Goal: Task Accomplishment & Management: Complete application form

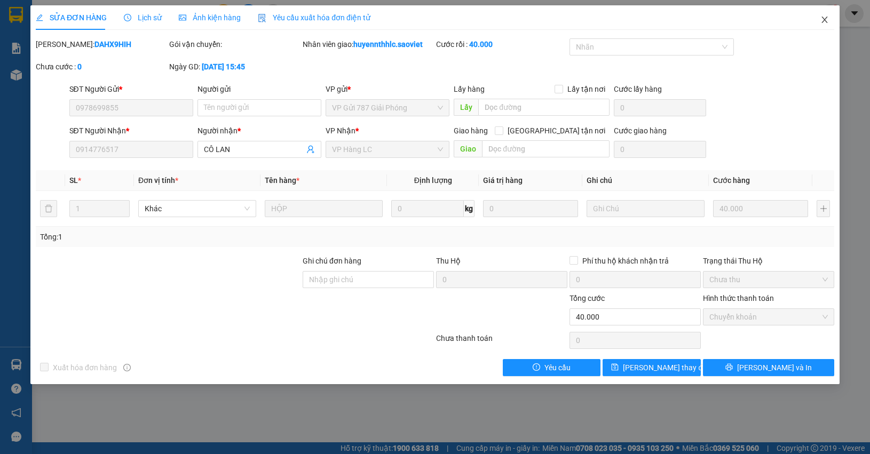
click at [818, 21] on span "Close" at bounding box center [825, 20] width 30 height 30
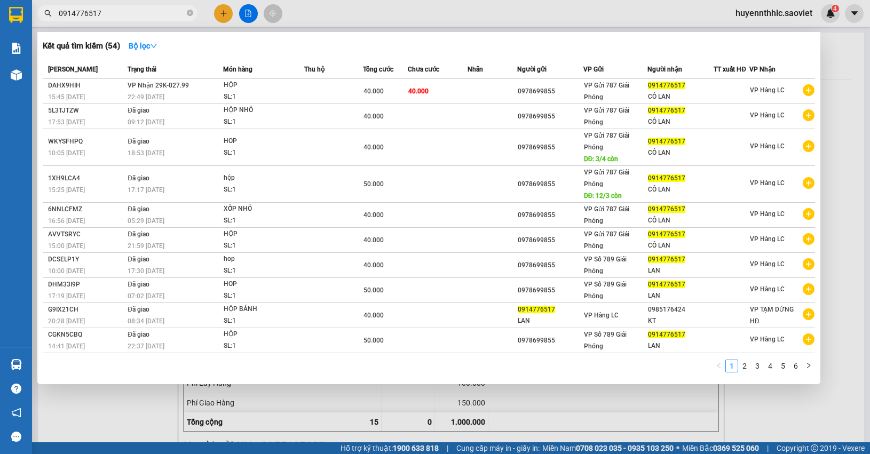
drag, startPoint x: 111, startPoint y: 10, endPoint x: 0, endPoint y: 0, distance: 111.5
click at [0, 17] on section "Kết quả tìm kiếm ( 54 ) Bộ lọc Mã ĐH Trạng thái Món hàng Thu hộ Tổng cước Chưa …" at bounding box center [435, 227] width 870 height 454
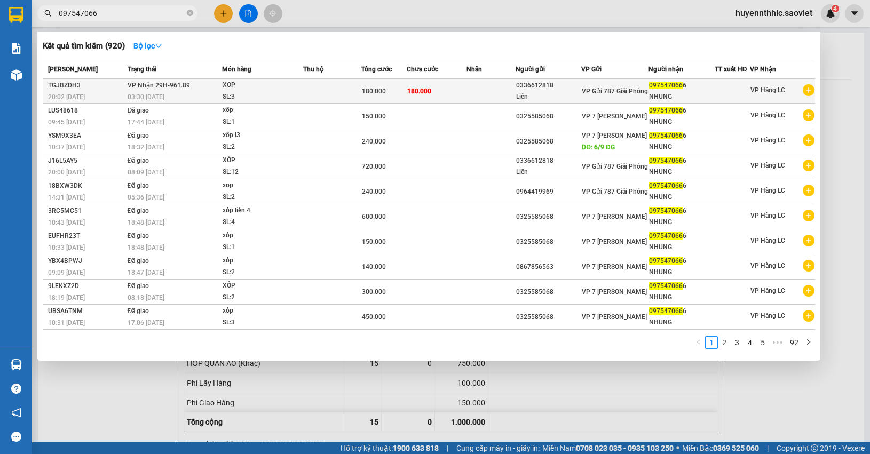
type input "097547066"
click at [661, 95] on div "NHUNG" at bounding box center [681, 96] width 65 height 11
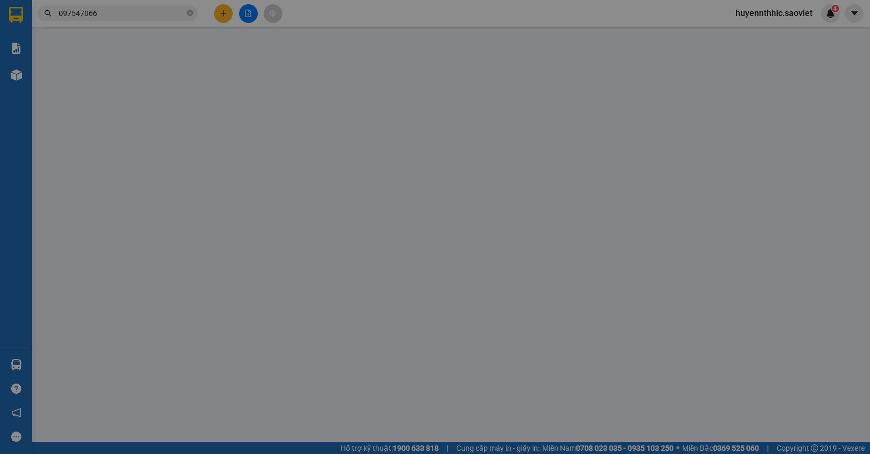
type input "0336612818"
type input "Liên"
type input "0975470666"
type input "NHUNG"
type input "180.000"
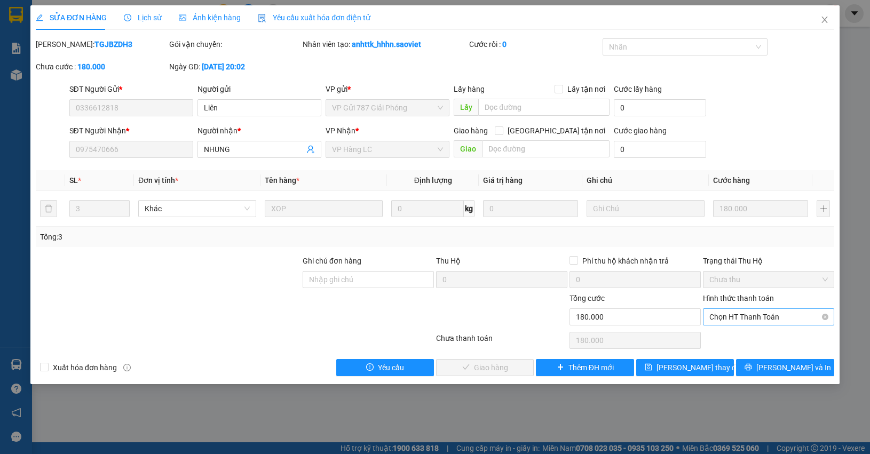
click at [740, 317] on span "Chọn HT Thanh Toán" at bounding box center [769, 317] width 119 height 16
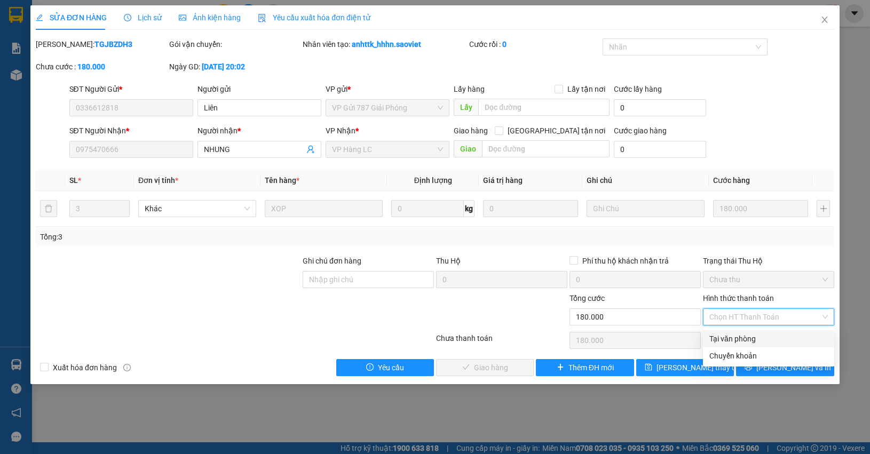
click at [719, 335] on div "Tại văn phòng" at bounding box center [769, 339] width 119 height 12
type input "0"
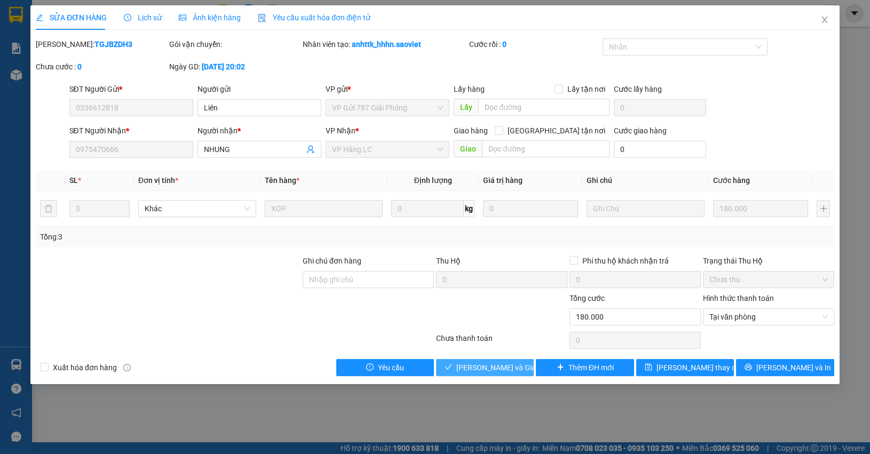
click at [474, 362] on span "[PERSON_NAME] và Giao hàng" at bounding box center [507, 368] width 103 height 12
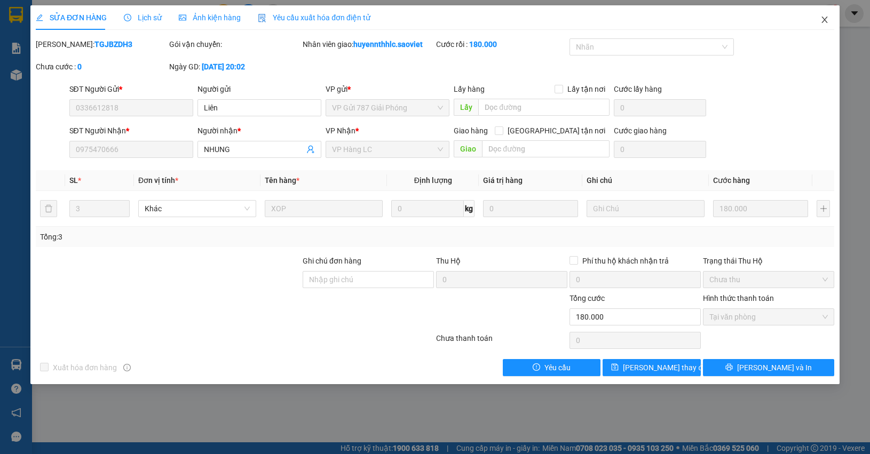
click at [827, 21] on icon "close" at bounding box center [825, 19] width 9 height 9
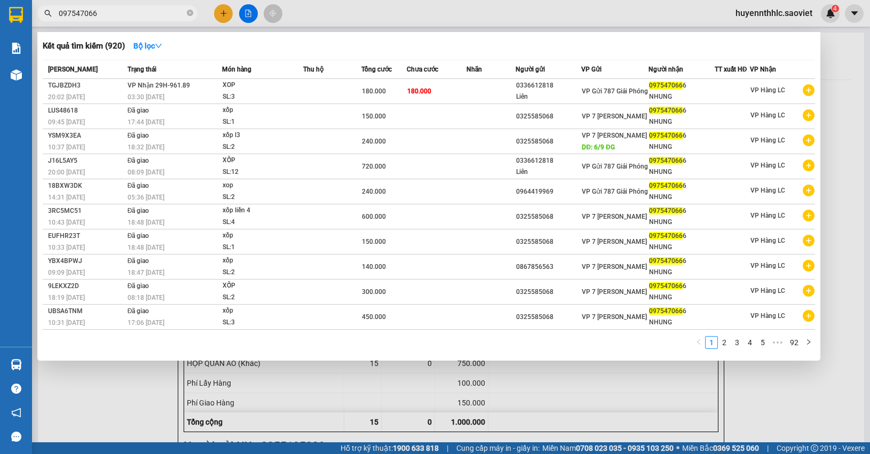
drag, startPoint x: 73, startPoint y: 13, endPoint x: 27, endPoint y: 1, distance: 47.0
click at [31, 12] on section "Kết quả tìm kiếm ( 920 ) Bộ lọc Mã ĐH Trạng thái Món hàng Thu hộ Tổng cước Chưa…" at bounding box center [435, 227] width 870 height 454
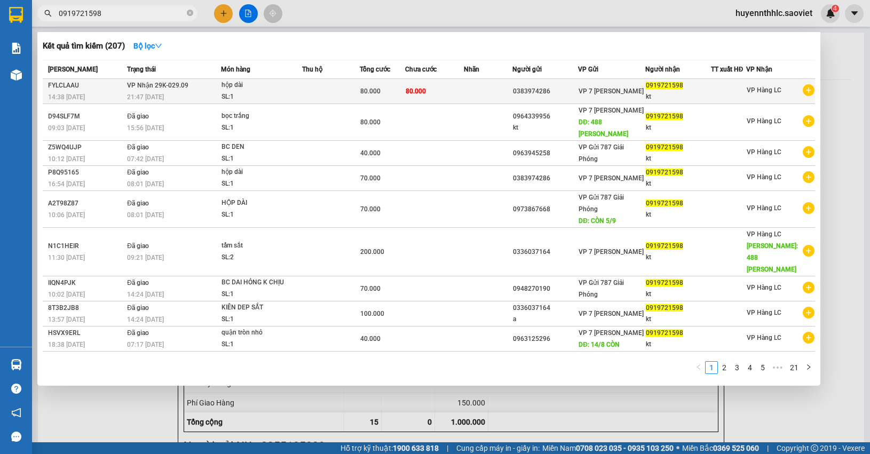
type input "0919721598"
click at [508, 92] on td at bounding box center [488, 91] width 49 height 25
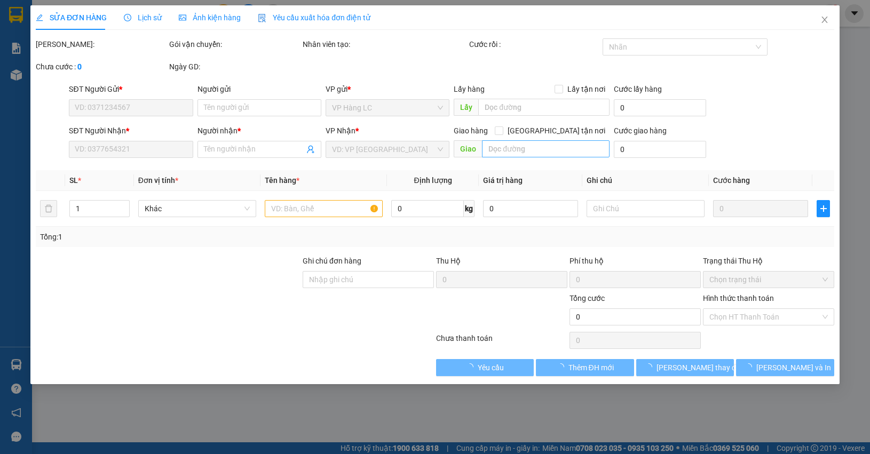
type input "0383974286"
type input "0919721598"
type input "kt"
type input "80.000"
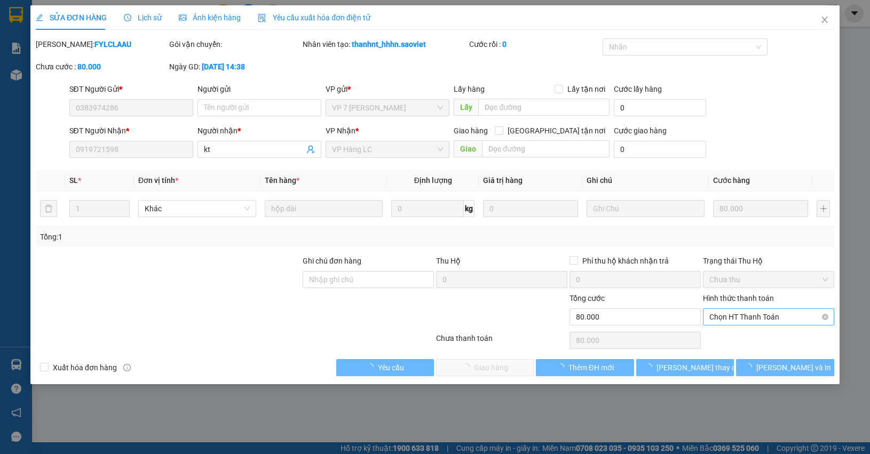
click at [735, 310] on span "Chọn HT Thanh Toán" at bounding box center [769, 317] width 119 height 16
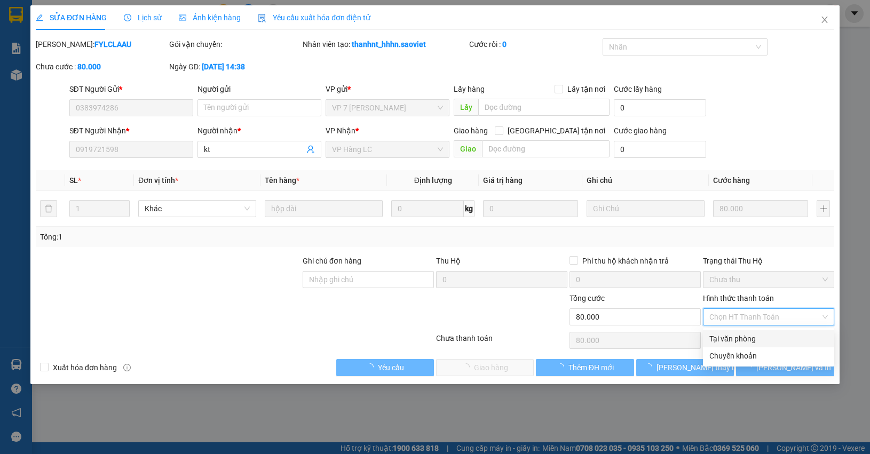
click at [729, 338] on div "Tại văn phòng" at bounding box center [769, 339] width 119 height 12
type input "0"
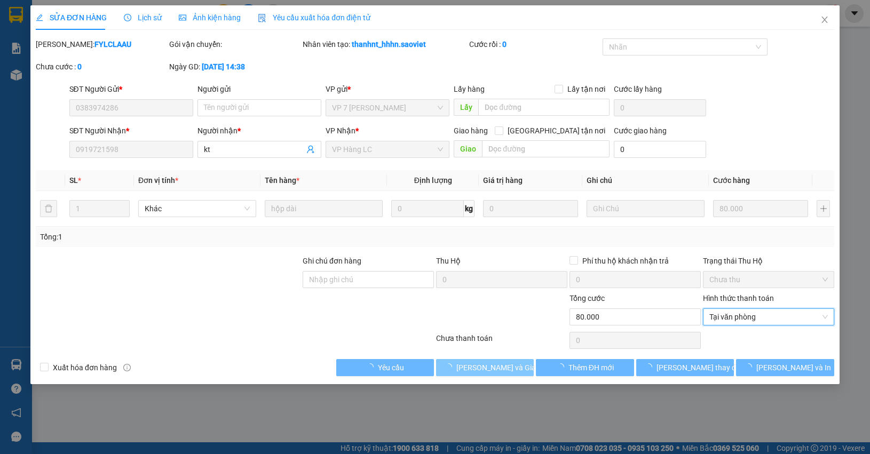
drag, startPoint x: 484, startPoint y: 372, endPoint x: 493, endPoint y: 364, distance: 12.5
click at [486, 368] on span "[PERSON_NAME] và Giao hàng" at bounding box center [507, 368] width 103 height 12
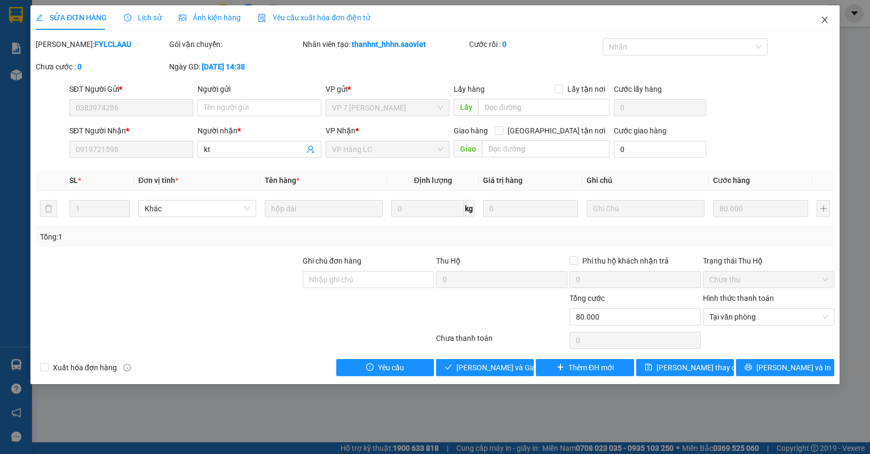
click at [821, 20] on icon "close" at bounding box center [825, 19] width 9 height 9
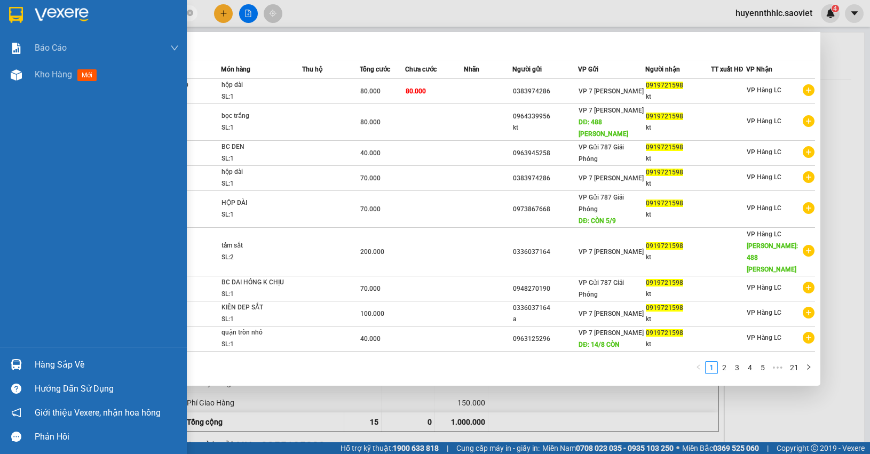
drag, startPoint x: 118, startPoint y: 12, endPoint x: 192, endPoint y: 43, distance: 80.4
click at [0, 7] on section "Kết quả tìm kiếm ( 207 ) Bộ lọc Mã ĐH Trạng thái Món hàng Thu hộ Tổng cước Chưa…" at bounding box center [435, 227] width 870 height 454
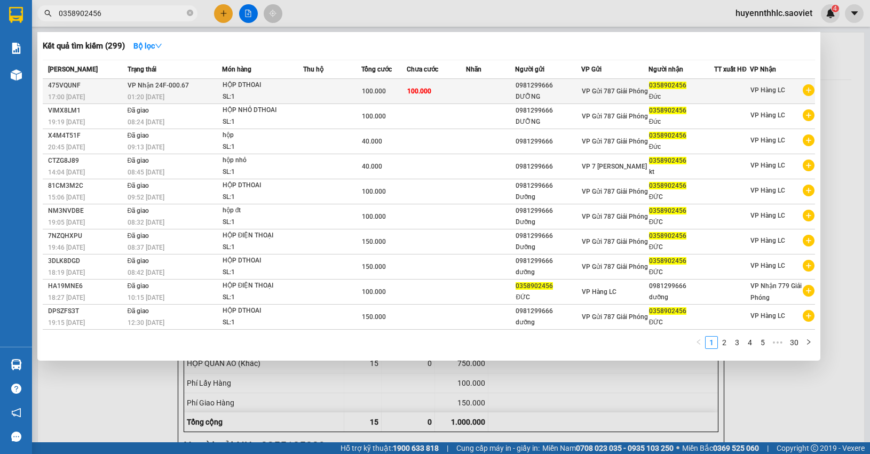
type input "0358902456"
click at [649, 94] on div "Đức" at bounding box center [681, 96] width 65 height 11
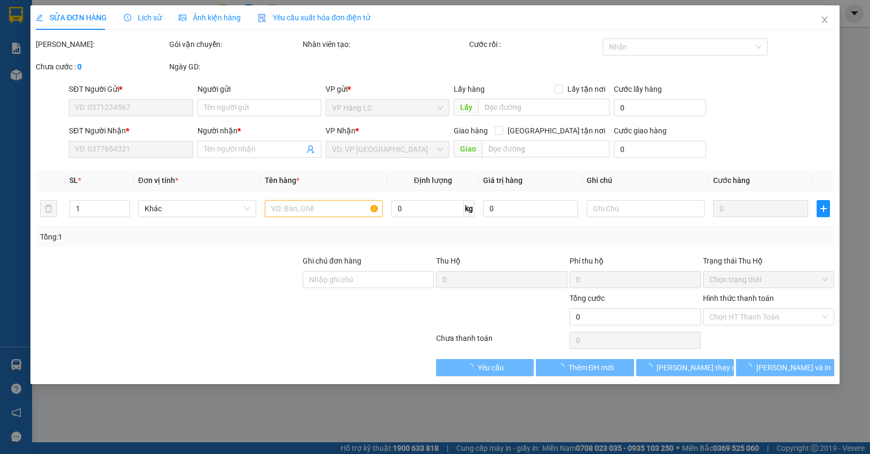
type input "0981299666"
type input "DƯỠNG"
type input "0358902456"
type input "Đức"
type input "100.000"
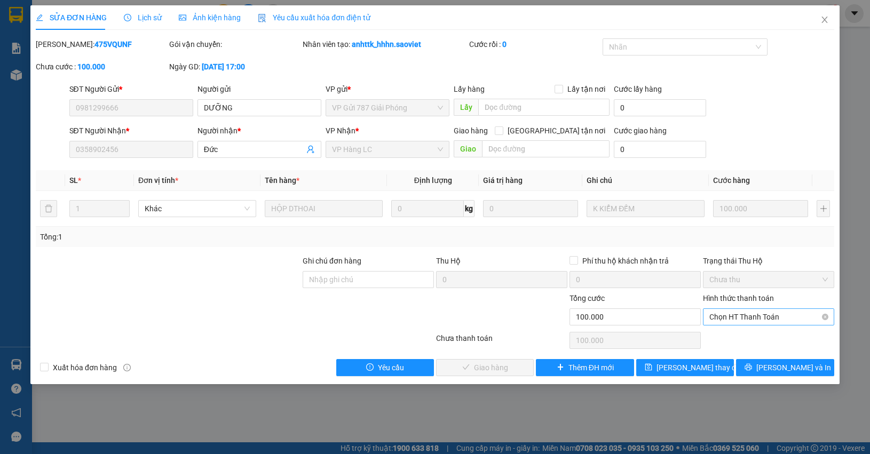
click at [743, 318] on span "Chọn HT Thanh Toán" at bounding box center [769, 317] width 119 height 16
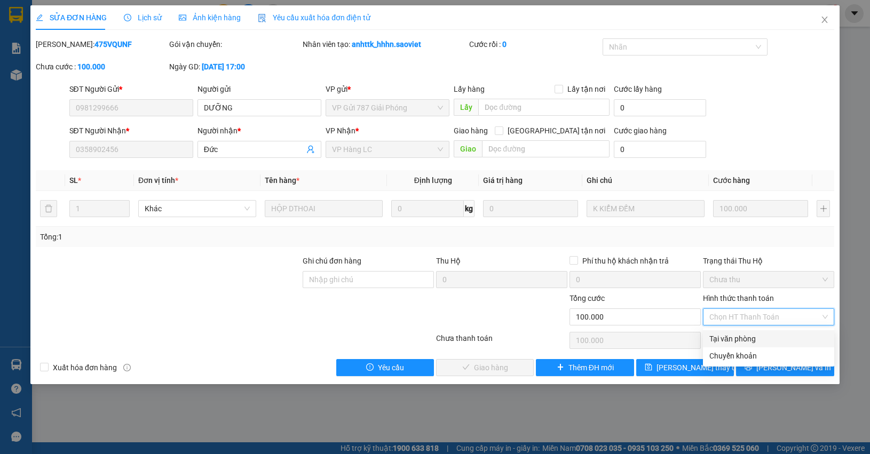
click at [746, 342] on div "Tại văn phòng" at bounding box center [769, 339] width 119 height 12
type input "0"
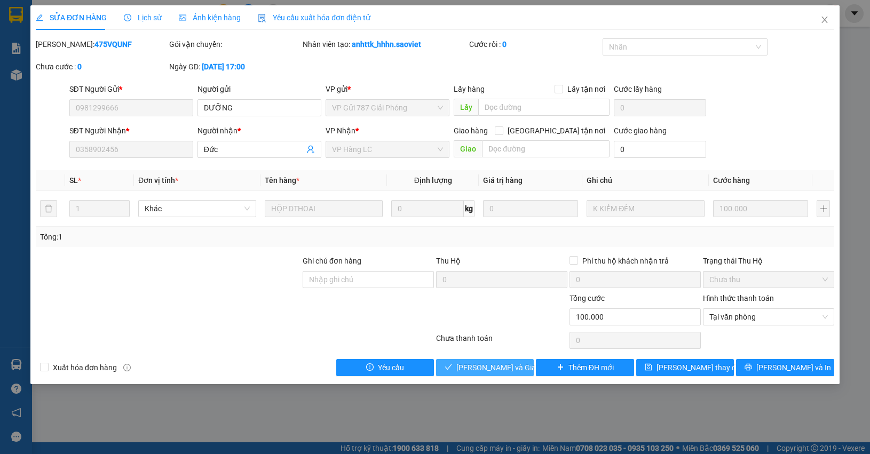
click at [497, 369] on span "[PERSON_NAME] và Giao hàng" at bounding box center [507, 368] width 103 height 12
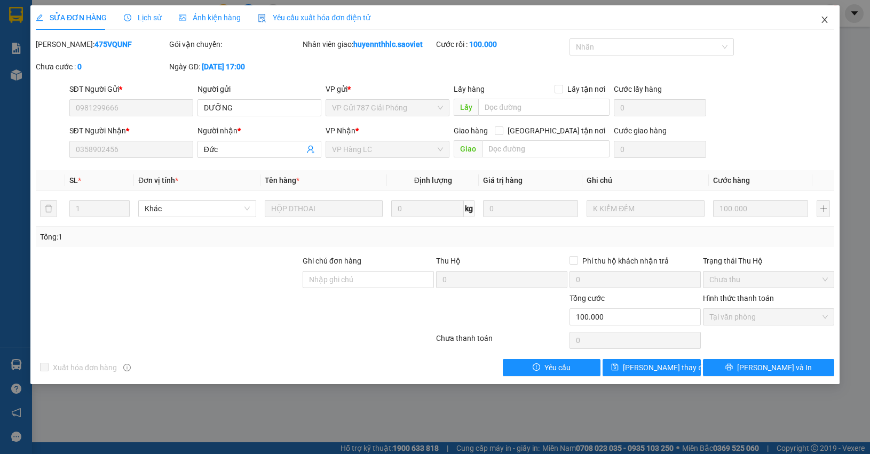
click at [821, 19] on icon "close" at bounding box center [825, 19] width 9 height 9
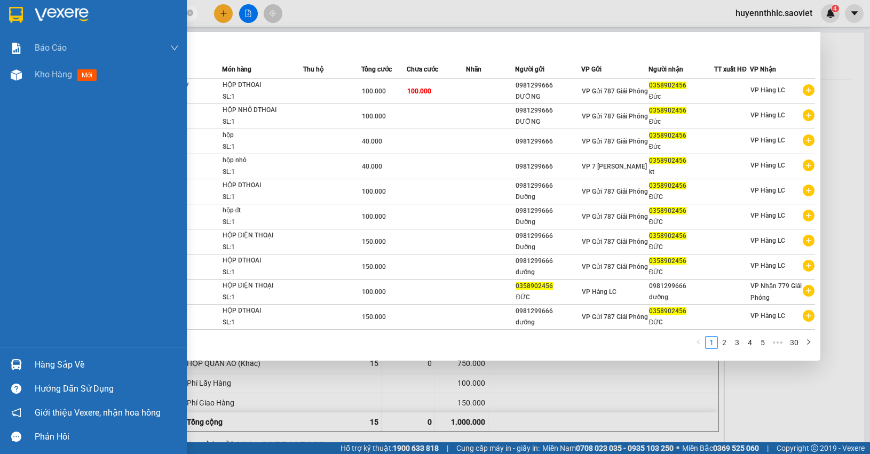
drag, startPoint x: 129, startPoint y: 15, endPoint x: 15, endPoint y: 17, distance: 114.3
click at [16, 17] on section "Kết quả tìm kiếm ( 299 ) Bộ lọc Mã ĐH Trạng thái Món hàng Thu hộ Tổng cước Chưa…" at bounding box center [435, 227] width 870 height 454
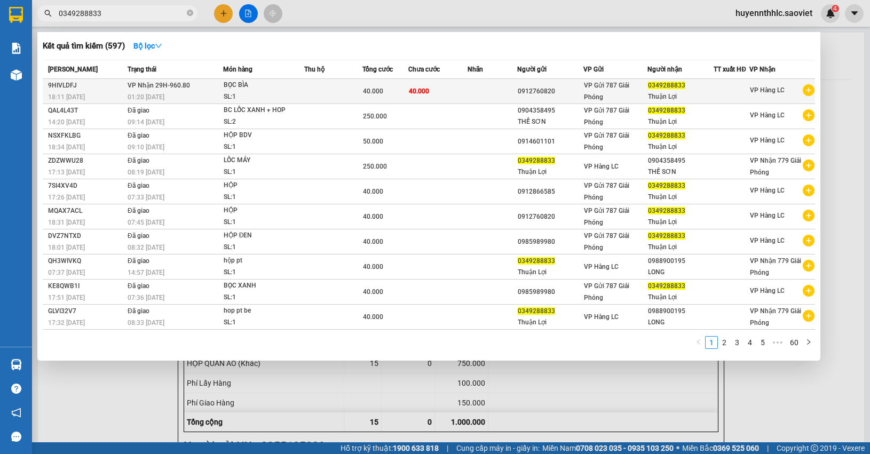
type input "0349288833"
click at [674, 89] on div "0349288833" at bounding box center [680, 85] width 65 height 11
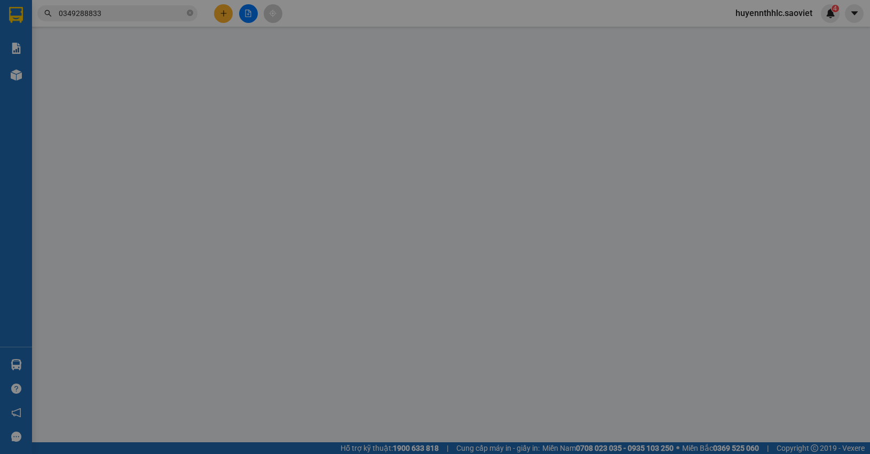
type input "0912760820"
type input "0349288833"
type input "Thuận Lợi"
type input "40.000"
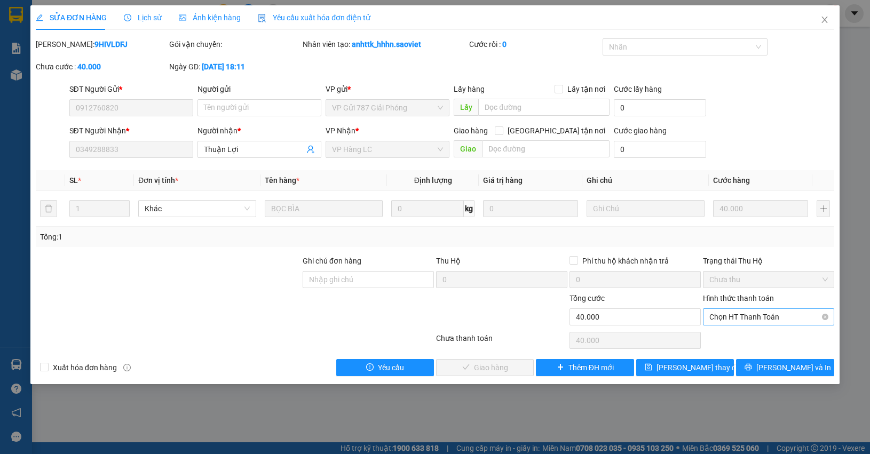
click at [731, 318] on span "Chọn HT Thanh Toán" at bounding box center [769, 317] width 119 height 16
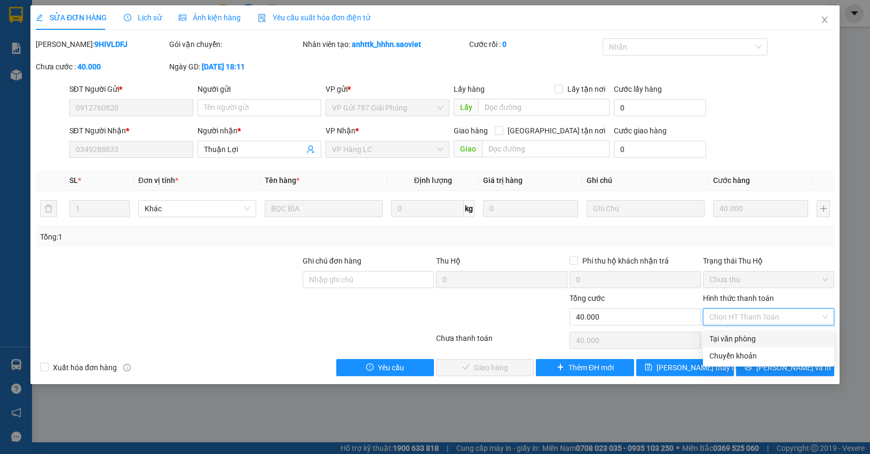
click at [738, 335] on div "Tại văn phòng" at bounding box center [769, 339] width 119 height 12
type input "0"
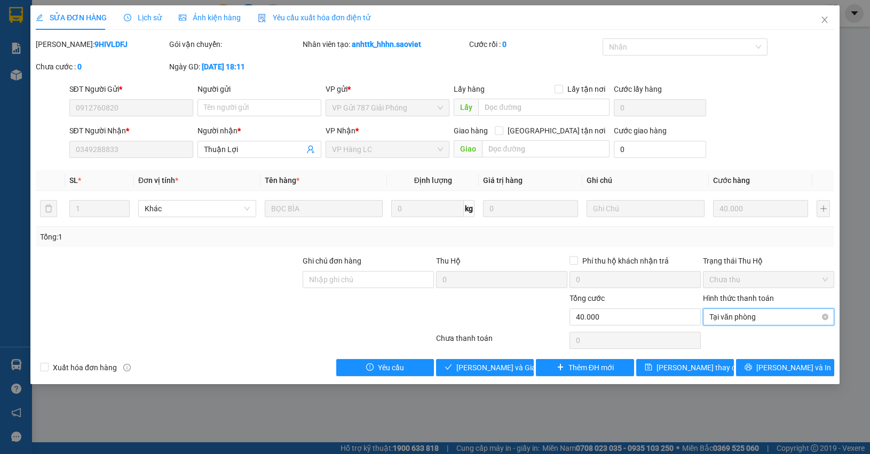
click at [720, 322] on span "Tại văn phòng" at bounding box center [769, 317] width 119 height 16
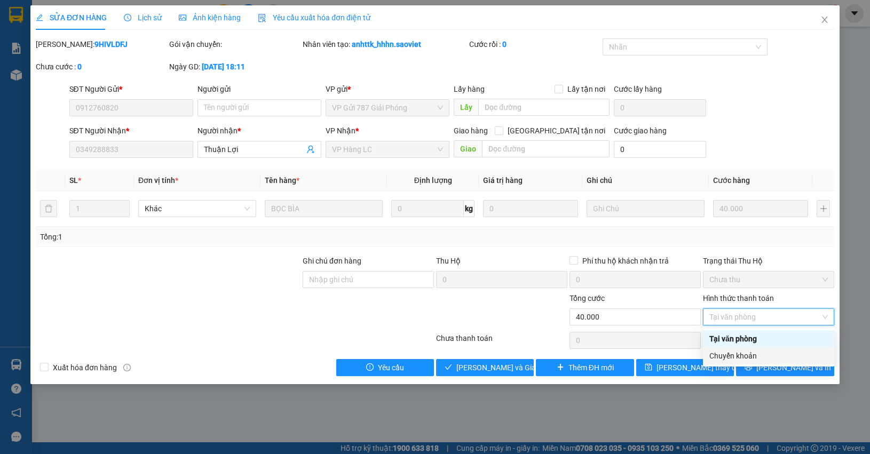
click at [732, 351] on div "Chuyển khoản" at bounding box center [769, 356] width 119 height 12
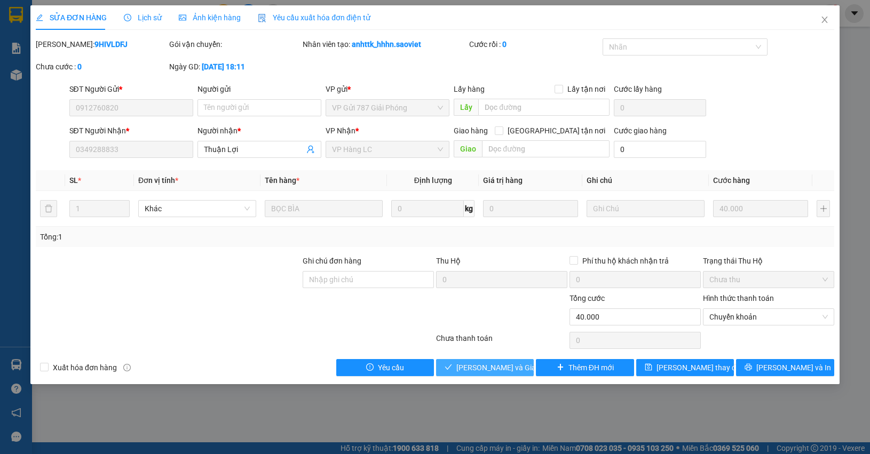
click at [505, 369] on span "[PERSON_NAME] và Giao hàng" at bounding box center [507, 368] width 103 height 12
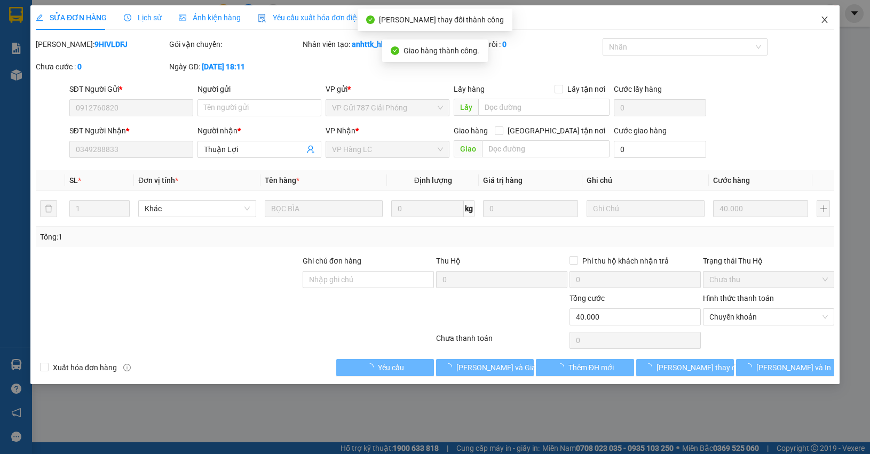
click at [823, 19] on icon "close" at bounding box center [825, 19] width 9 height 9
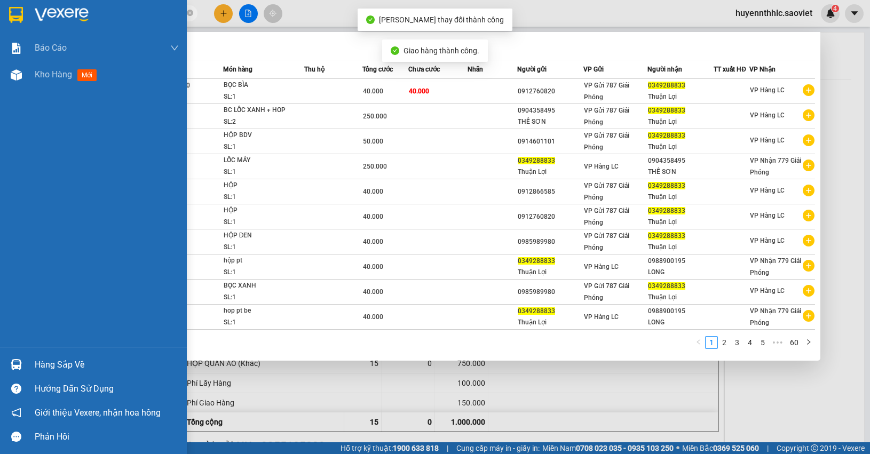
click at [0, 19] on section "Kết quả tìm kiếm ( 597 ) Bộ lọc Mã ĐH Trạng thái Món hàng Thu hộ Tổng cước Chưa…" at bounding box center [435, 227] width 870 height 454
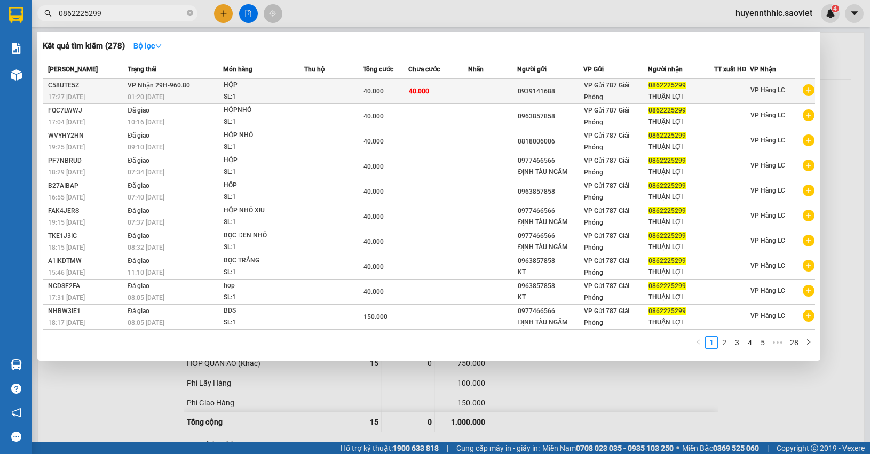
type input "0862225299"
click at [641, 91] on div "VP Gửi 787 Giải Phóng" at bounding box center [615, 91] width 63 height 23
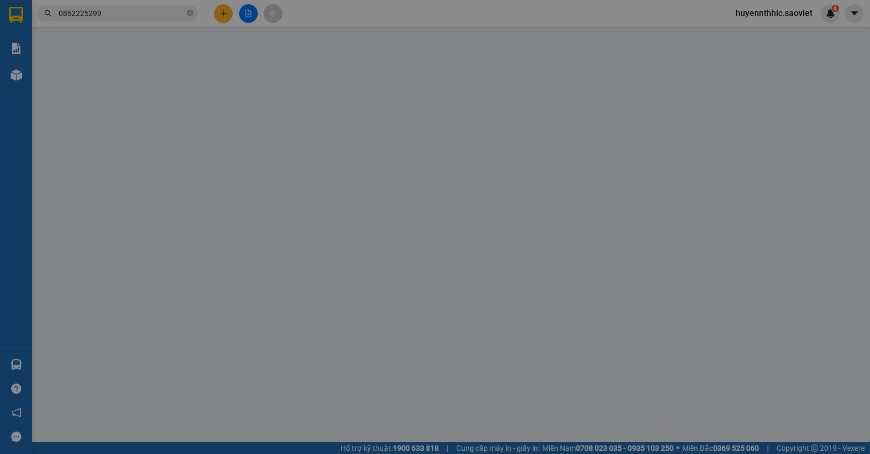
type input "0939141688"
type input "0862225299"
type input "THUẬN LỢI"
type input "40.000"
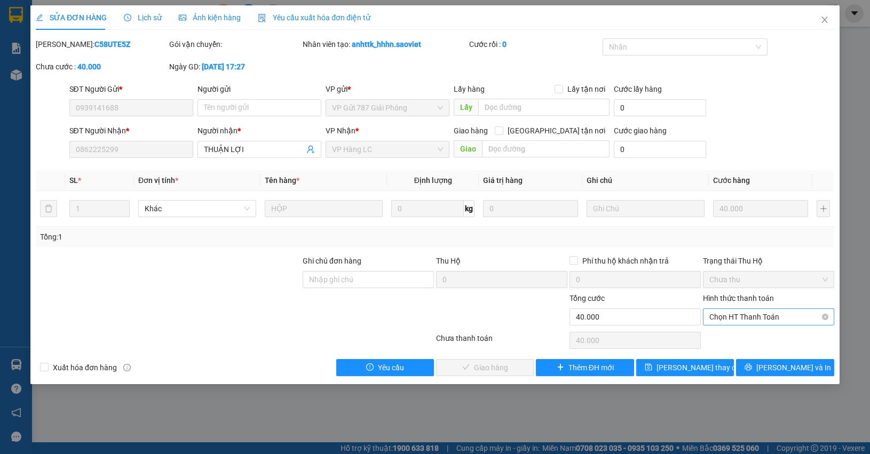
click at [731, 318] on span "Chọn HT Thanh Toán" at bounding box center [769, 317] width 119 height 16
click at [727, 353] on div "Chuyển khoản" at bounding box center [769, 356] width 119 height 12
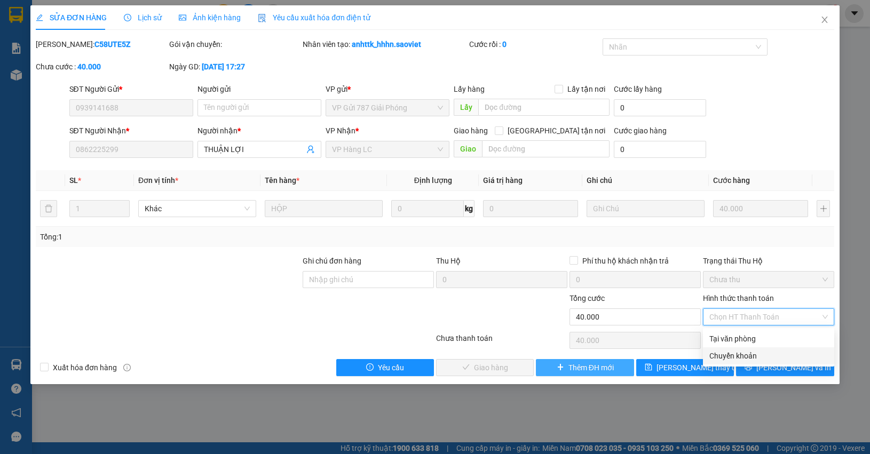
type input "0"
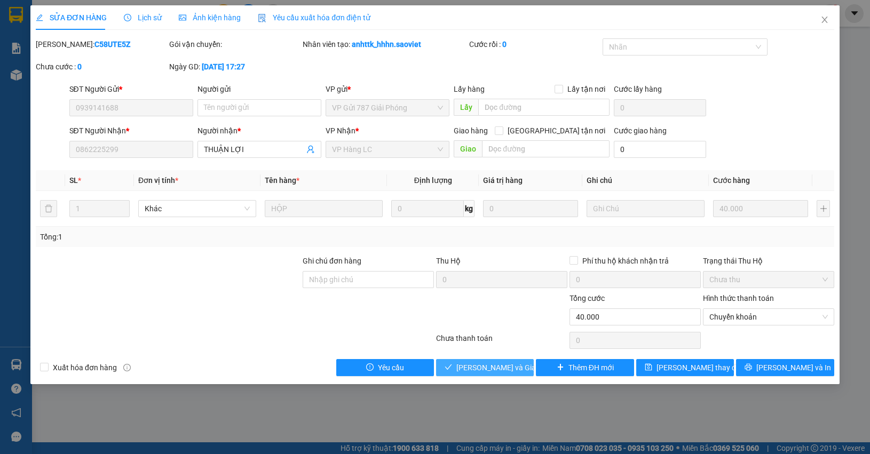
click at [501, 367] on span "[PERSON_NAME] và Giao hàng" at bounding box center [507, 368] width 103 height 12
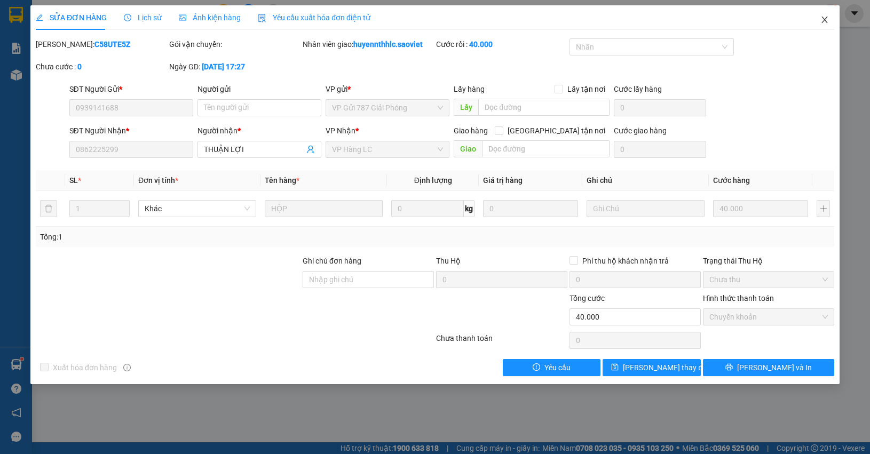
drag, startPoint x: 825, startPoint y: 20, endPoint x: 805, endPoint y: 1, distance: 28.3
click at [825, 19] on icon "close" at bounding box center [825, 19] width 9 height 9
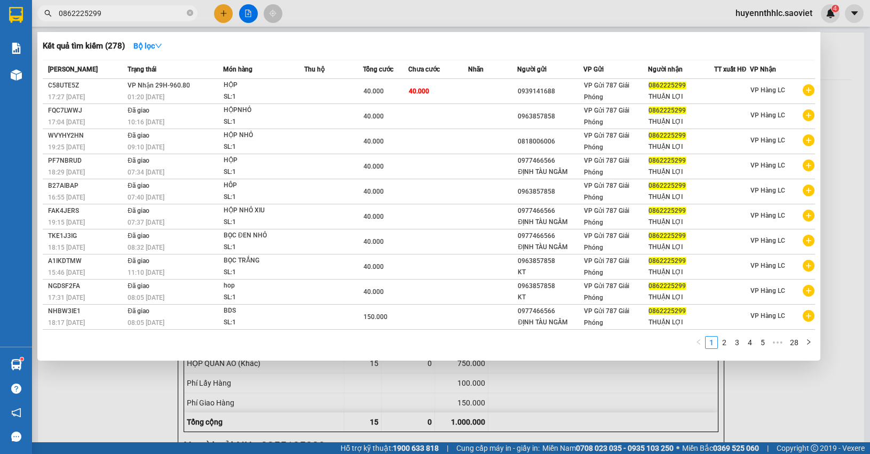
drag, startPoint x: 113, startPoint y: 17, endPoint x: 7, endPoint y: 28, distance: 106.4
click at [11, 30] on section "Kết quả tìm kiếm ( 278 ) Bộ lọc Mã ĐH Trạng thái Món hàng Thu hộ Tổng cước Chưa…" at bounding box center [435, 227] width 870 height 454
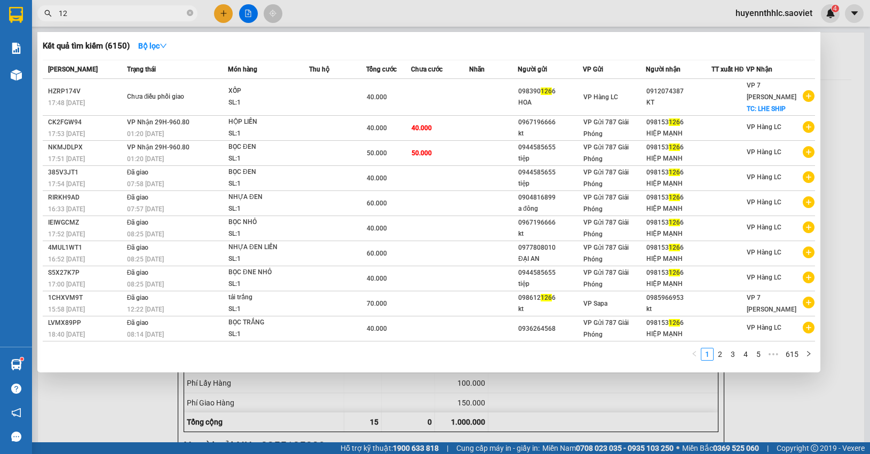
type input "1"
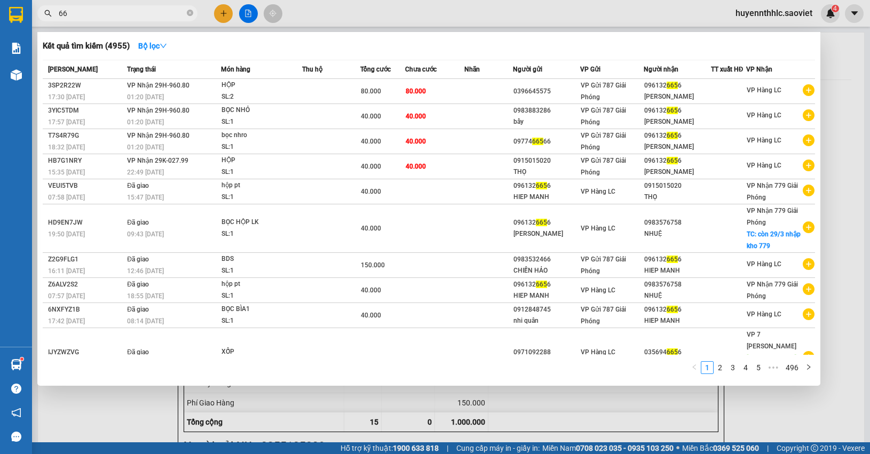
type input "6"
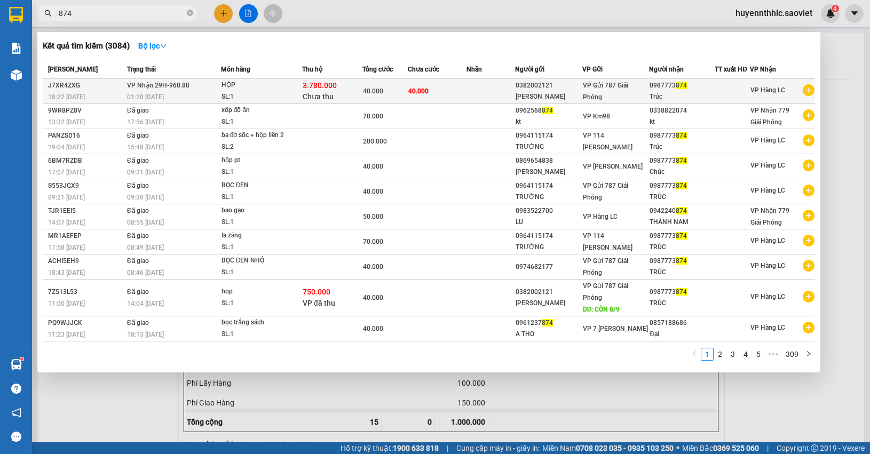
type input "874"
click at [665, 87] on div "0987773 874" at bounding box center [682, 85] width 65 height 11
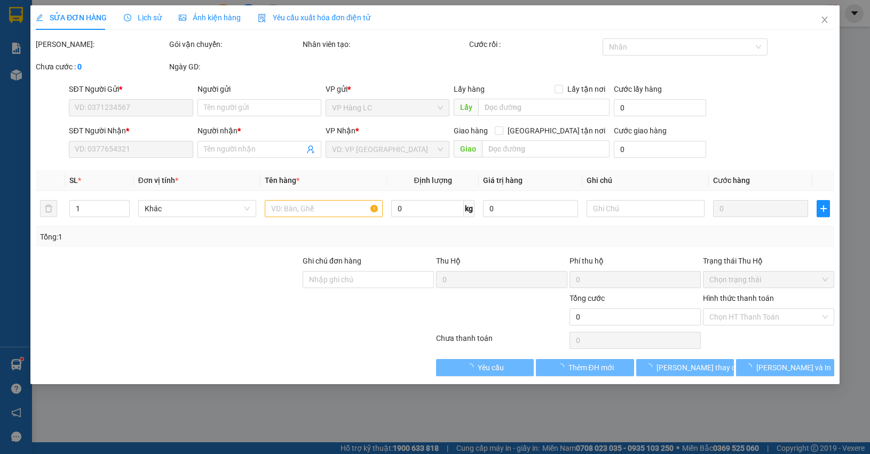
type input "0382002121"
type input "hoàng vinh"
type input "0987773874"
type input "Trúc"
type input "3.780.000"
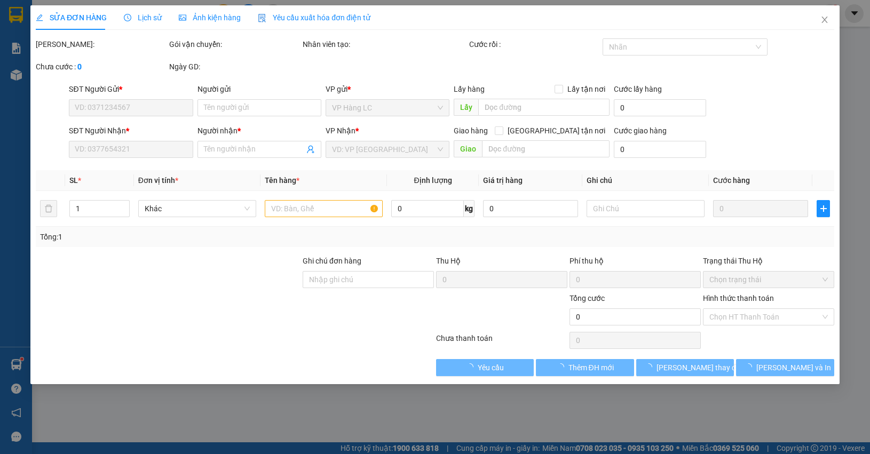
type input "40.000"
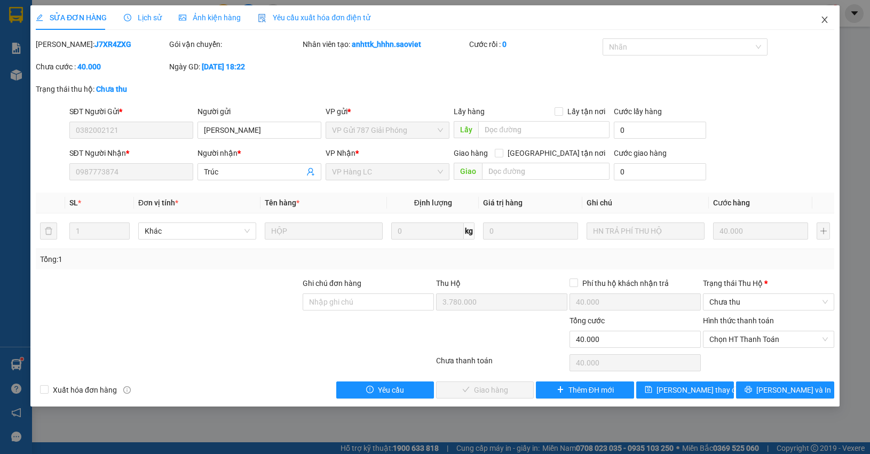
click at [826, 22] on icon "close" at bounding box center [825, 20] width 6 height 6
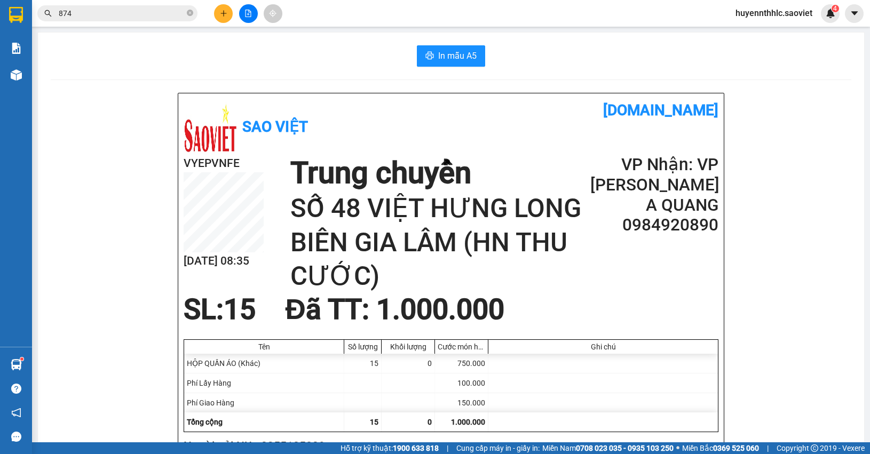
click at [106, 13] on input "874" at bounding box center [122, 13] width 126 height 12
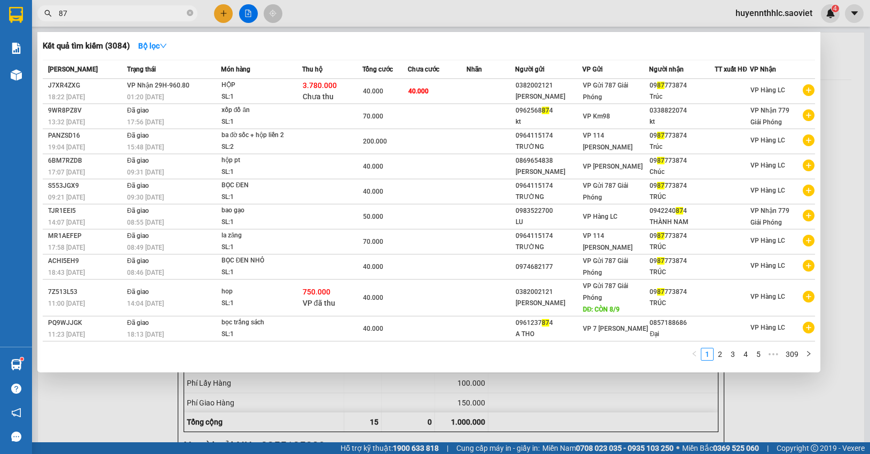
type input "8"
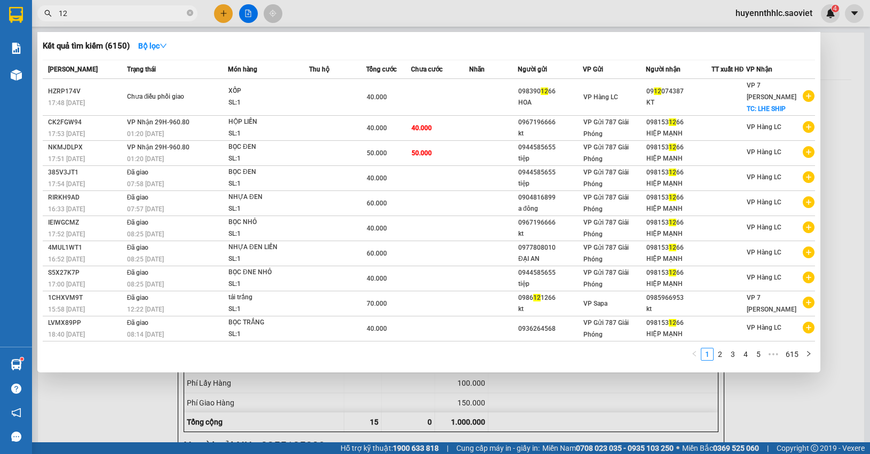
type input "1"
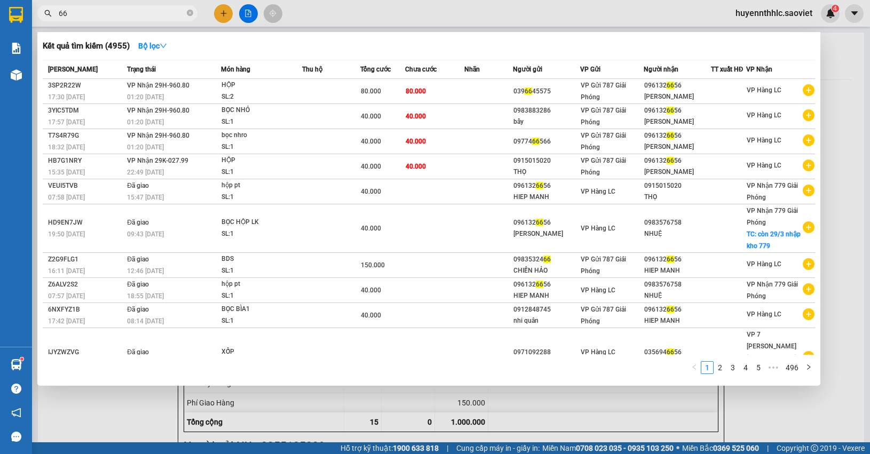
type input "6"
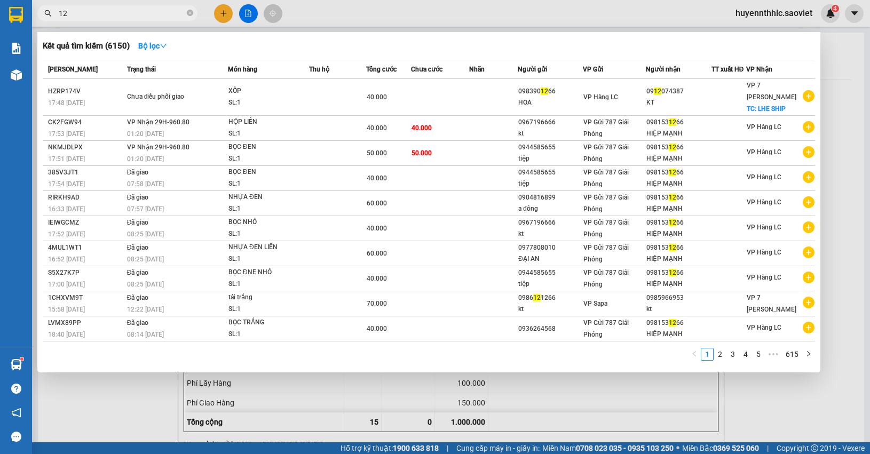
type input "1"
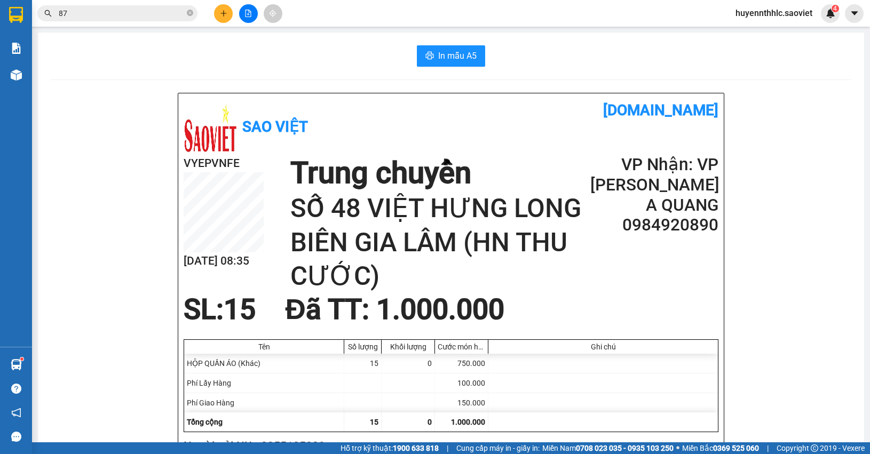
type input "874"
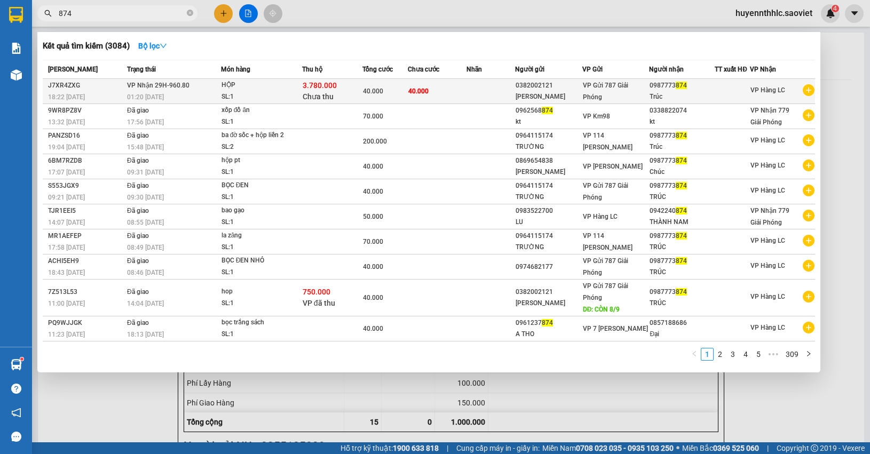
click at [656, 93] on div "Trúc" at bounding box center [682, 96] width 65 height 11
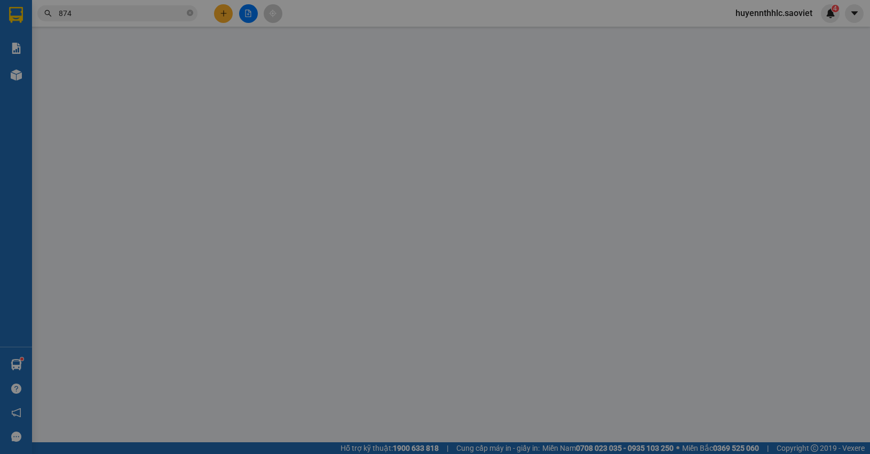
type input "0382002121"
type input "hoàng vinh"
type input "0987773874"
type input "Trúc"
type input "3.780.000"
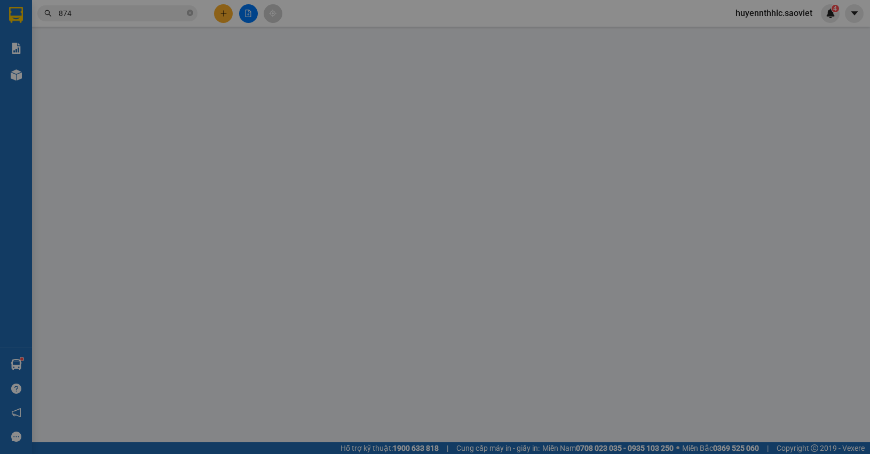
type input "40.000"
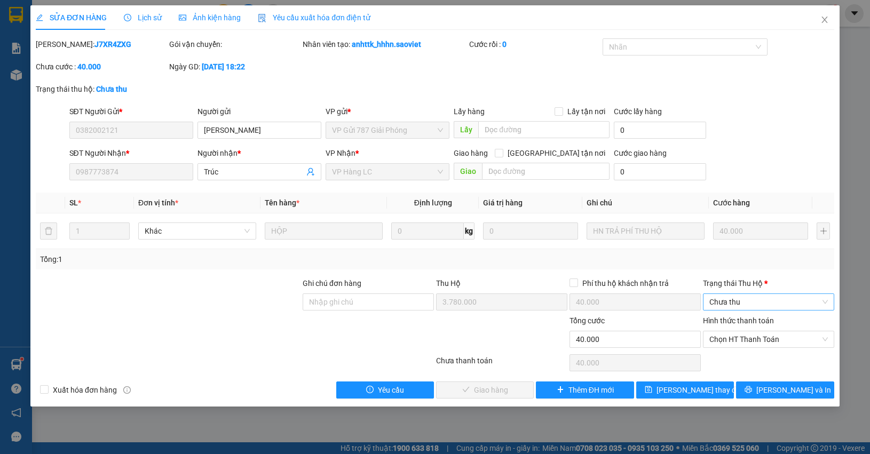
click at [723, 302] on span "Chưa thu" at bounding box center [769, 302] width 119 height 16
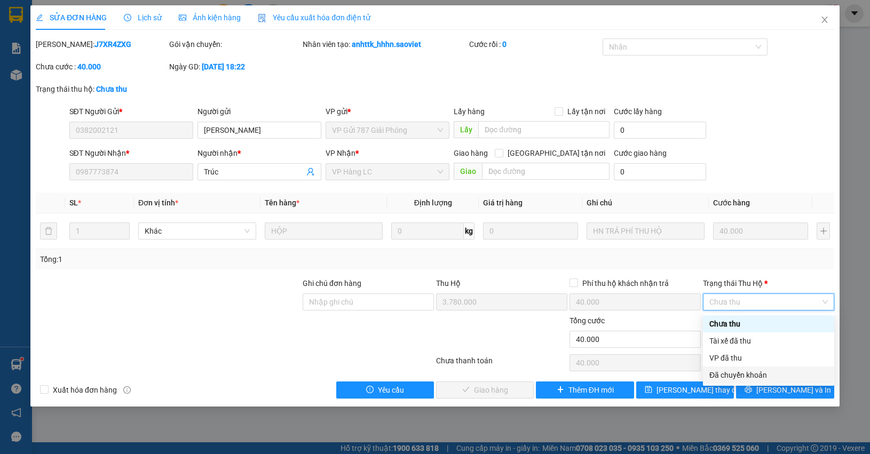
click at [733, 377] on div "Đã chuyển khoản" at bounding box center [769, 375] width 119 height 12
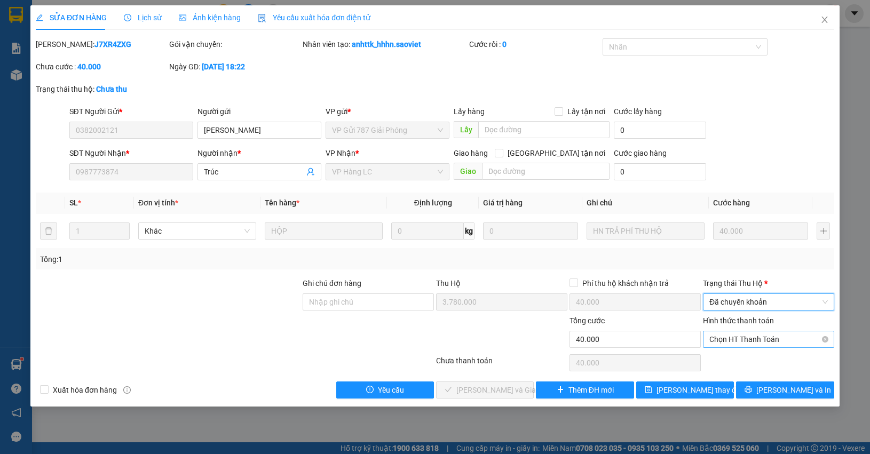
click at [731, 334] on span "Chọn HT Thanh Toán" at bounding box center [769, 340] width 119 height 16
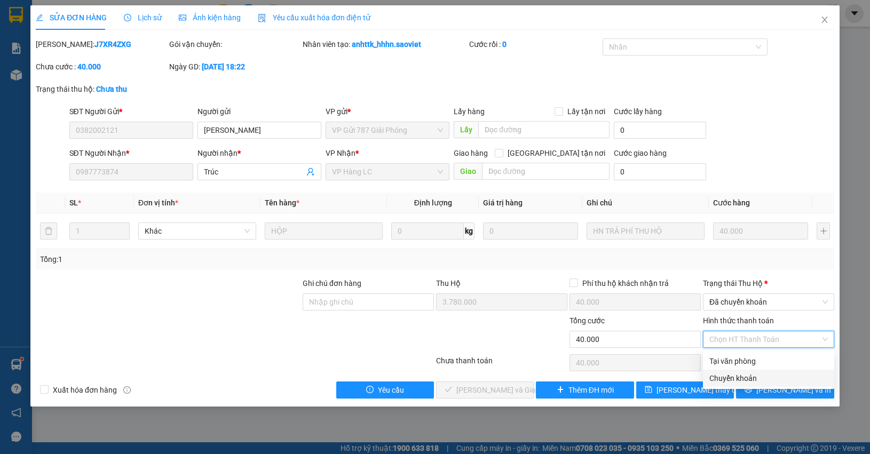
click at [736, 377] on div "Chuyển khoản" at bounding box center [769, 379] width 119 height 12
type input "0"
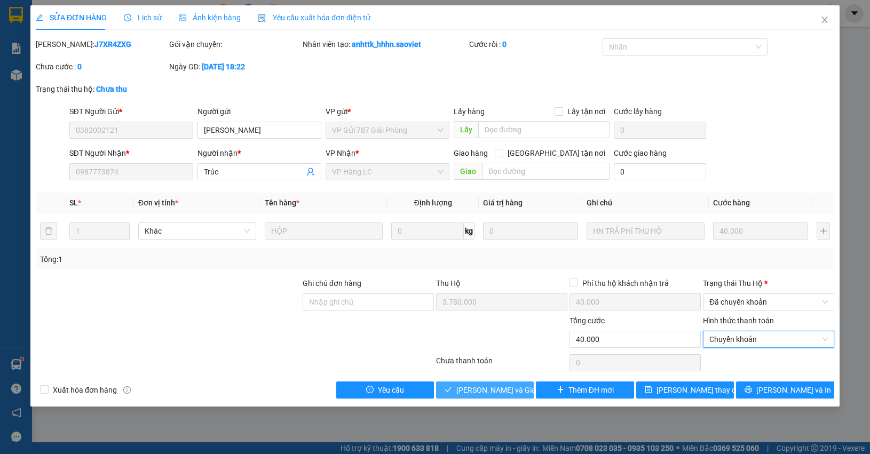
click at [490, 391] on span "[PERSON_NAME] và Giao hàng" at bounding box center [507, 390] width 103 height 12
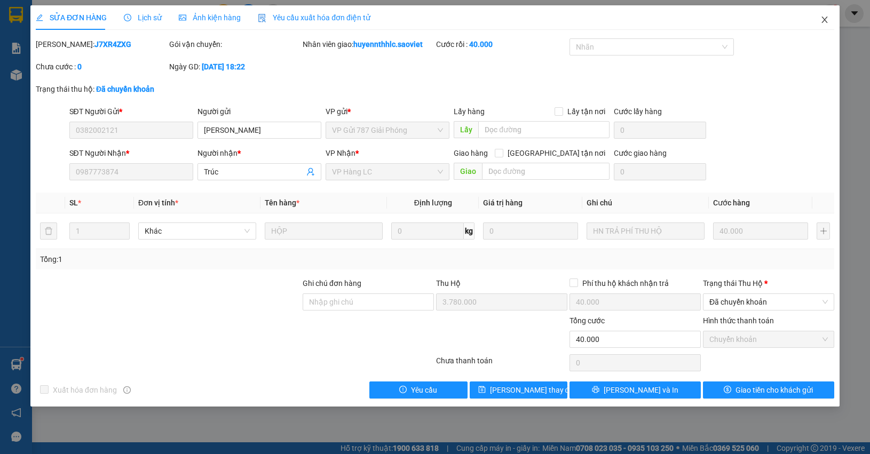
click at [821, 20] on icon "close" at bounding box center [825, 19] width 9 height 9
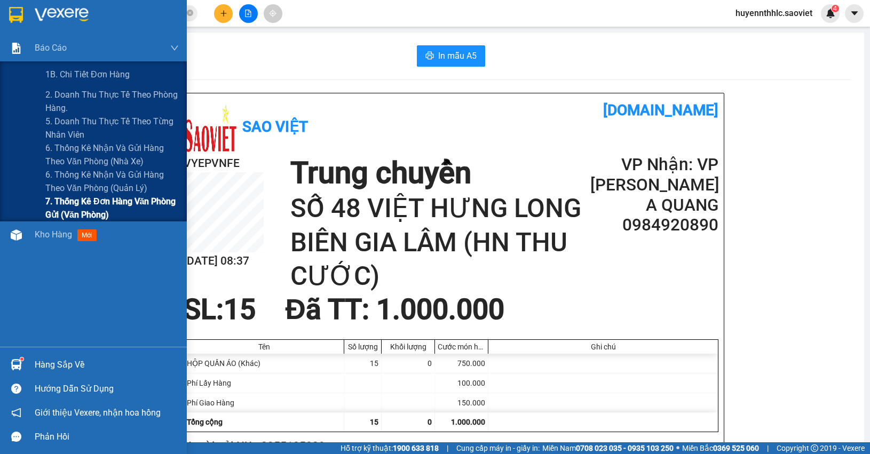
click at [62, 199] on span "7. Thống kê đơn hàng văn phòng gửi (văn phòng)" at bounding box center [111, 208] width 133 height 27
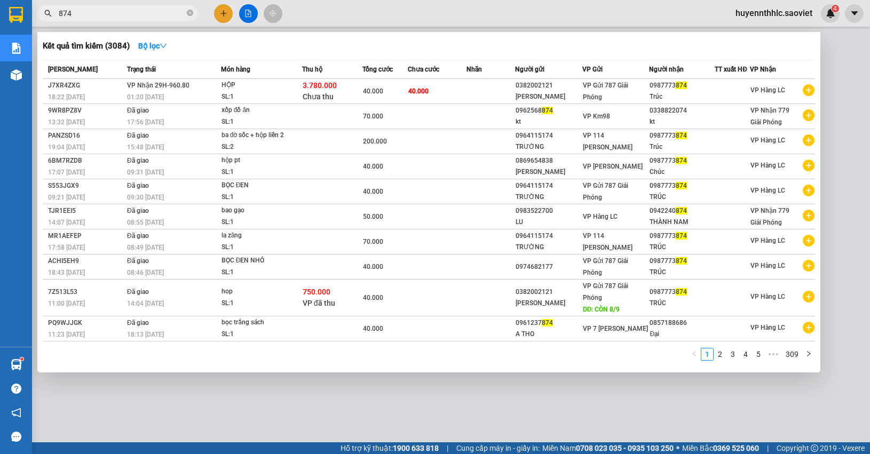
click at [115, 15] on input "874" at bounding box center [122, 13] width 126 height 12
type input "8"
type input "1"
type input "6"
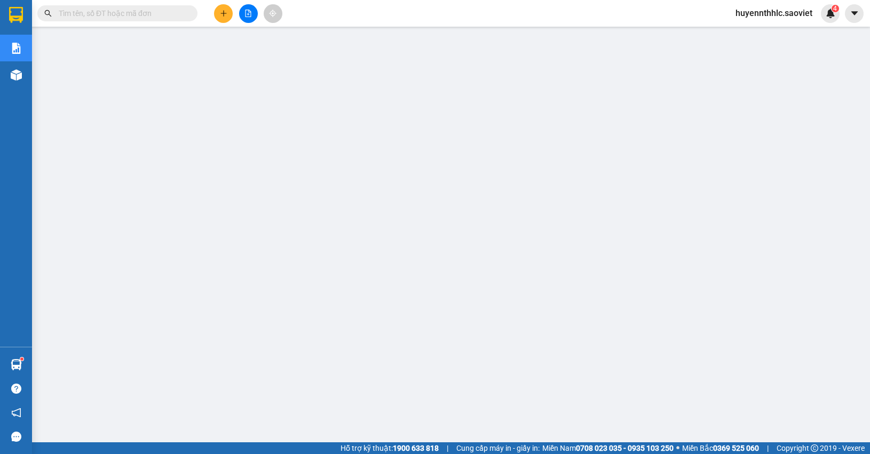
click at [109, 12] on input "text" at bounding box center [122, 13] width 126 height 12
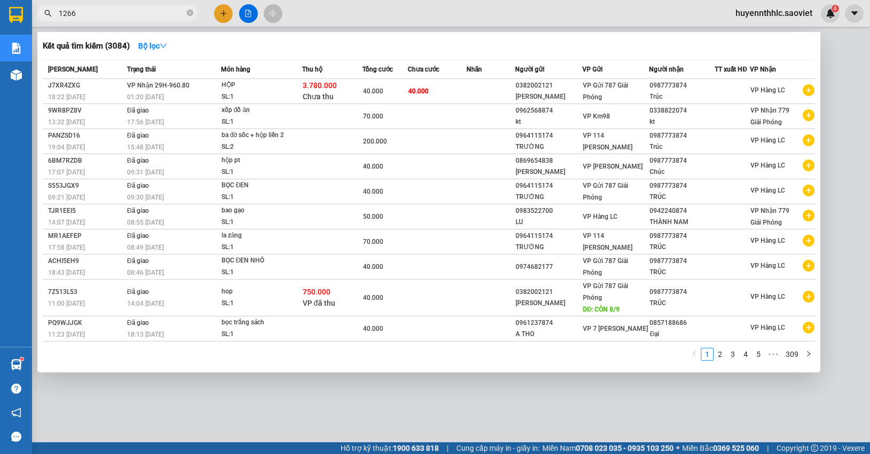
click at [829, 76] on div at bounding box center [435, 227] width 870 height 454
drag, startPoint x: 91, startPoint y: 16, endPoint x: 62, endPoint y: 11, distance: 28.8
click at [62, 11] on input "1266" at bounding box center [122, 13] width 126 height 12
type input "1"
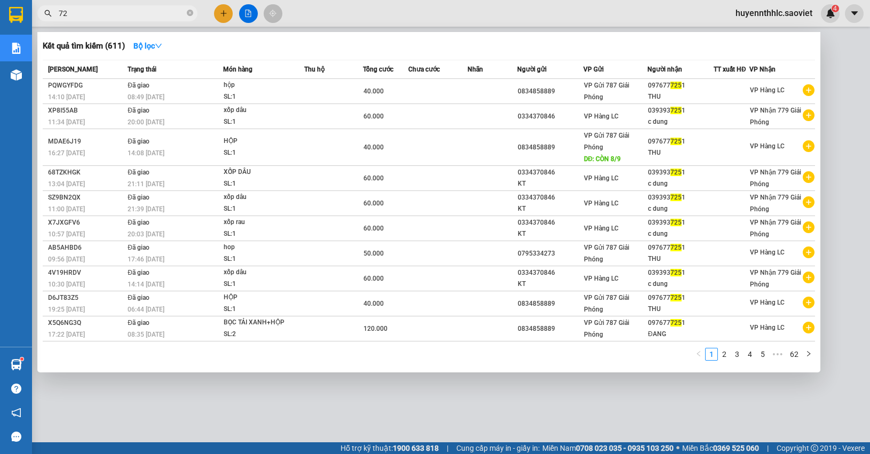
type input "7"
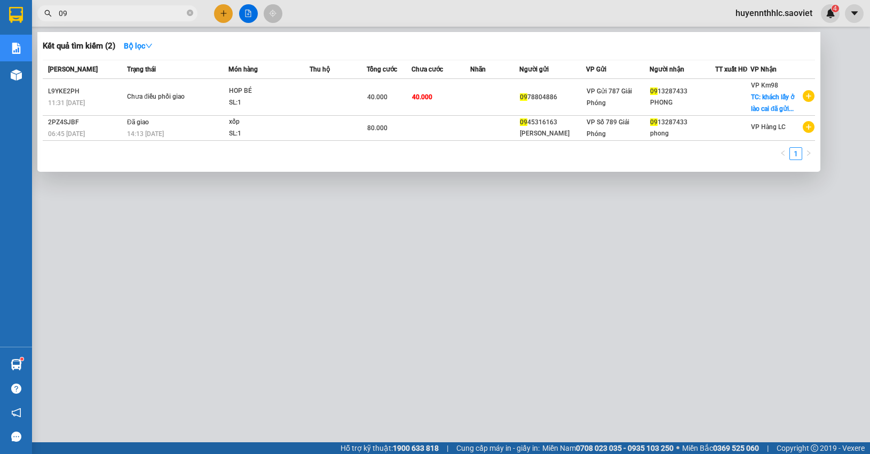
type input "0"
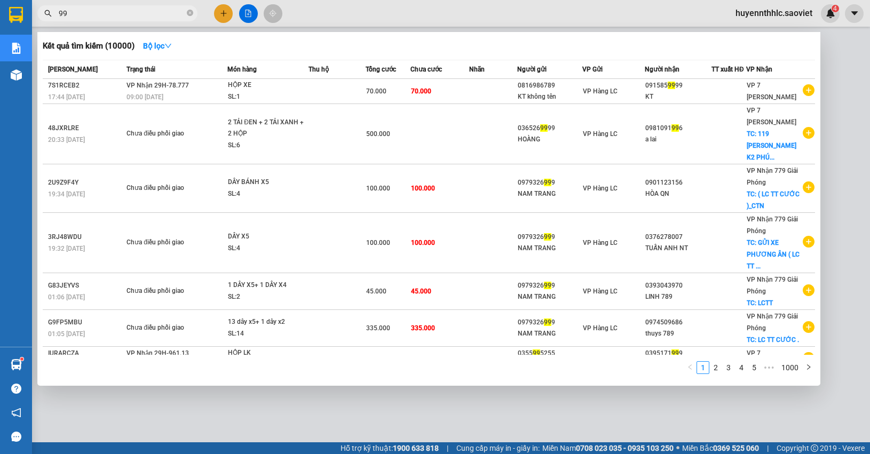
type input "9"
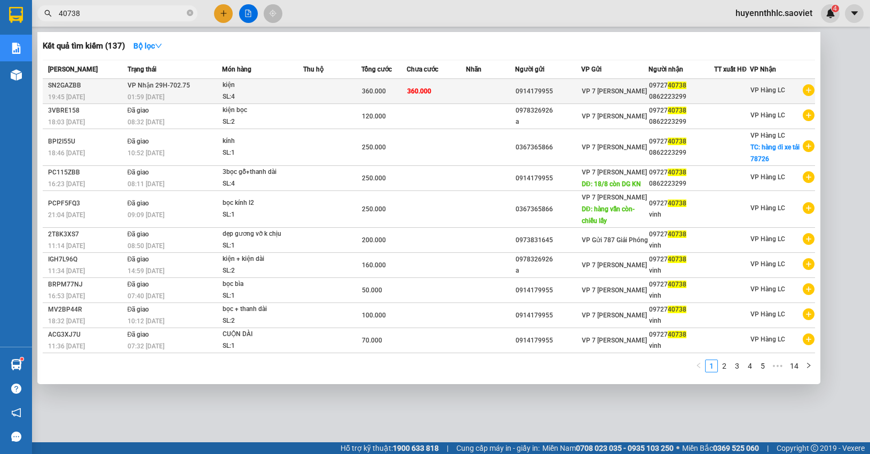
type input "40738"
click at [495, 87] on td at bounding box center [490, 91] width 49 height 25
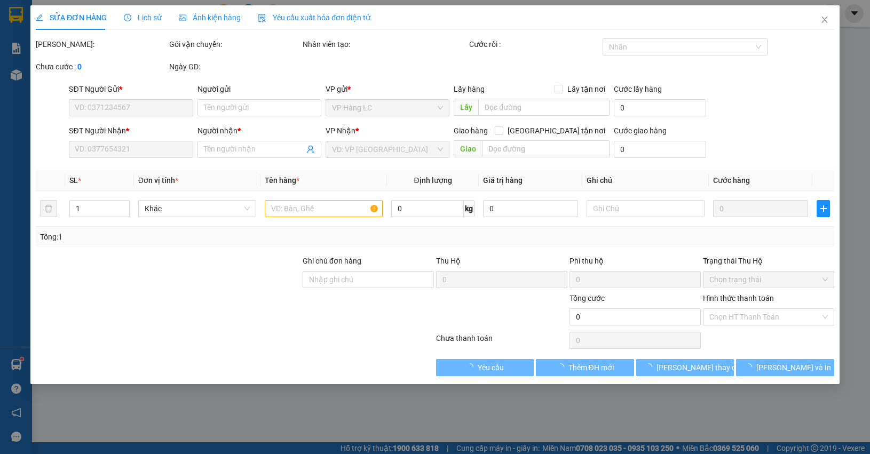
type input "0914179955"
type input "0972740738"
type input "0862223299"
type input "360.000"
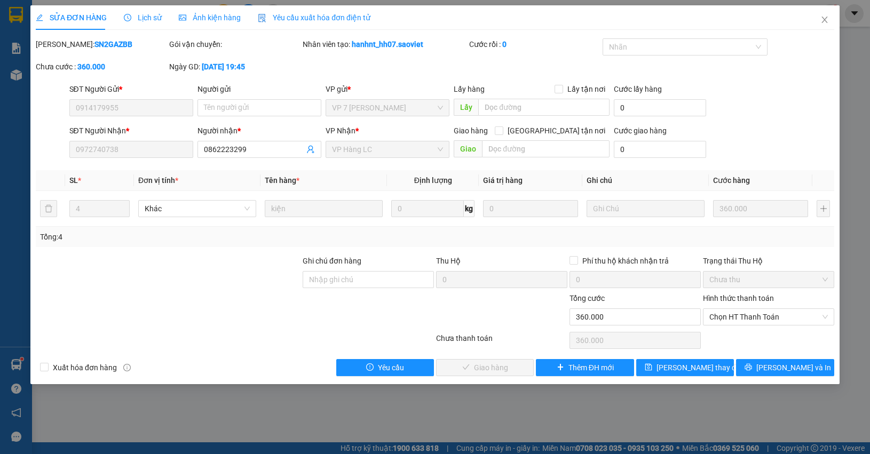
click at [735, 305] on div "Hình thức thanh toán" at bounding box center [768, 301] width 131 height 16
click at [736, 317] on span "Chọn HT Thanh Toán" at bounding box center [769, 317] width 119 height 16
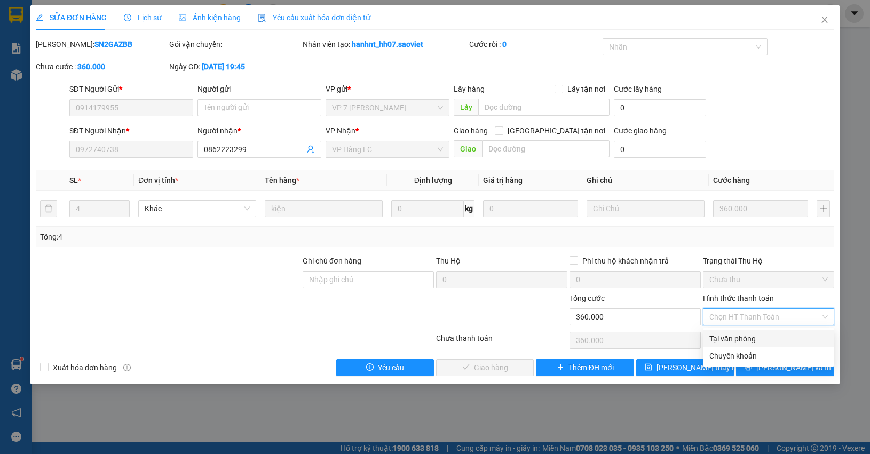
click at [740, 333] on div "Tại văn phòng" at bounding box center [769, 339] width 119 height 12
type input "0"
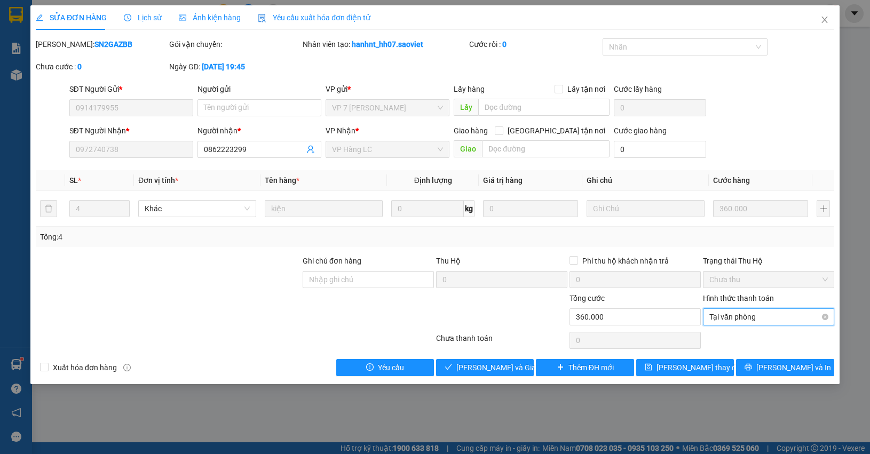
click at [743, 318] on span "Tại văn phòng" at bounding box center [769, 317] width 119 height 16
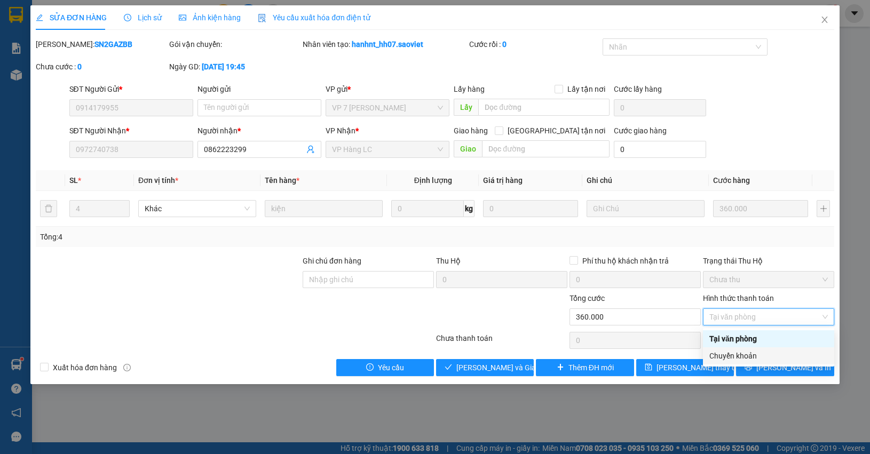
click at [743, 355] on div "Chuyển khoản" at bounding box center [769, 356] width 119 height 12
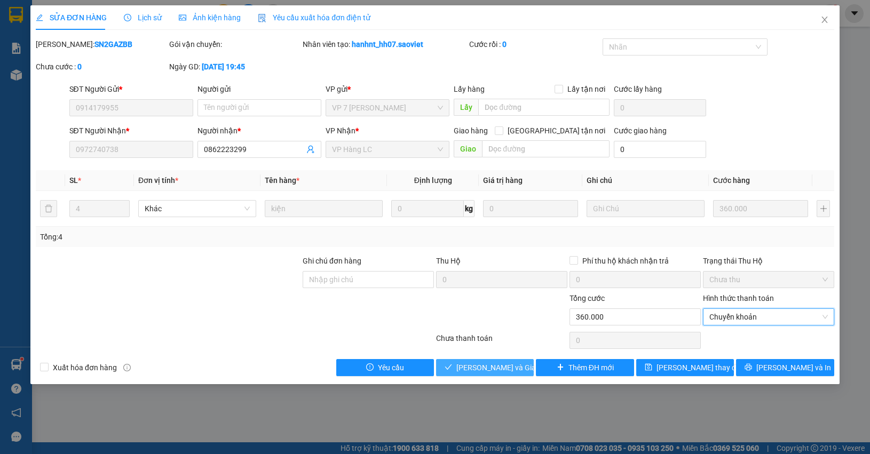
click at [494, 364] on span "[PERSON_NAME] và Giao hàng" at bounding box center [507, 368] width 103 height 12
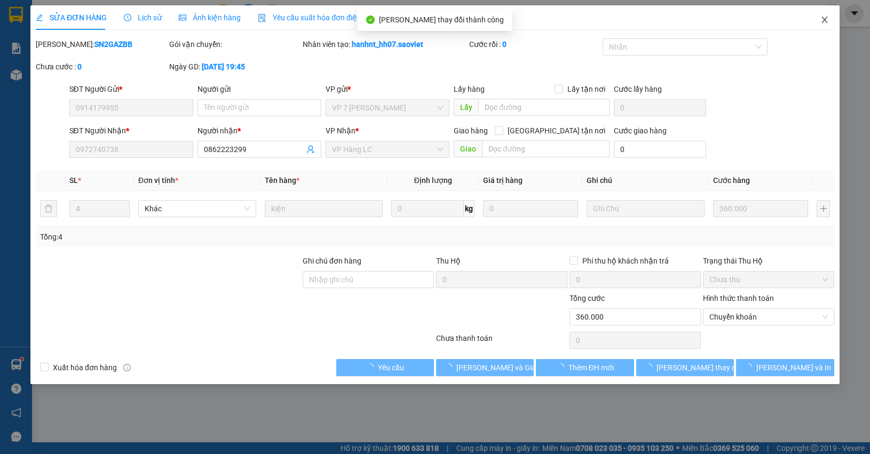
click at [833, 24] on span "Close" at bounding box center [825, 20] width 30 height 30
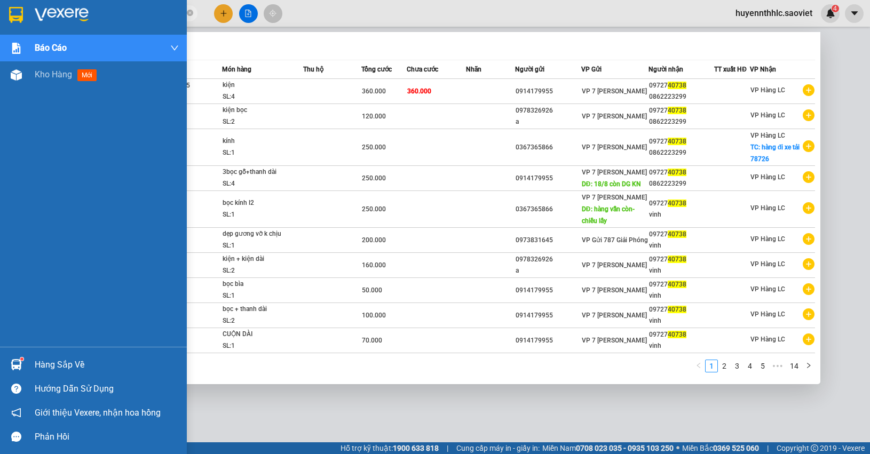
drag, startPoint x: 97, startPoint y: 12, endPoint x: 30, endPoint y: 22, distance: 67.4
click at [30, 22] on section "Kết quả tìm kiếm ( 137 ) Bộ lọc Mã ĐH Trạng thái Món hàng Thu hộ Tổng cước Chưa…" at bounding box center [435, 227] width 870 height 454
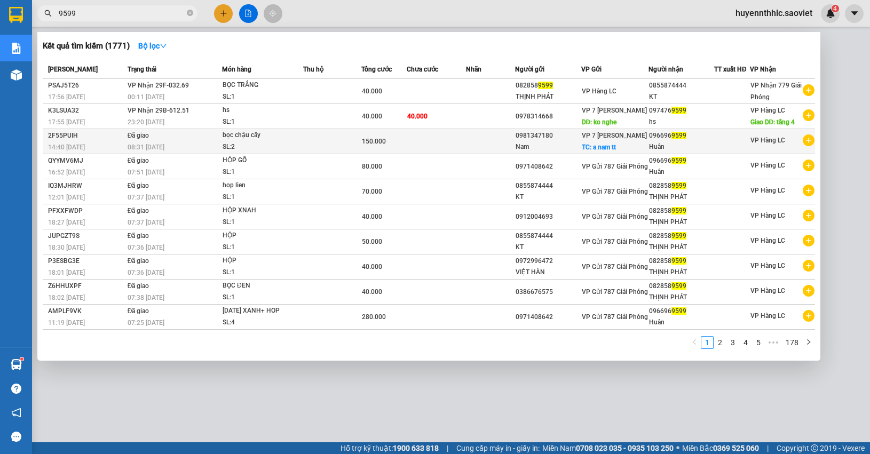
type input "9599"
click at [692, 139] on div "096696 9599" at bounding box center [681, 135] width 65 height 11
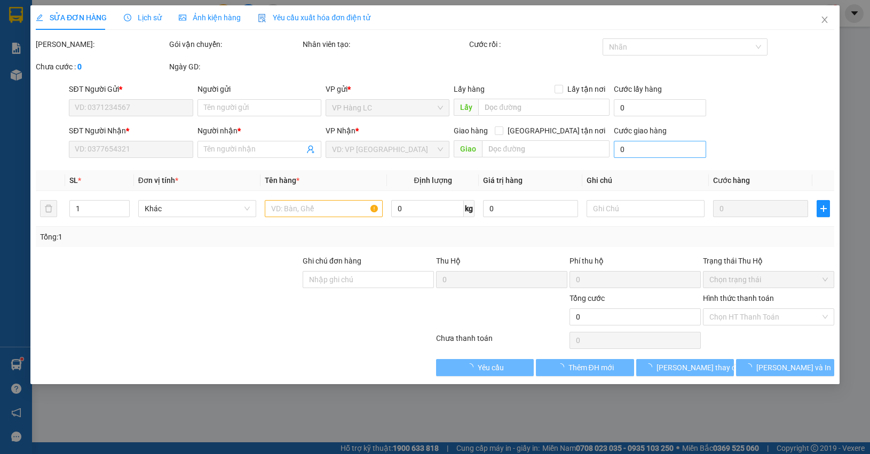
type input "0981347180"
type input "Nam"
checkbox input "true"
type input "a nam tt"
type input "0966969599"
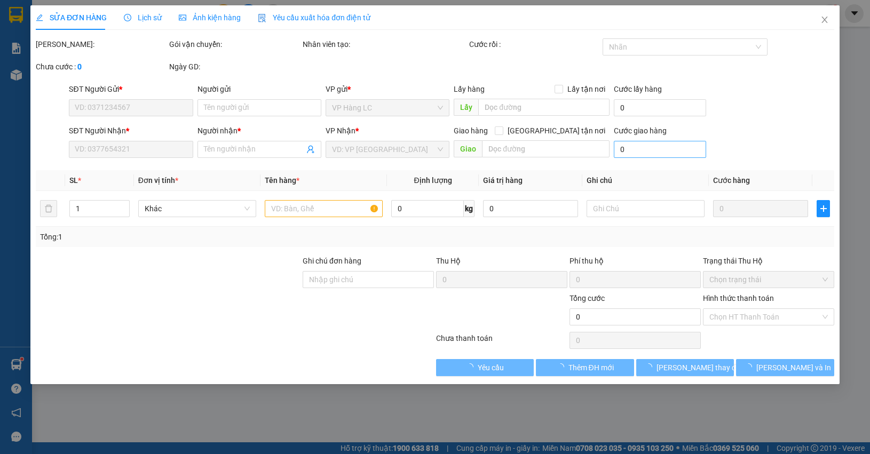
type input "Huân"
type input "150.000"
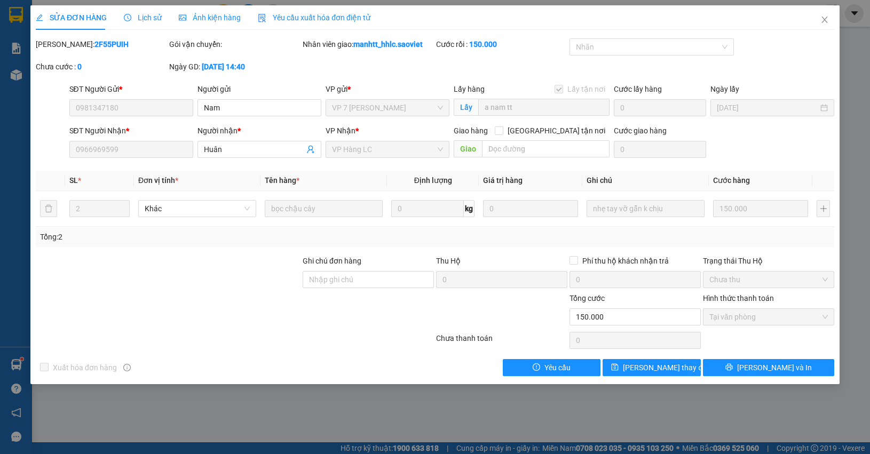
click at [140, 17] on span "Lịch sử" at bounding box center [143, 17] width 38 height 9
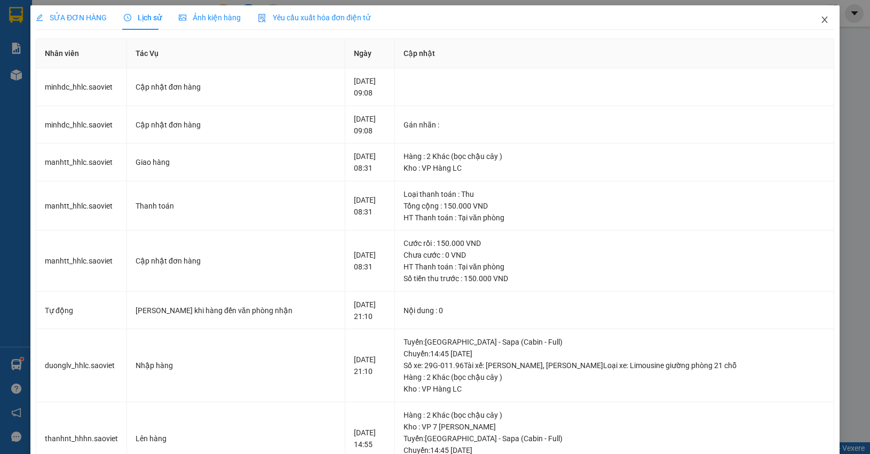
click at [821, 21] on icon "close" at bounding box center [825, 19] width 9 height 9
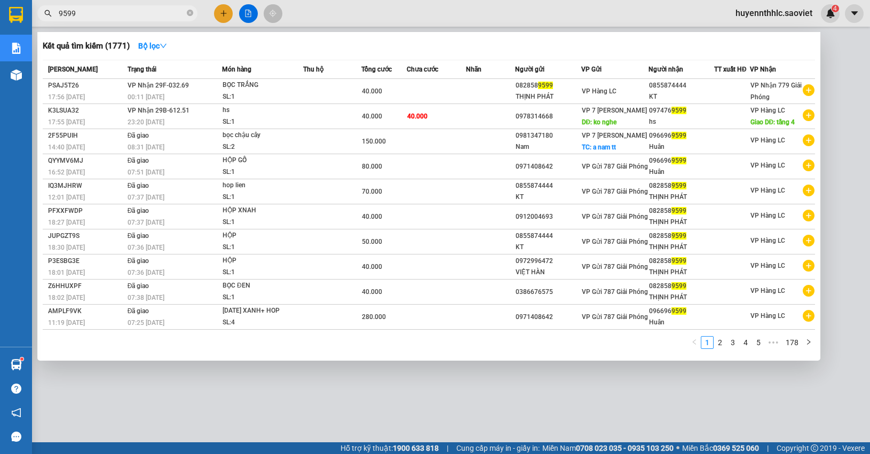
click at [101, 13] on input "9599" at bounding box center [122, 13] width 126 height 12
click at [853, 191] on div at bounding box center [435, 227] width 870 height 454
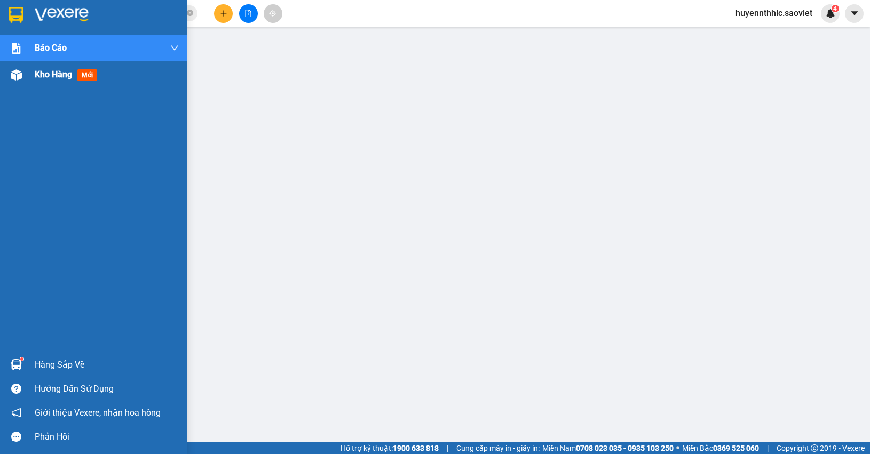
click at [46, 81] on div "Kho hàng mới" at bounding box center [68, 74] width 67 height 13
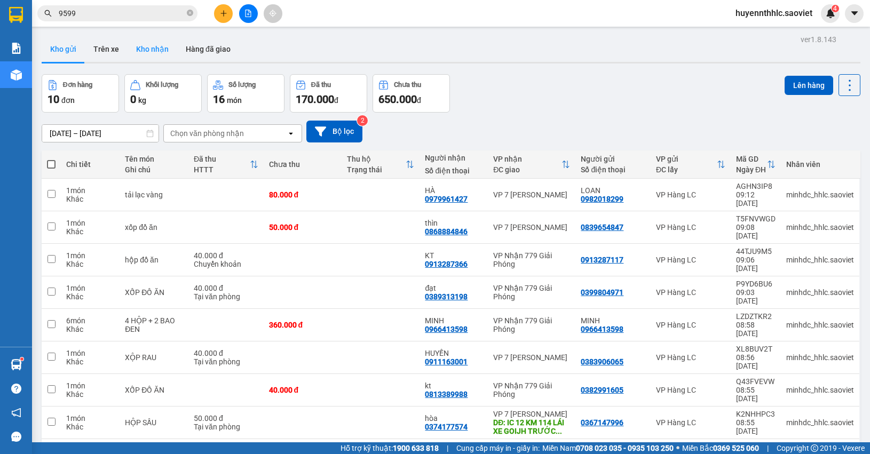
click at [139, 51] on button "Kho nhận" at bounding box center [153, 49] width 50 height 26
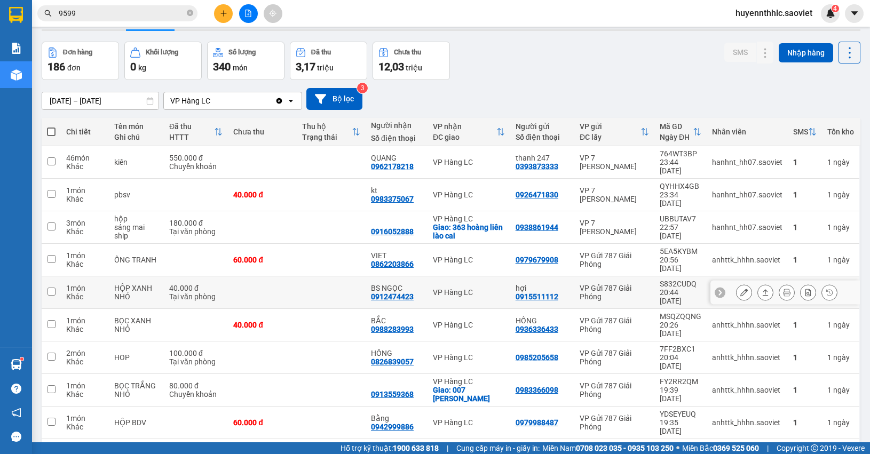
scroll to position [49, 0]
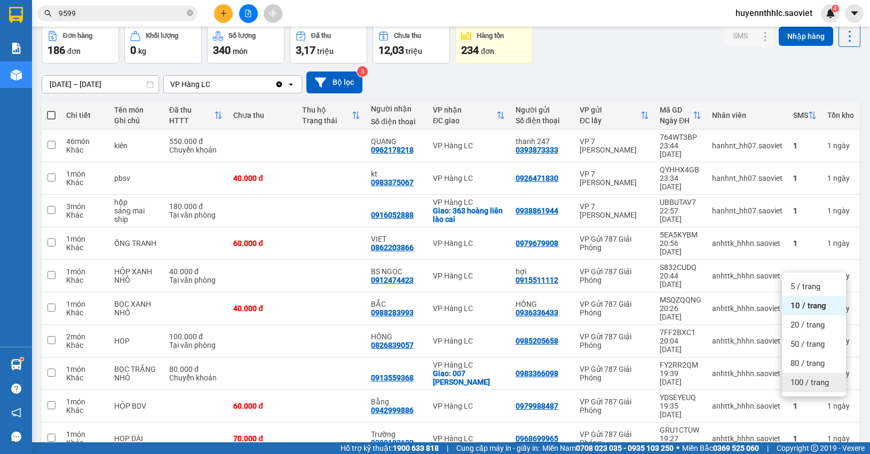
click at [809, 380] on span "100 / trang" at bounding box center [810, 382] width 38 height 11
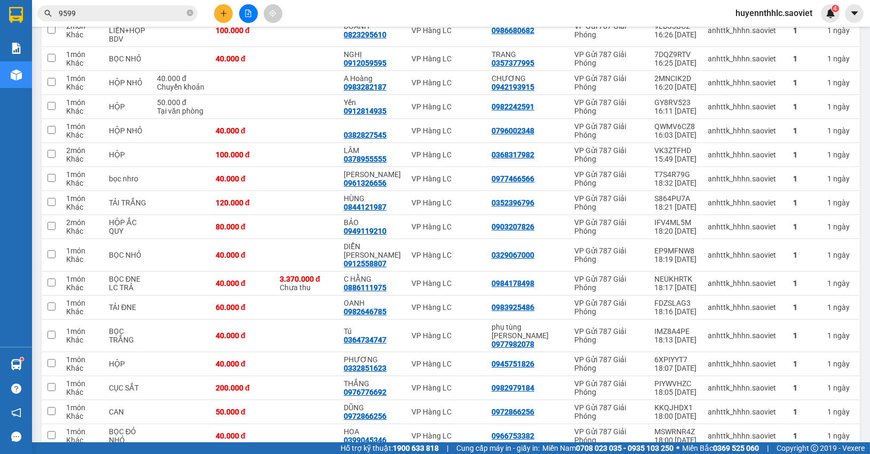
scroll to position [983, 0]
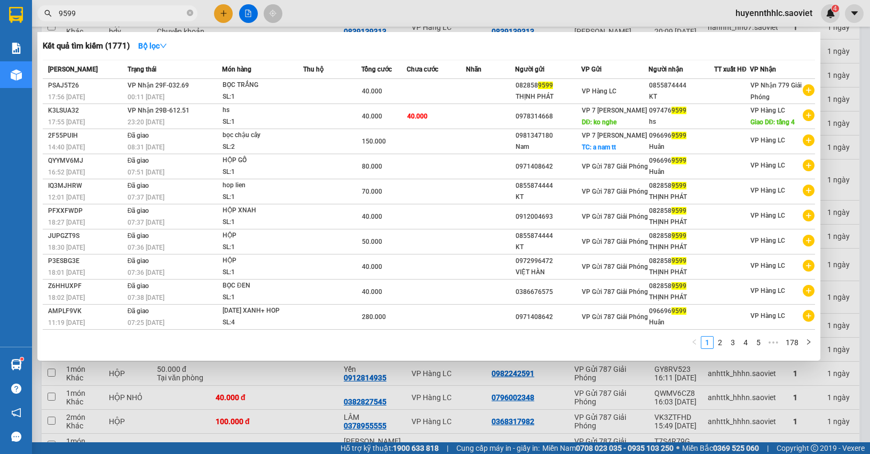
drag, startPoint x: 81, startPoint y: 14, endPoint x: 49, endPoint y: 24, distance: 34.1
click at [49, 23] on div "Kết quả tìm kiếm ( 1771 ) Bộ lọc Mã ĐH Trạng thái Món hàng Thu hộ Tổng cước Chư…" at bounding box center [104, 13] width 208 height 19
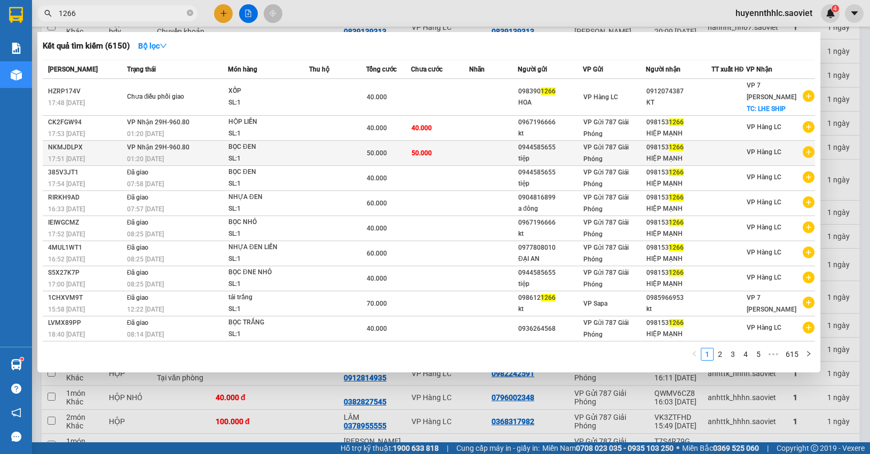
type input "1266"
click at [634, 155] on div "VP Gửi 787 Giải Phóng" at bounding box center [615, 152] width 62 height 23
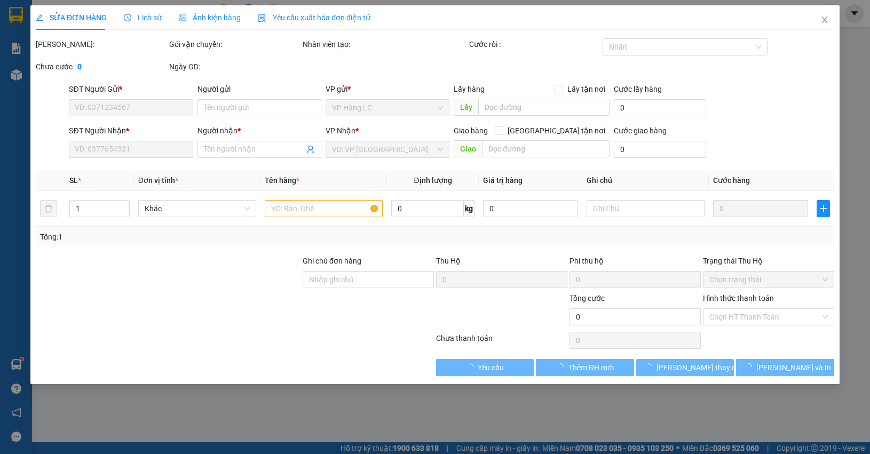
type input "0944585655"
type input "tiệp"
type input "0981531266"
type input "HIỆP MẠNH"
type input "50.000"
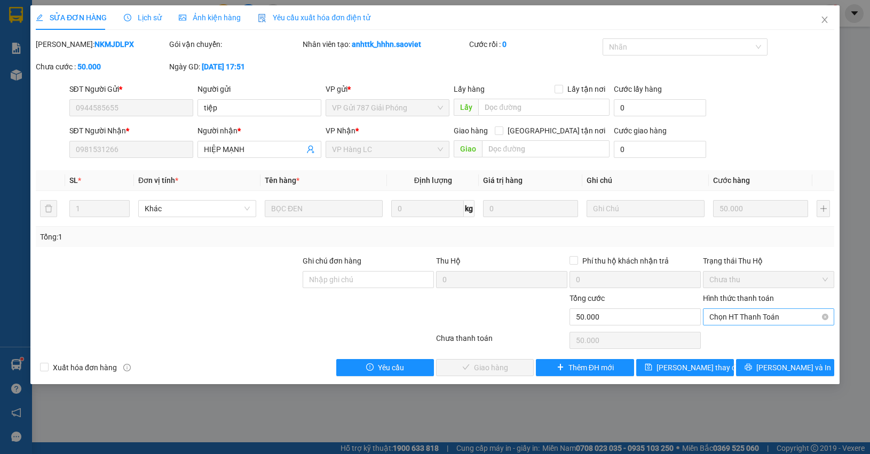
click at [738, 315] on span "Chọn HT Thanh Toán" at bounding box center [769, 317] width 119 height 16
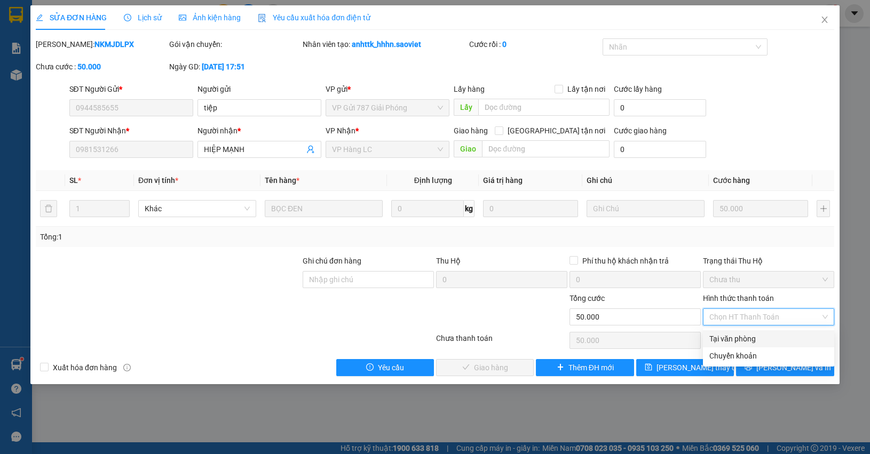
click at [740, 336] on div "Tại văn phòng" at bounding box center [769, 339] width 119 height 12
type input "0"
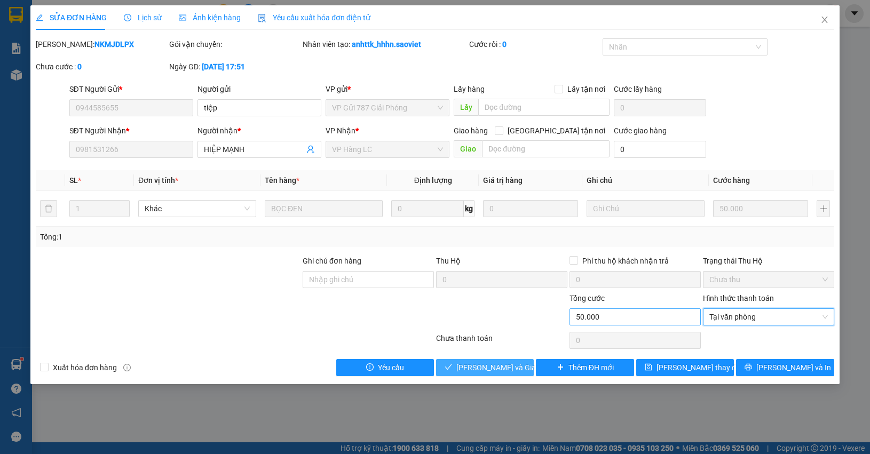
click at [519, 366] on span "[PERSON_NAME] và Giao hàng" at bounding box center [507, 368] width 103 height 12
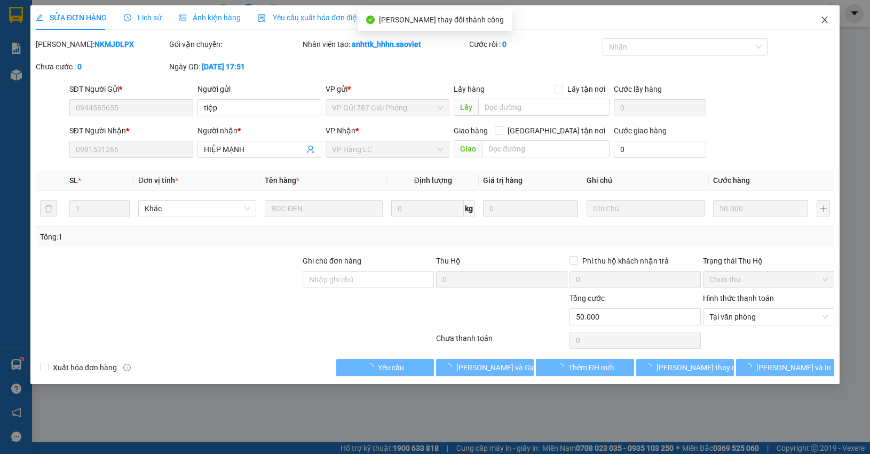
click at [825, 21] on icon "close" at bounding box center [825, 19] width 9 height 9
click at [824, 22] on div "huyennthhlc.saoviet 4" at bounding box center [783, 13] width 113 height 19
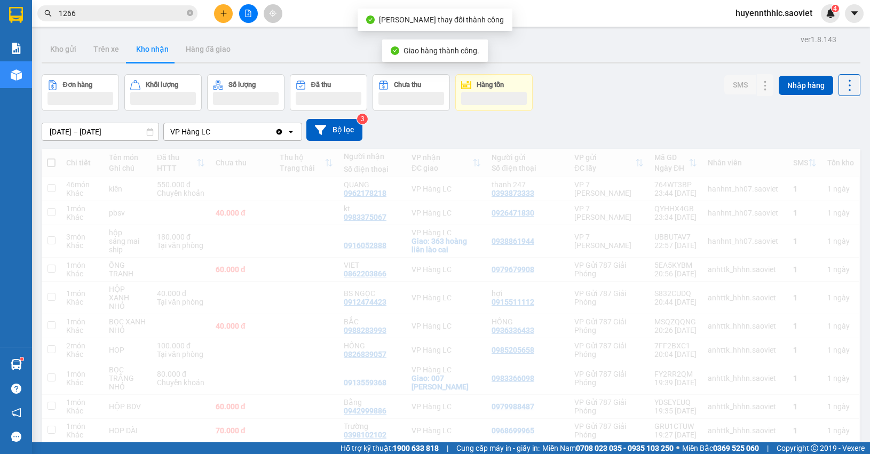
click at [91, 10] on input "1266" at bounding box center [122, 13] width 126 height 12
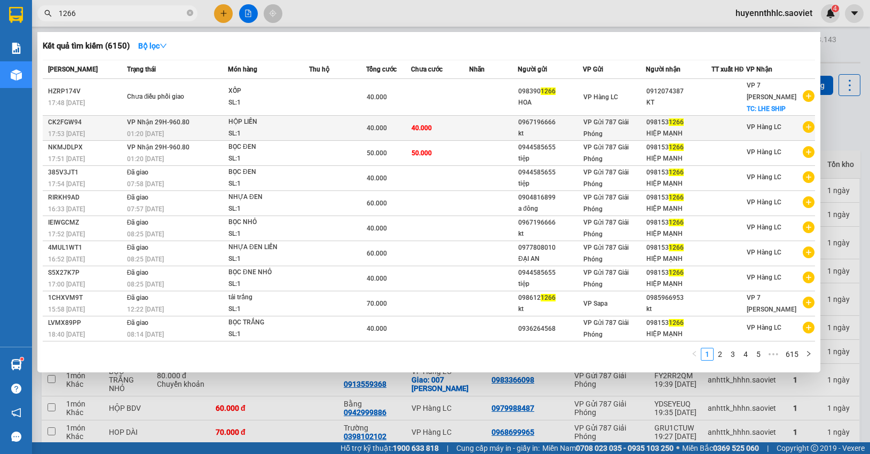
click at [479, 126] on td at bounding box center [493, 128] width 49 height 25
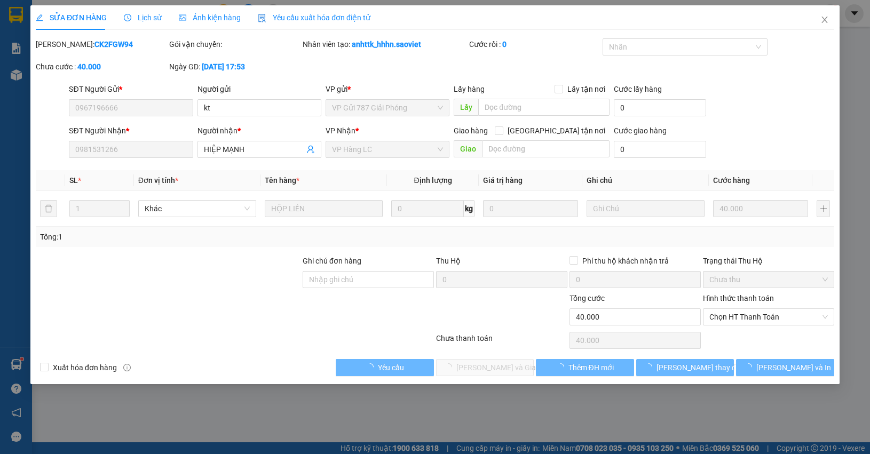
type input "0967196666"
type input "kt"
type input "0981531266"
type input "HIỆP MẠNH"
type input "40.000"
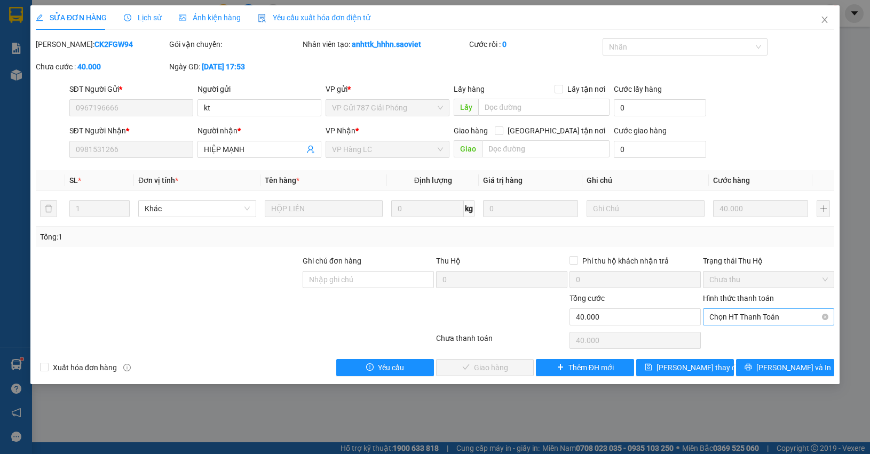
click at [723, 323] on span "Chọn HT Thanh Toán" at bounding box center [769, 317] width 119 height 16
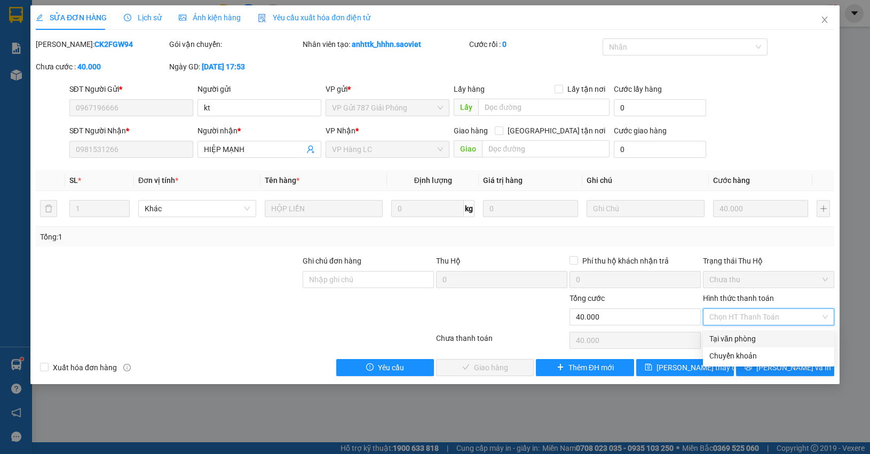
drag, startPoint x: 736, startPoint y: 337, endPoint x: 620, endPoint y: 350, distance: 116.0
click at [735, 338] on div "Tại văn phòng" at bounding box center [769, 339] width 119 height 12
type input "0"
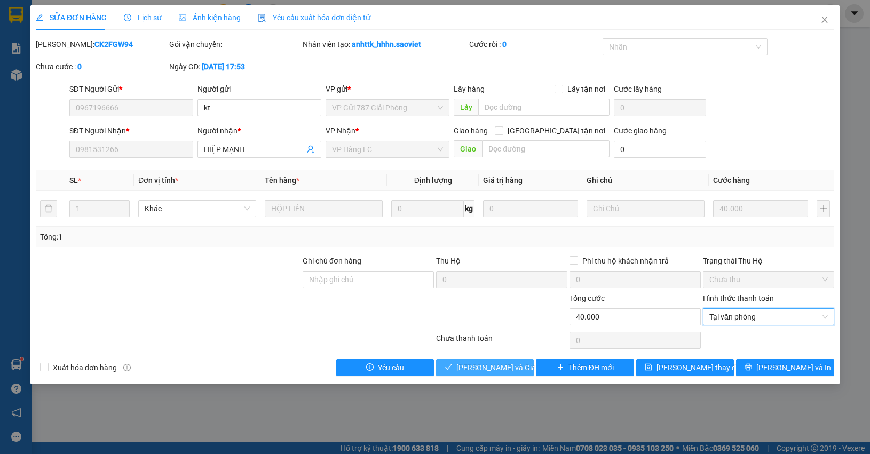
click at [508, 367] on span "[PERSON_NAME] và Giao hàng" at bounding box center [507, 368] width 103 height 12
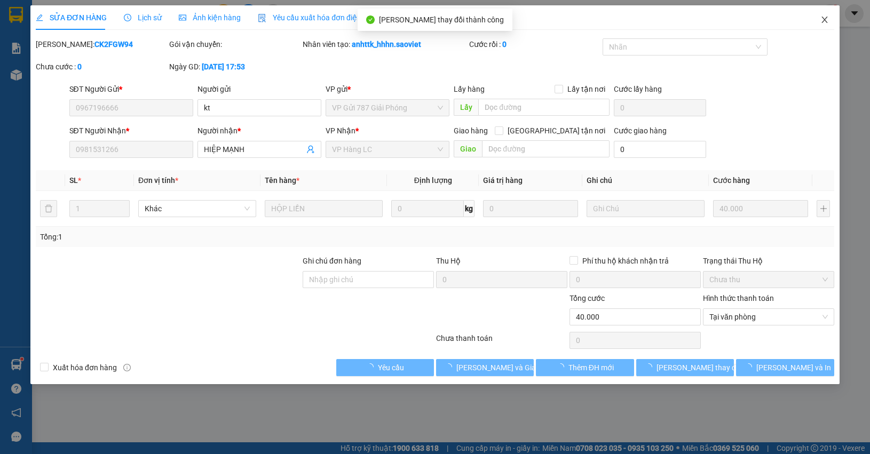
click at [823, 16] on icon "close" at bounding box center [825, 19] width 9 height 9
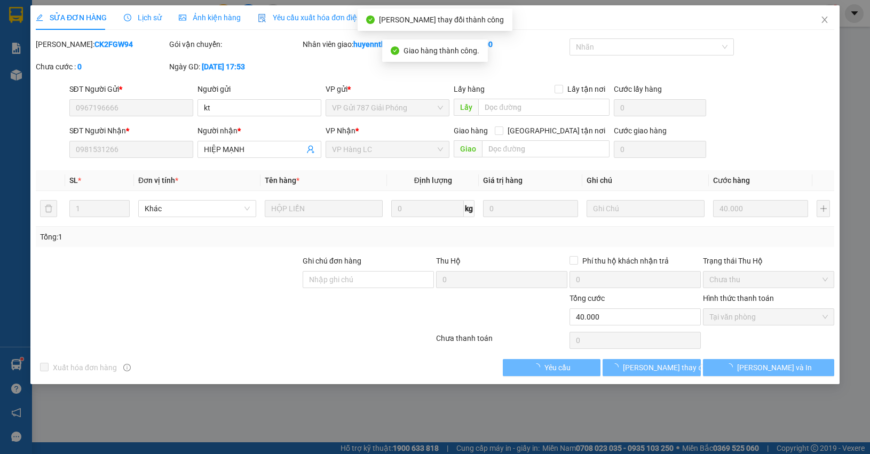
click at [829, 20] on div "4" at bounding box center [830, 13] width 19 height 19
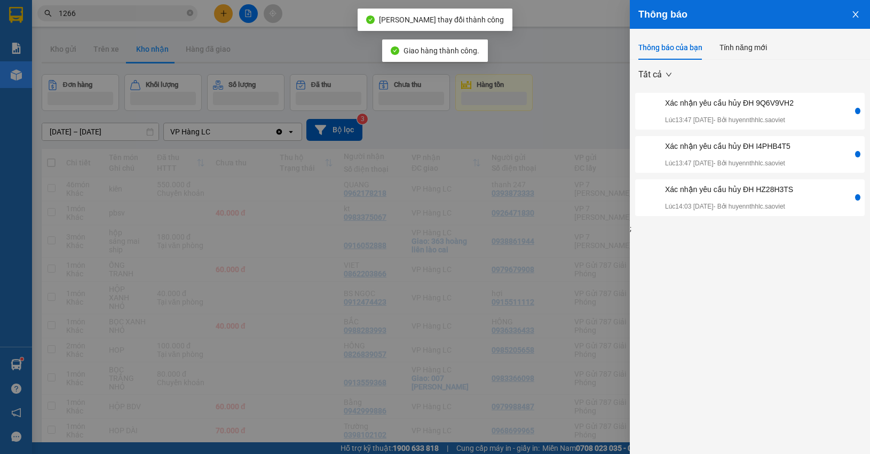
click at [135, 14] on div at bounding box center [435, 227] width 870 height 454
click at [135, 14] on div "Thông báo Thông báo của bạn Tính năng mới Tất cả [PERSON_NAME] nhận yêu cầu hủy…" at bounding box center [435, 227] width 870 height 454
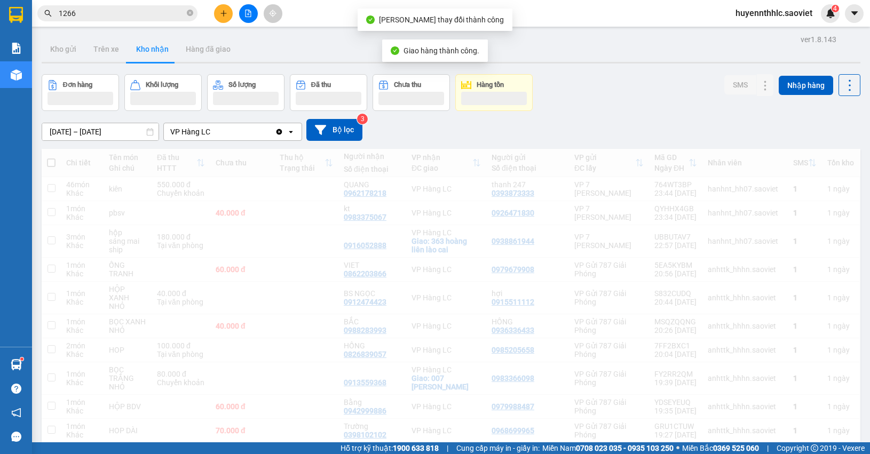
click at [140, 9] on input "1266" at bounding box center [122, 13] width 126 height 12
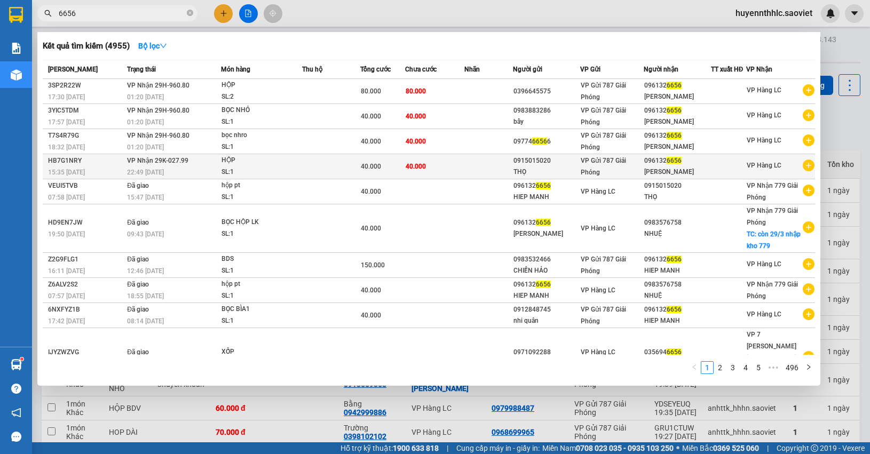
type input "6656"
click at [655, 167] on div "[PERSON_NAME]" at bounding box center [677, 172] width 66 height 11
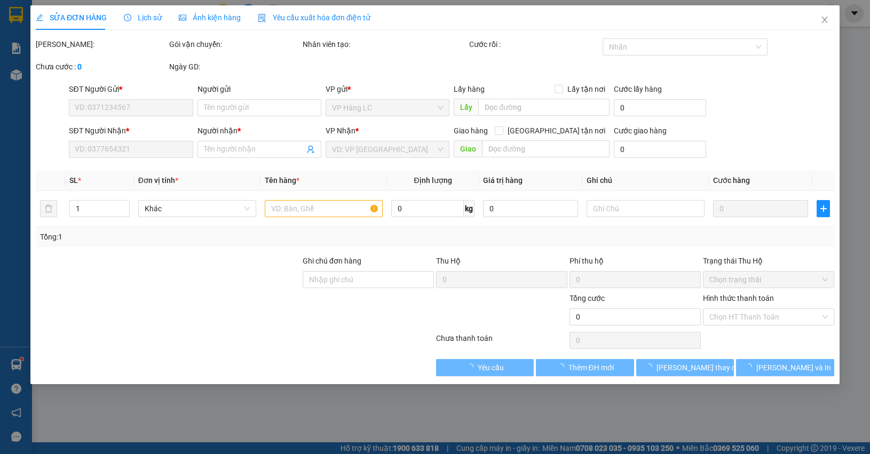
type input "0915015020"
type input "THỌ"
type input "0961326656"
type input "[PERSON_NAME]"
type input "40.000"
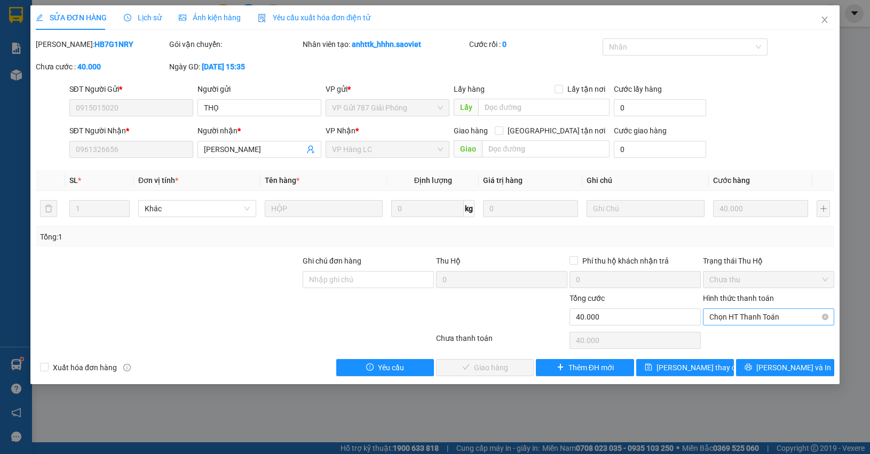
click at [744, 311] on span "Chọn HT Thanh Toán" at bounding box center [769, 317] width 119 height 16
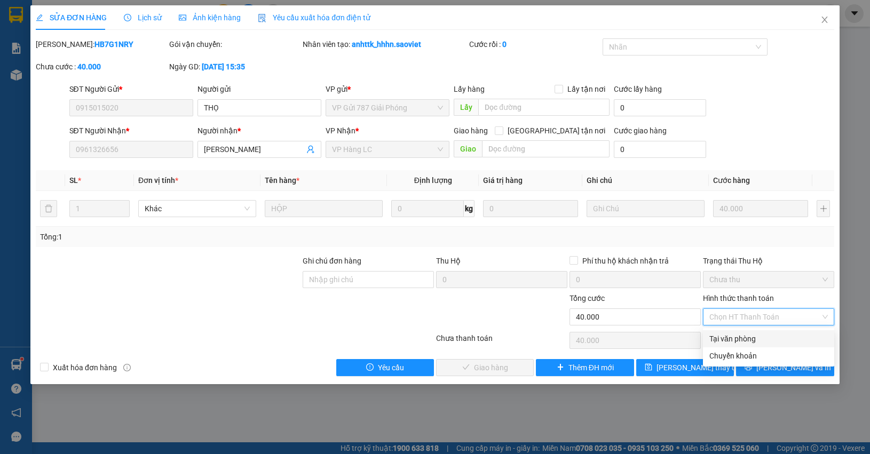
click at [735, 339] on div "Tại văn phòng" at bounding box center [769, 339] width 119 height 12
type input "0"
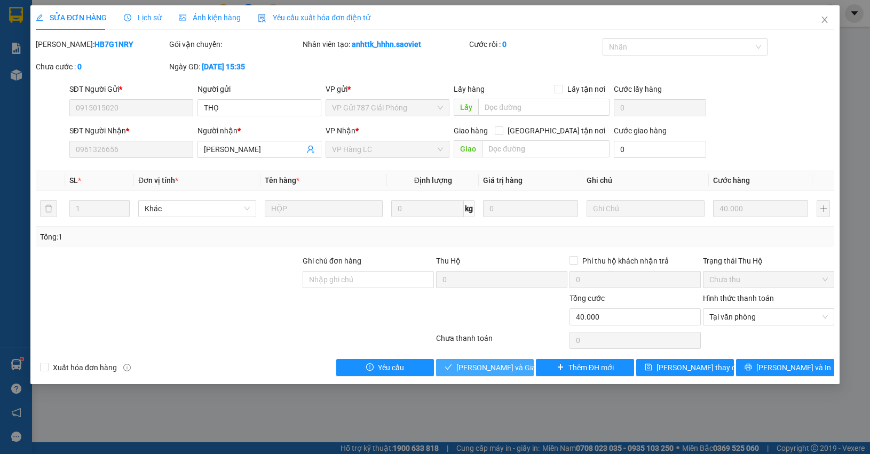
click at [513, 364] on span "[PERSON_NAME] và Giao hàng" at bounding box center [507, 368] width 103 height 12
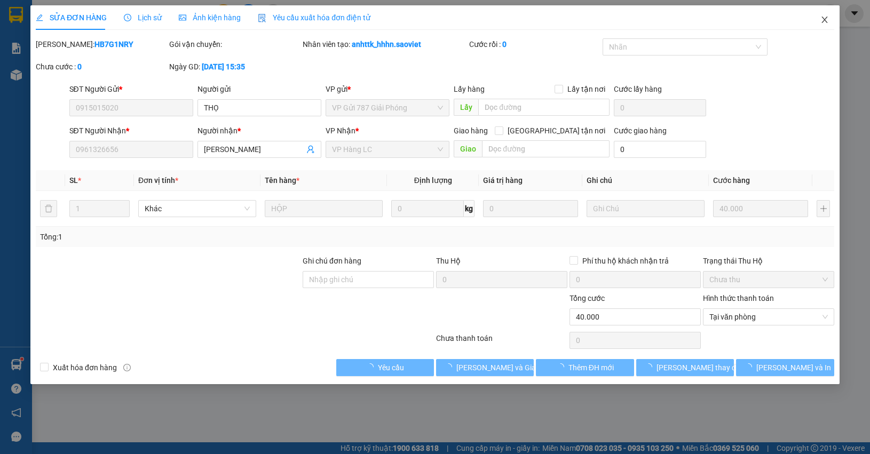
click at [825, 20] on icon "close" at bounding box center [825, 19] width 9 height 9
click at [826, 20] on div at bounding box center [830, 13] width 19 height 19
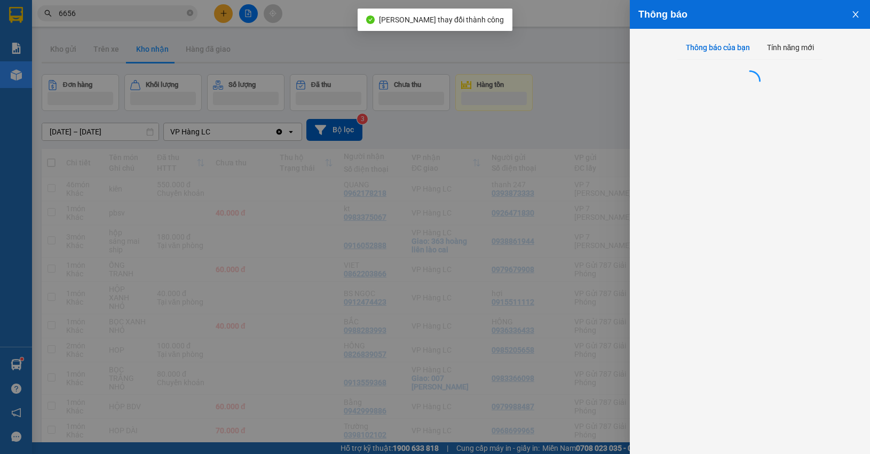
click at [158, 17] on div at bounding box center [435, 227] width 870 height 454
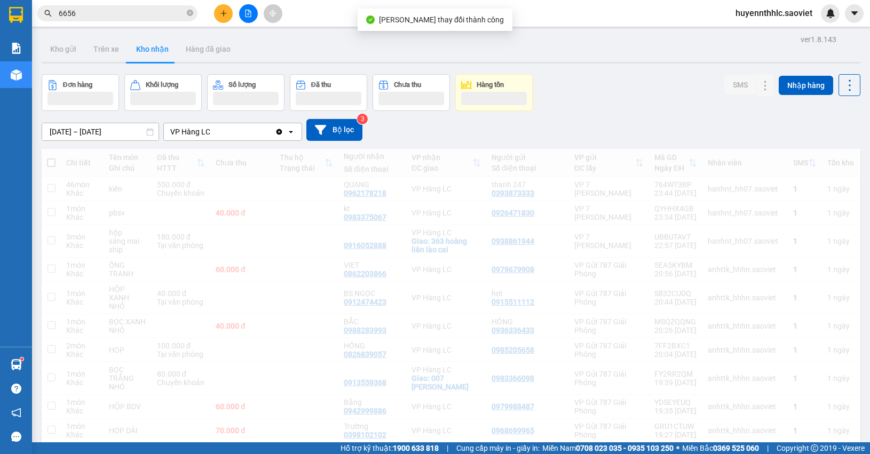
click at [870, 17] on div "Thông báo Thông báo của bạn Tính năng mới" at bounding box center [870, 227] width 0 height 454
click at [870, 4] on div "Thông báo Thông báo của bạn Tính năng mới" at bounding box center [870, 227] width 0 height 454
click at [124, 9] on input "6656" at bounding box center [122, 13] width 126 height 12
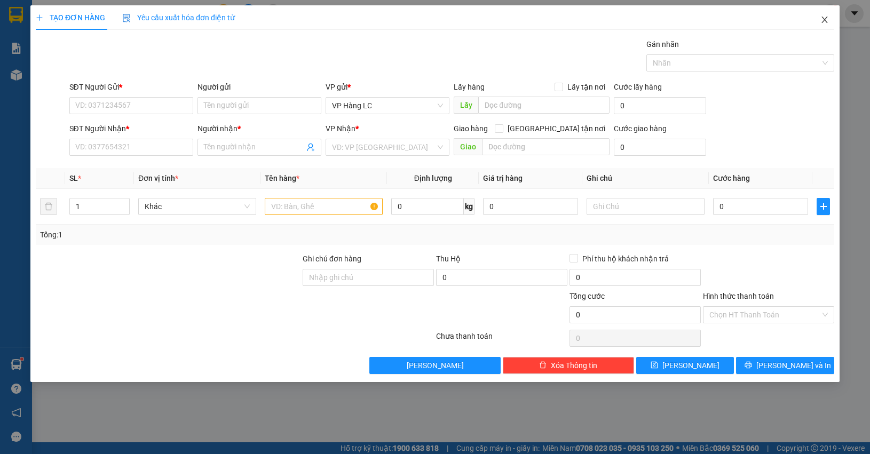
click at [826, 20] on icon "close" at bounding box center [825, 19] width 9 height 9
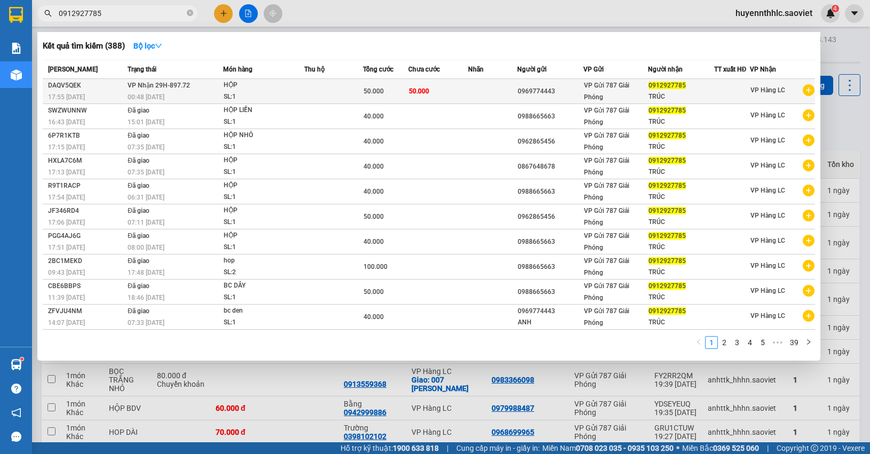
type input "0912927785"
click at [725, 89] on div at bounding box center [732, 91] width 35 height 11
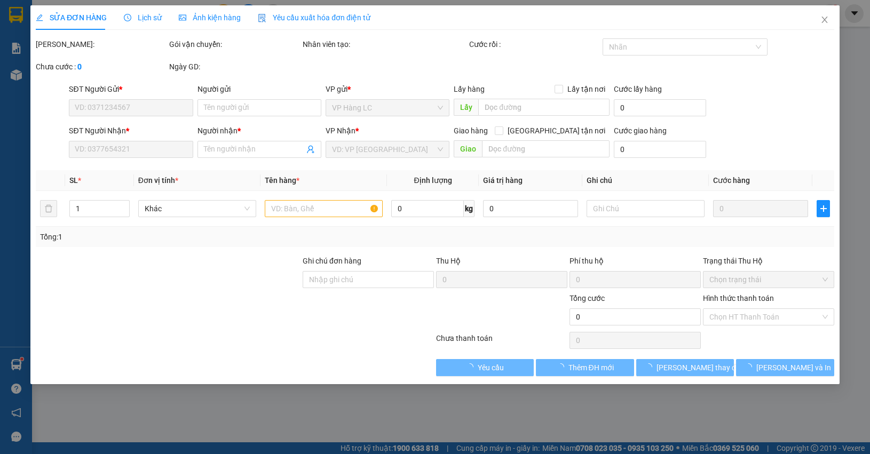
type input "0969774443"
type input "0912927785"
type input "TRÚC"
type input "50.000"
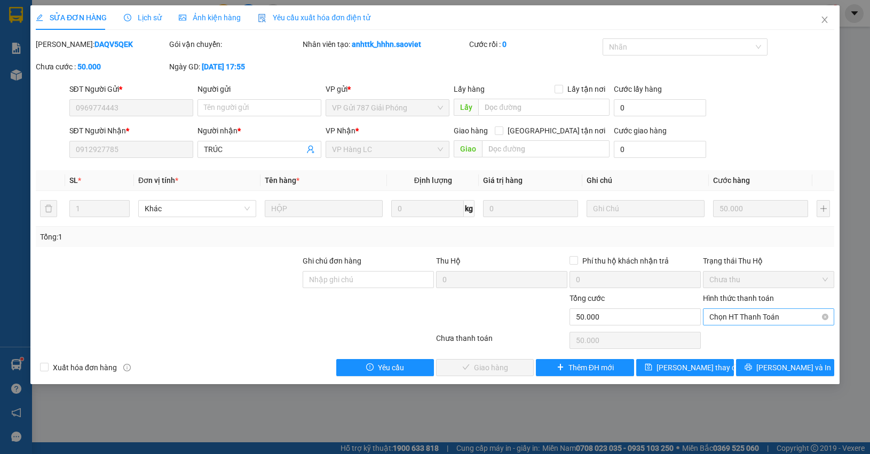
click at [730, 318] on span "Chọn HT Thanh Toán" at bounding box center [769, 317] width 119 height 16
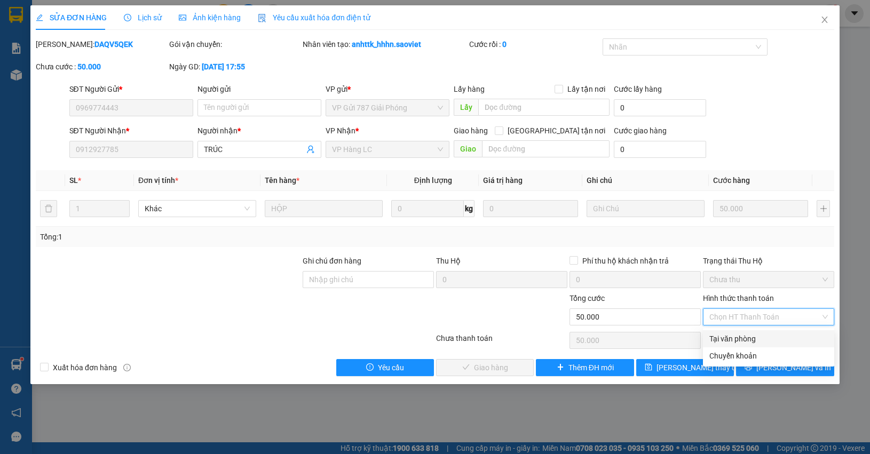
click at [732, 340] on div "Tại văn phòng" at bounding box center [769, 339] width 119 height 12
type input "0"
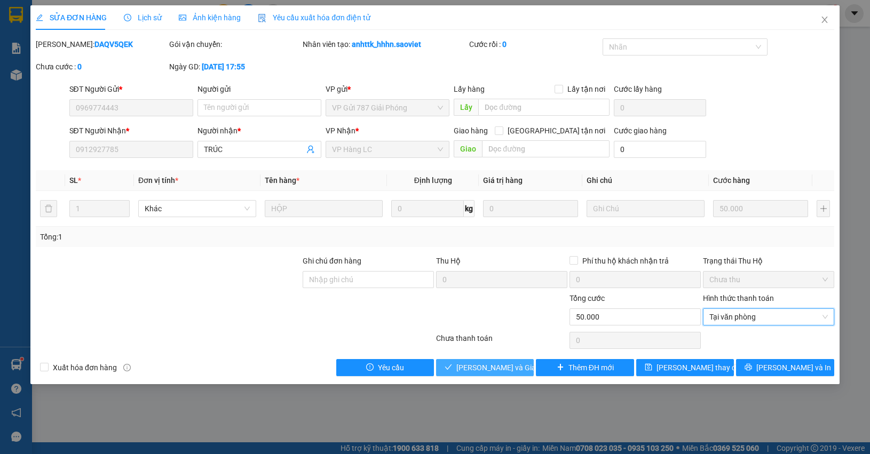
drag, startPoint x: 480, startPoint y: 361, endPoint x: 502, endPoint y: 372, distance: 23.9
click at [483, 364] on button "[PERSON_NAME] và Giao hàng" at bounding box center [485, 367] width 98 height 17
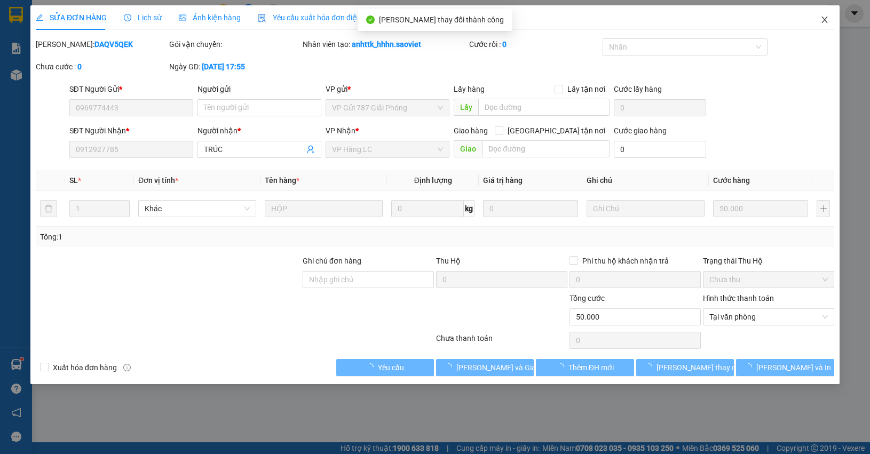
click at [827, 25] on span "Close" at bounding box center [825, 20] width 30 height 30
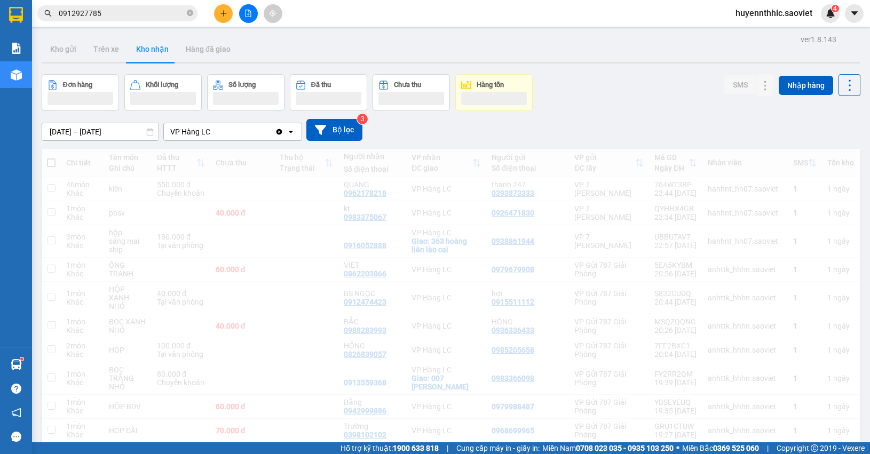
click at [119, 19] on input "0912927785" at bounding box center [122, 13] width 126 height 12
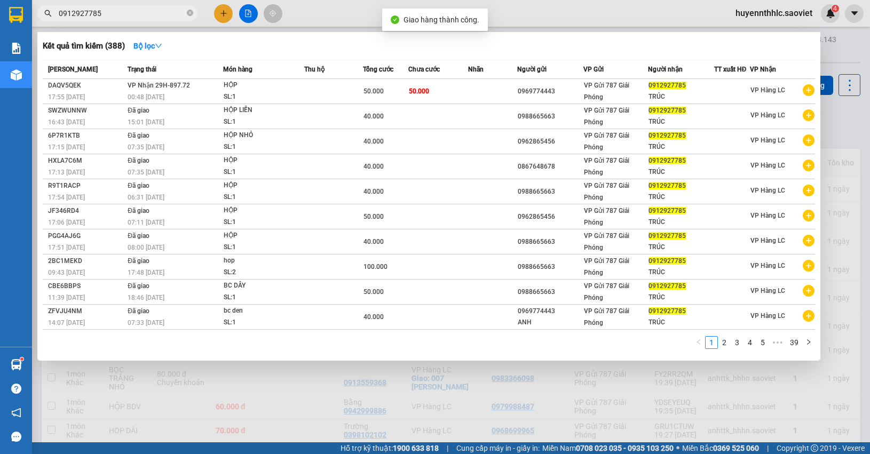
click at [119, 12] on input "0912927785" at bounding box center [122, 13] width 126 height 12
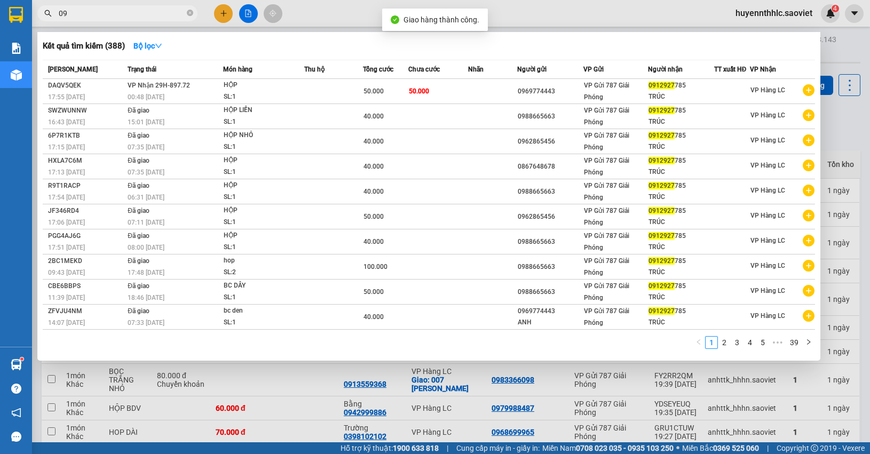
type input "0"
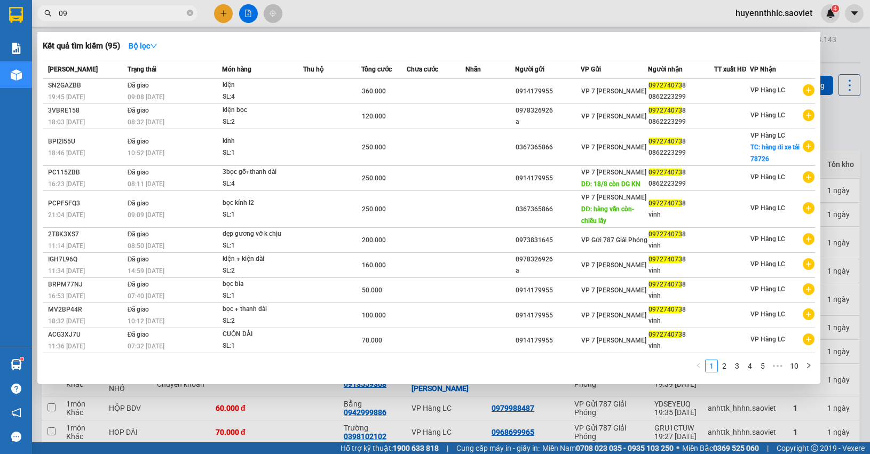
type input "0"
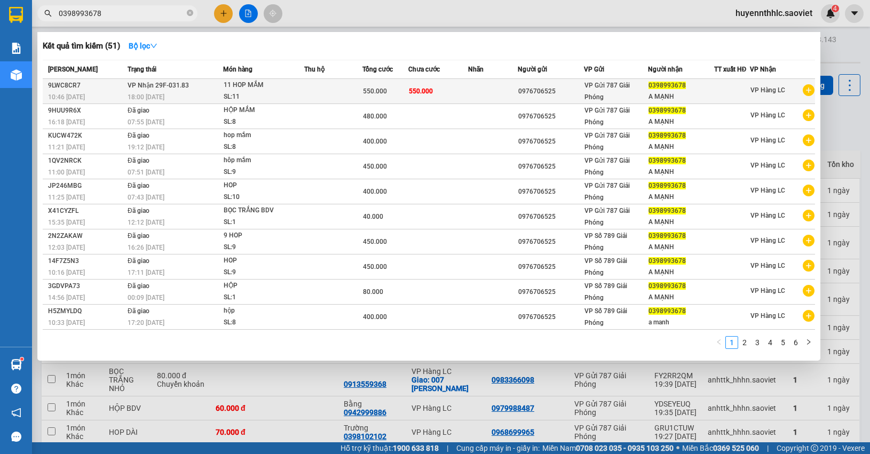
type input "0398993678"
click at [690, 91] on div "A MẠNH" at bounding box center [681, 96] width 65 height 11
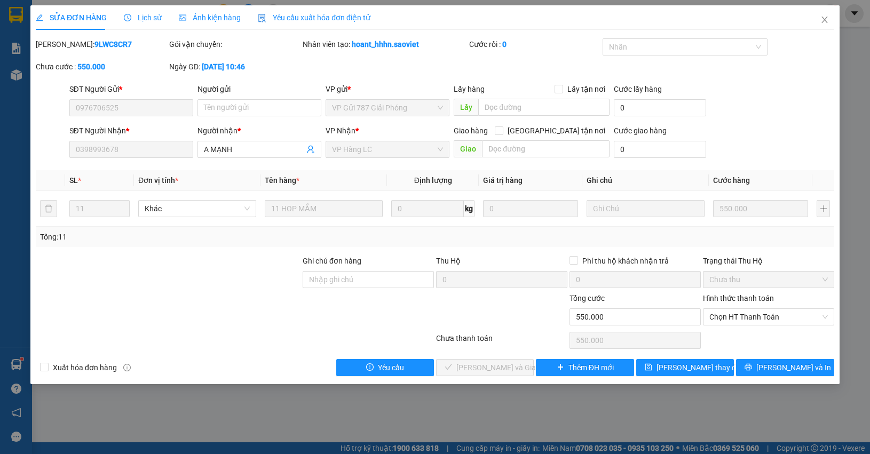
type input "0976706525"
type input "0398993678"
type input "A MẠNH"
type input "550.000"
click at [750, 312] on span "Chọn HT Thanh Toán" at bounding box center [769, 317] width 119 height 16
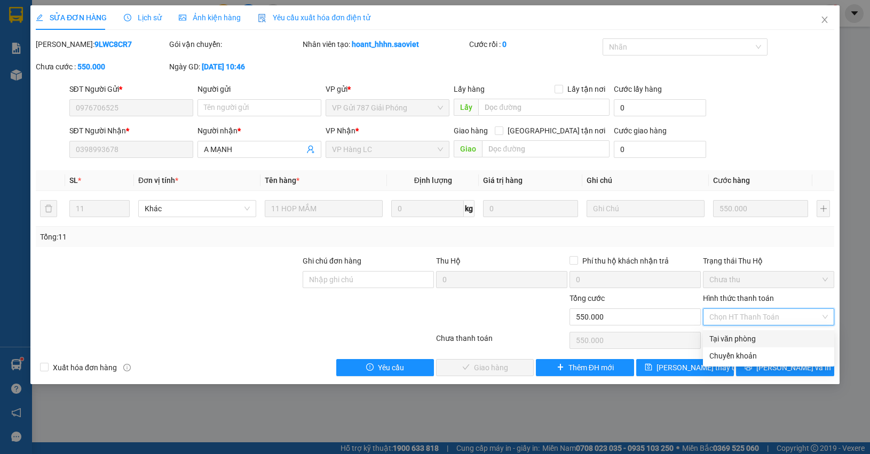
click at [746, 337] on div "Tại văn phòng" at bounding box center [769, 339] width 119 height 12
type input "0"
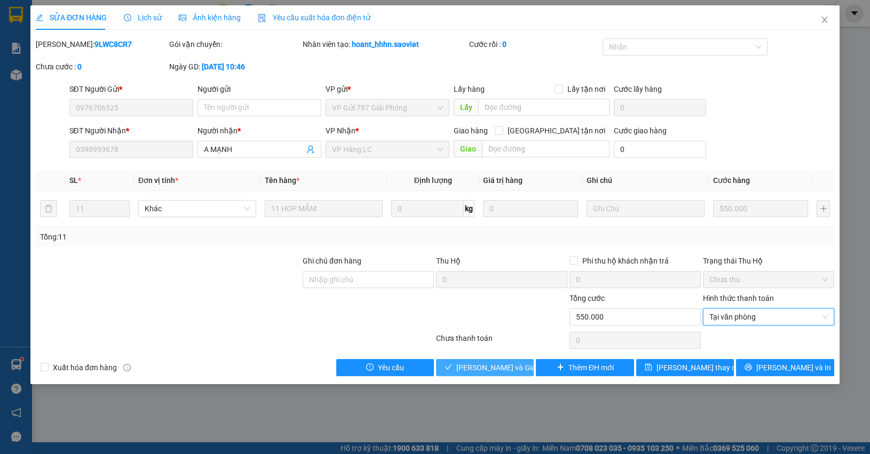
click at [516, 373] on span "[PERSON_NAME] và Giao hàng" at bounding box center [507, 368] width 103 height 12
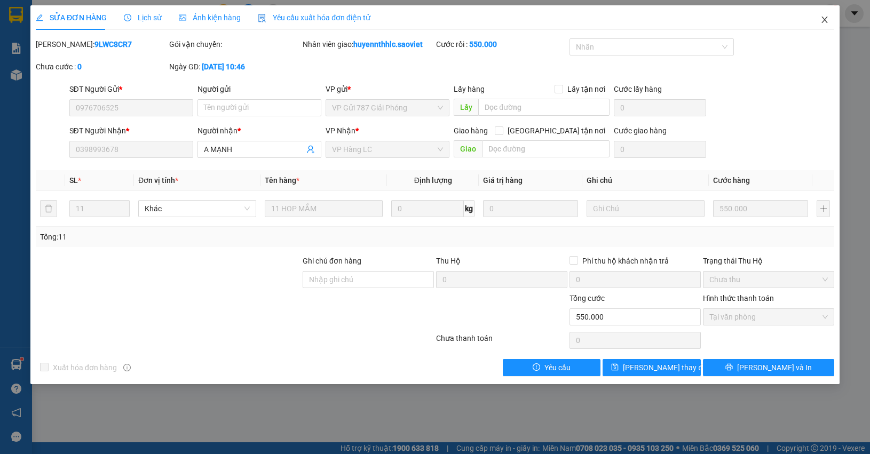
click at [823, 20] on icon "close" at bounding box center [825, 19] width 9 height 9
click at [825, 20] on div "4" at bounding box center [830, 13] width 19 height 19
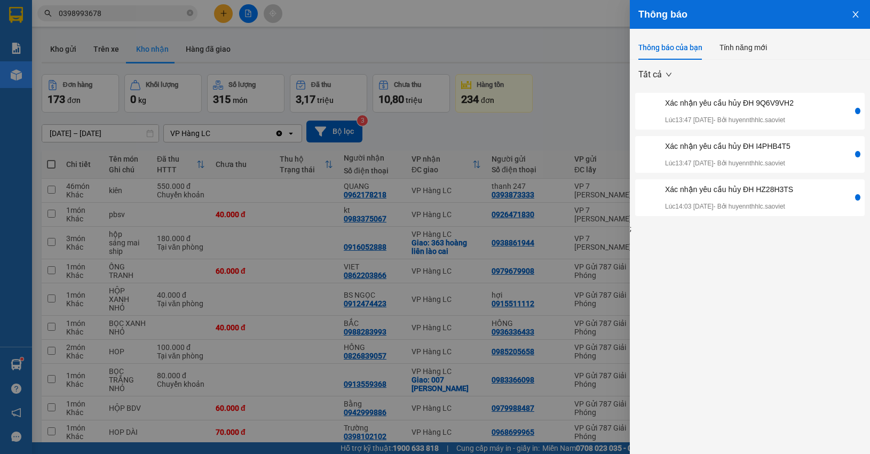
click at [587, 97] on div at bounding box center [435, 227] width 870 height 454
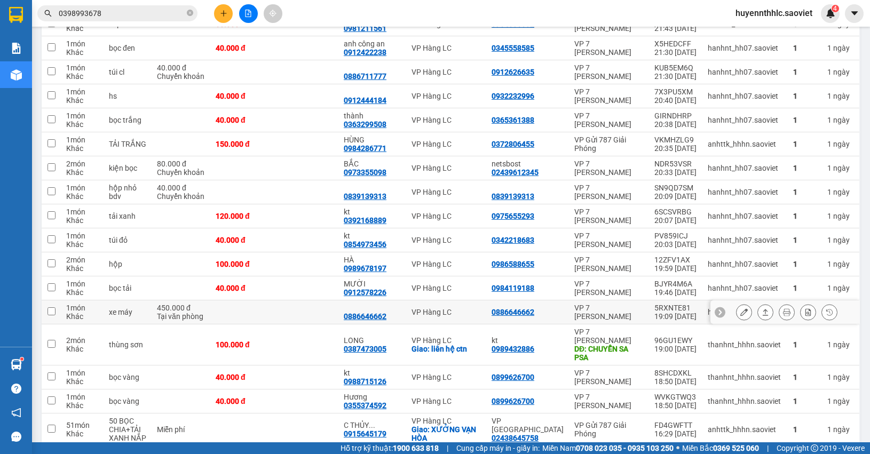
scroll to position [801, 0]
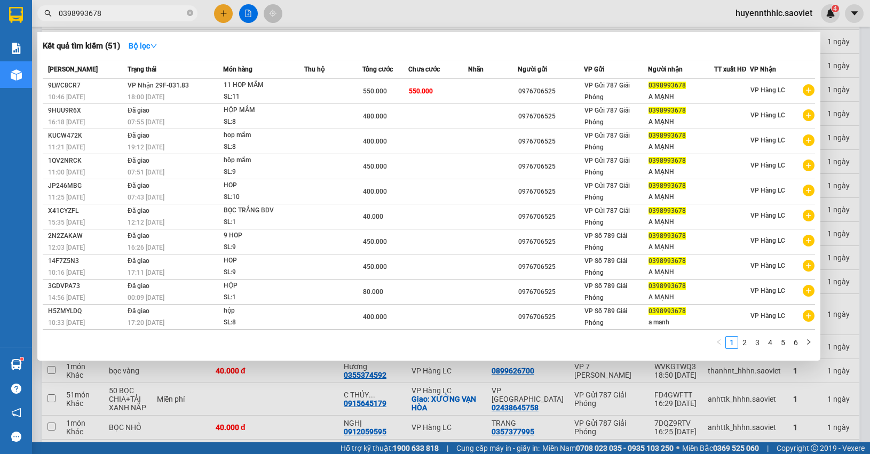
drag, startPoint x: 60, startPoint y: 17, endPoint x: 57, endPoint y: 25, distance: 8.6
click at [38, 22] on div "Kết quả tìm kiếm ( 51 ) Bộ lọc Mã ĐH Trạng thái Món hàng Thu hộ Tổng cước Chưa …" at bounding box center [104, 13] width 208 height 19
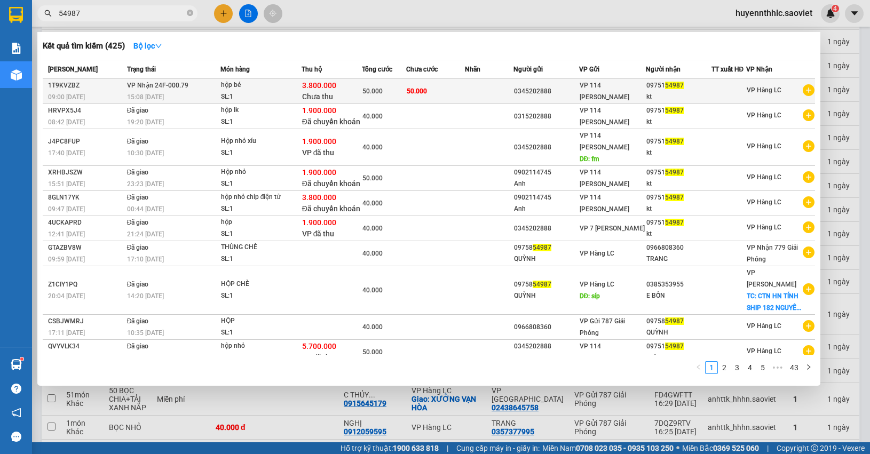
type input "54987"
click at [658, 88] on div "09751 54987" at bounding box center [679, 85] width 65 height 11
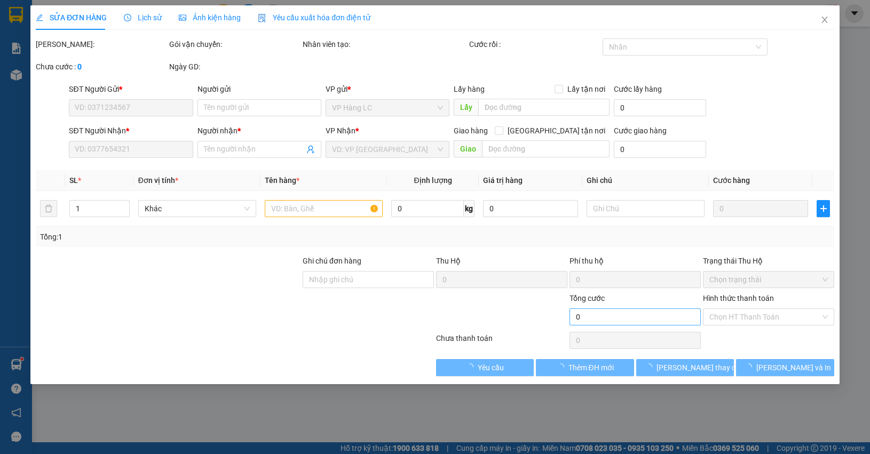
type input "0345202888"
type input "0975154987"
type input "kt"
type input "lc trả phí thu hộ"
type input "3.800.000"
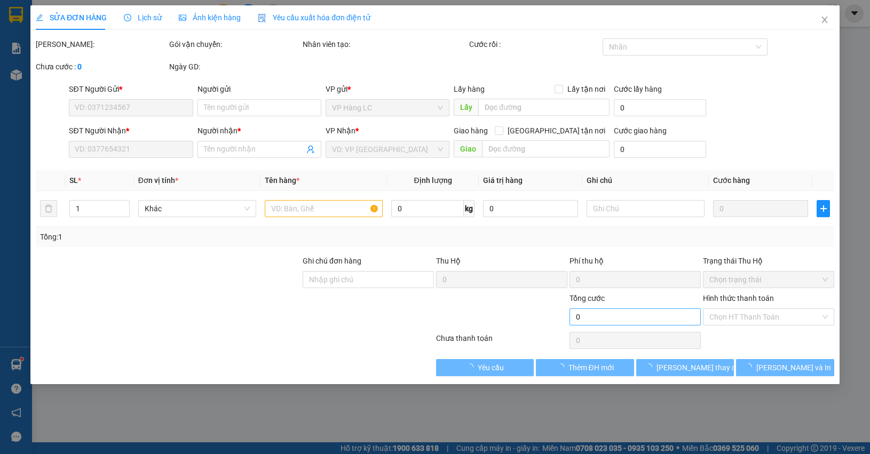
type input "30.000"
type input "50.000"
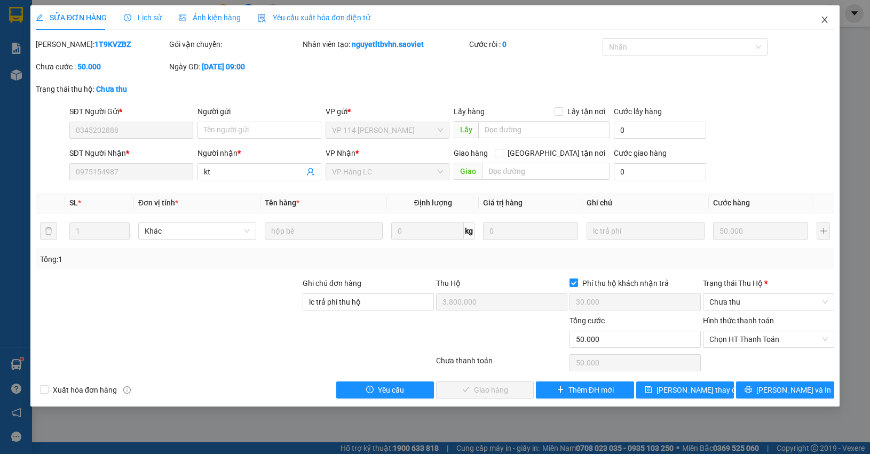
click at [821, 17] on icon "close" at bounding box center [825, 19] width 9 height 9
click at [823, 18] on div "4" at bounding box center [830, 13] width 19 height 19
click at [823, 18] on body "Kết quả tìm kiếm ( 425 ) Bộ lọc Mã ĐH Trạng thái Món hàng Thu hộ Tổng cước Chưa…" at bounding box center [435, 227] width 870 height 454
click at [870, 0] on div at bounding box center [870, 0] width 0 height 0
click at [870, 24] on div "Thông báo Thông báo của bạn Tính năng mới Tất cả [PERSON_NAME] nhận yêu cầu hủy…" at bounding box center [870, 227] width 0 height 454
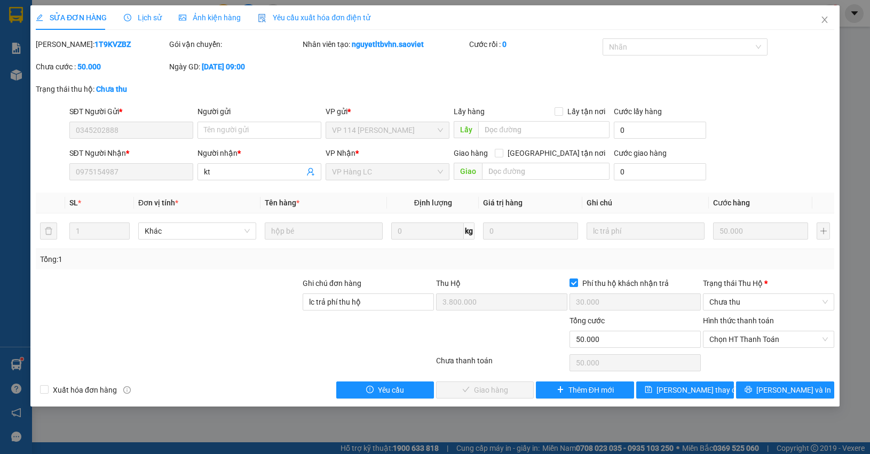
click at [870, 24] on div "Thông báo Thông báo của bạn Tính năng mới Tất cả [PERSON_NAME] nhận yêu cầu hủy…" at bounding box center [870, 227] width 0 height 454
click at [870, 17] on div "Thông báo Thông báo của bạn Tính năng mới Tất cả [PERSON_NAME] nhận yêu cầu hủy…" at bounding box center [870, 227] width 0 height 454
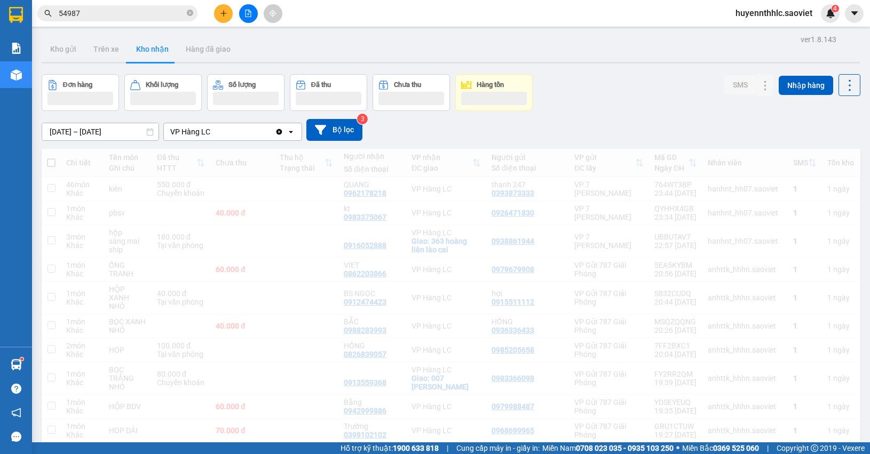
click at [870, 11] on div "Thông báo Thông báo của bạn Tính năng mới" at bounding box center [870, 227] width 0 height 454
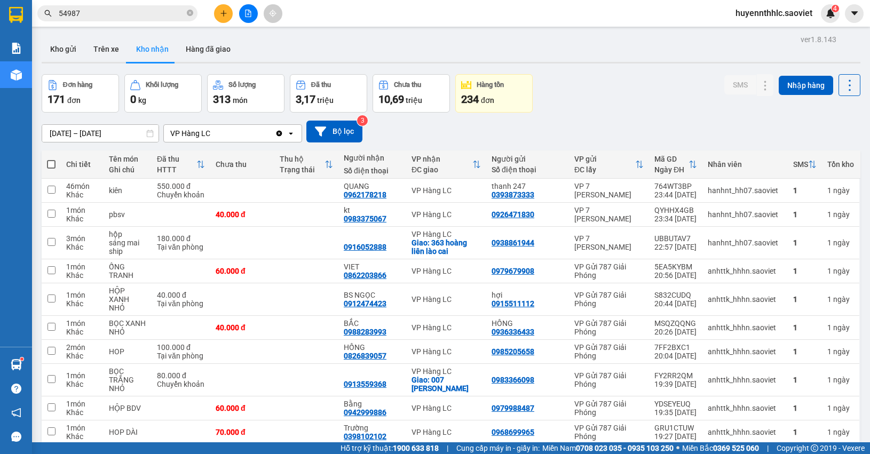
click at [121, 12] on input "54987" at bounding box center [122, 13] width 126 height 12
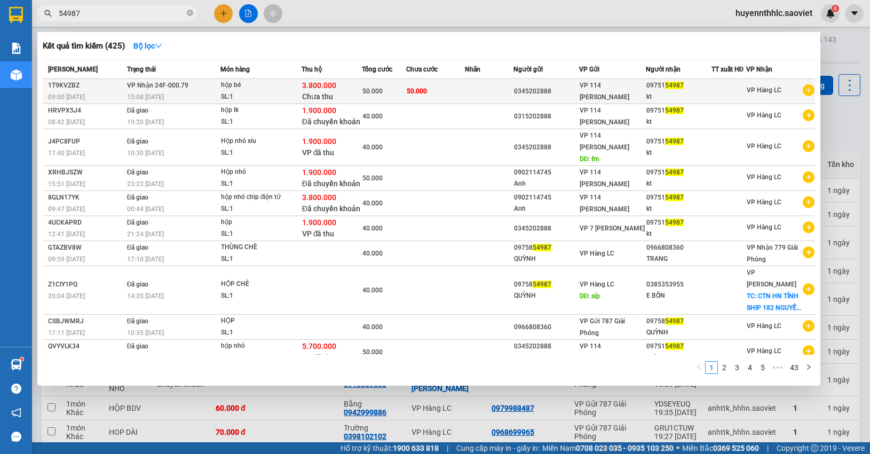
click at [359, 91] on div "3.800.000 Chưa thu" at bounding box center [331, 91] width 59 height 22
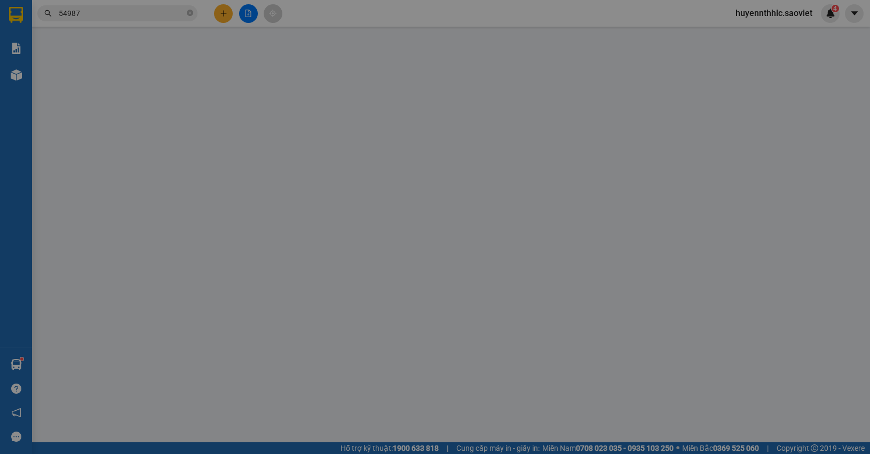
type input "0345202888"
type input "0975154987"
type input "kt"
type input "lc trả phí thu hộ"
type input "3.800.000"
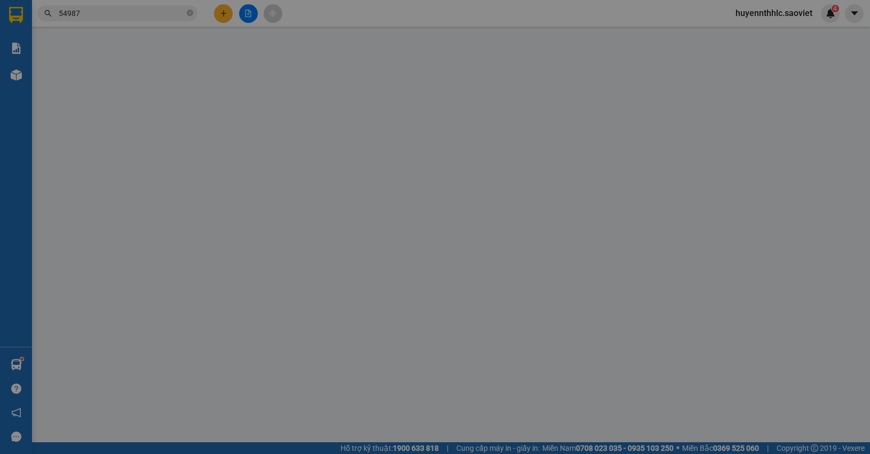
type input "30.000"
type input "50.000"
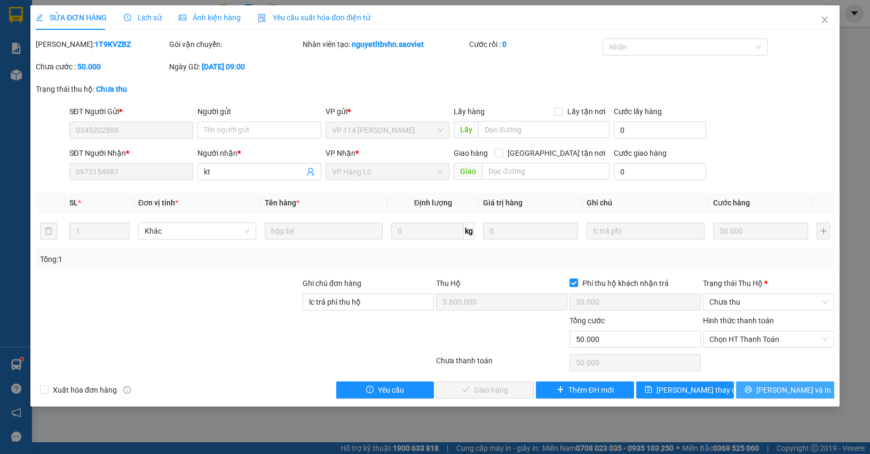
click at [802, 392] on span "[PERSON_NAME] và In" at bounding box center [793, 390] width 75 height 12
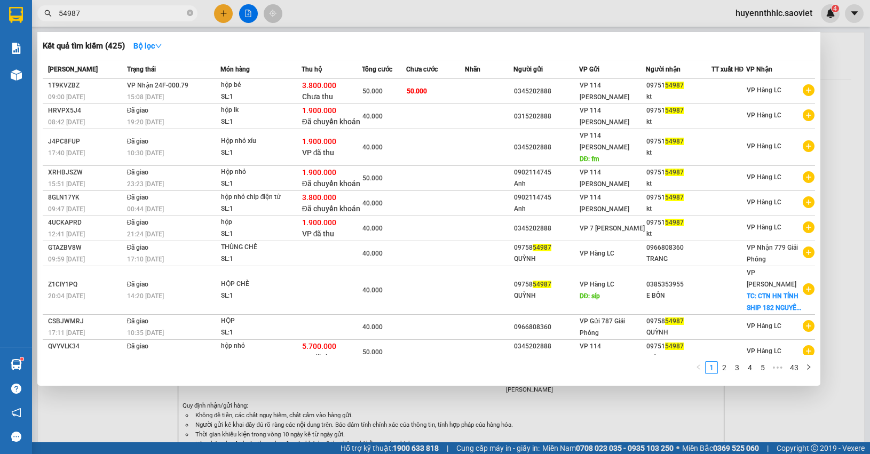
click at [98, 10] on input "54987" at bounding box center [122, 13] width 126 height 12
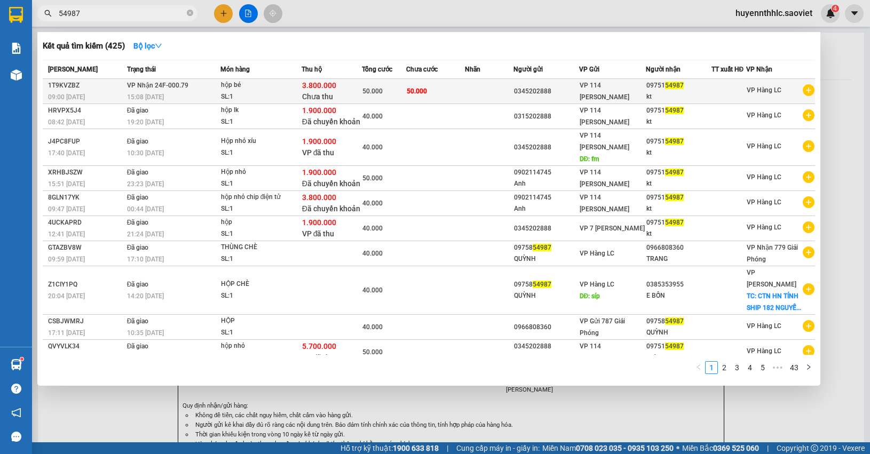
click at [438, 86] on td "50.000" at bounding box center [435, 91] width 59 height 25
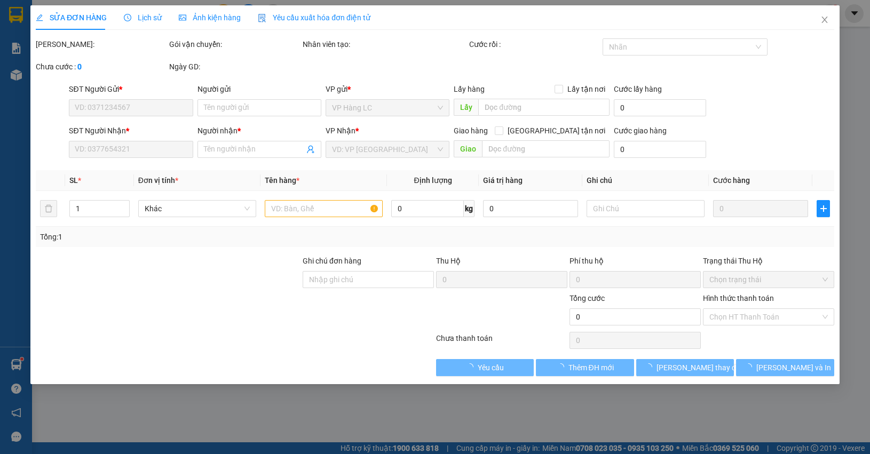
type input "0345202888"
type input "0975154987"
type input "kt"
type input "lc trả phí thu hộ"
type input "3.800.000"
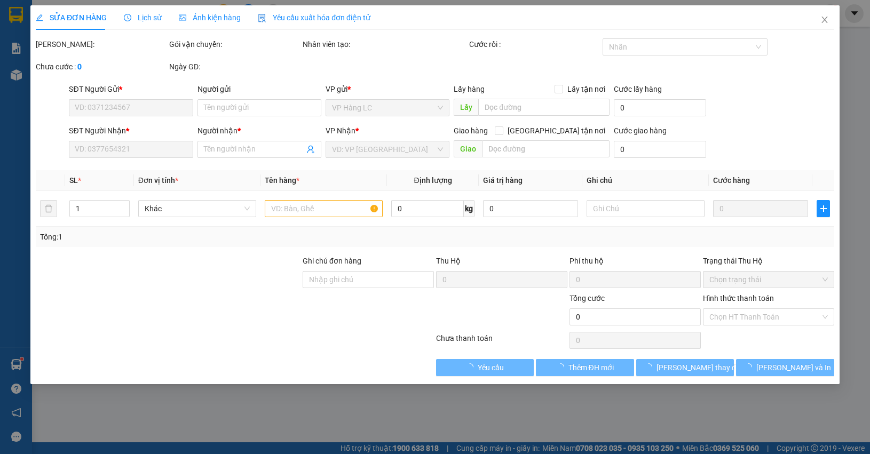
type input "30.000"
type input "50.000"
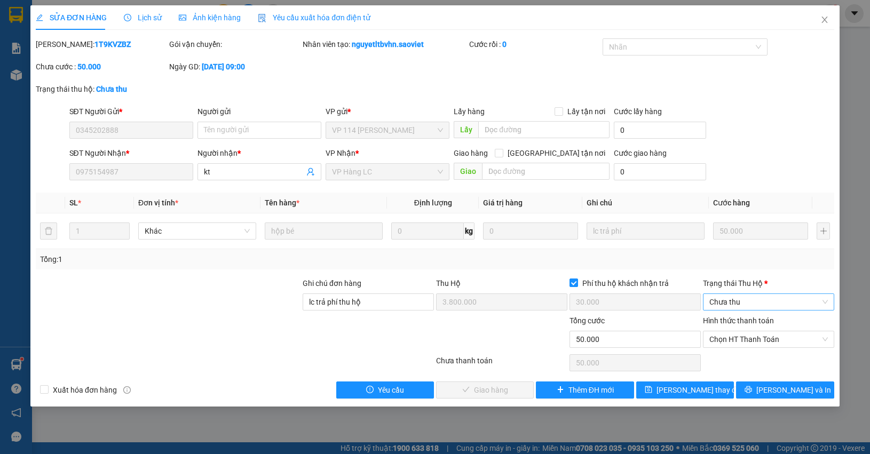
click at [716, 303] on span "Chưa thu" at bounding box center [769, 302] width 119 height 16
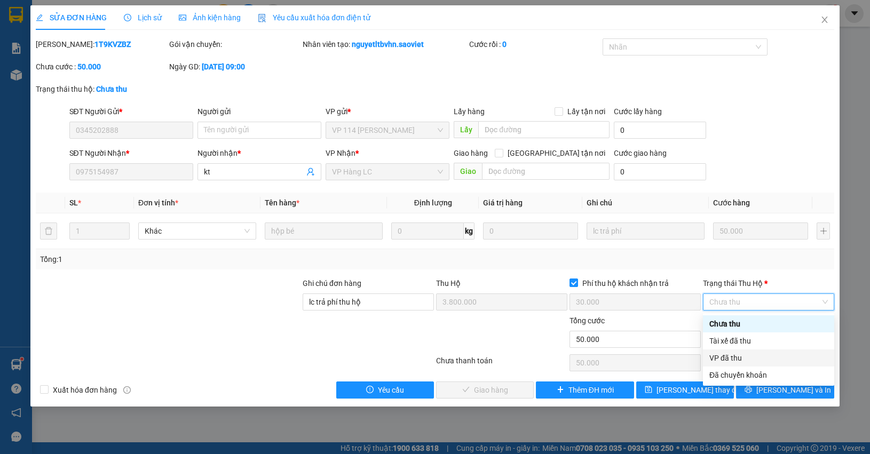
click at [736, 360] on div "VP đã thu" at bounding box center [769, 358] width 119 height 12
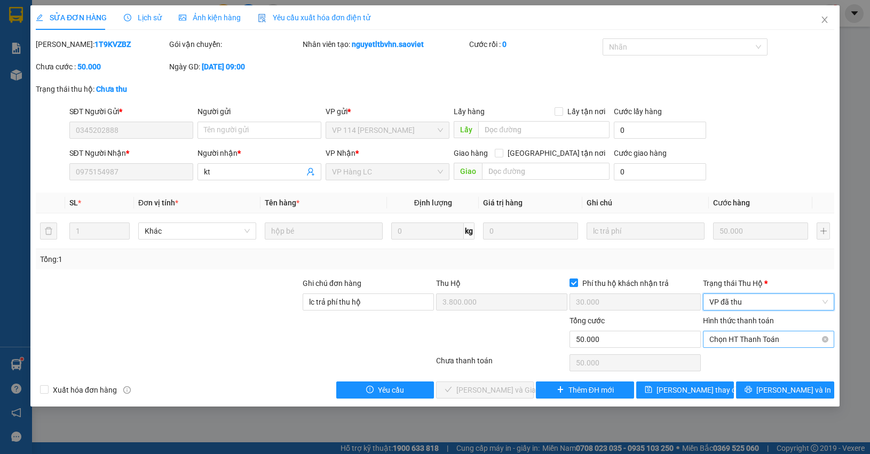
click at [735, 341] on span "Chọn HT Thanh Toán" at bounding box center [769, 340] width 119 height 16
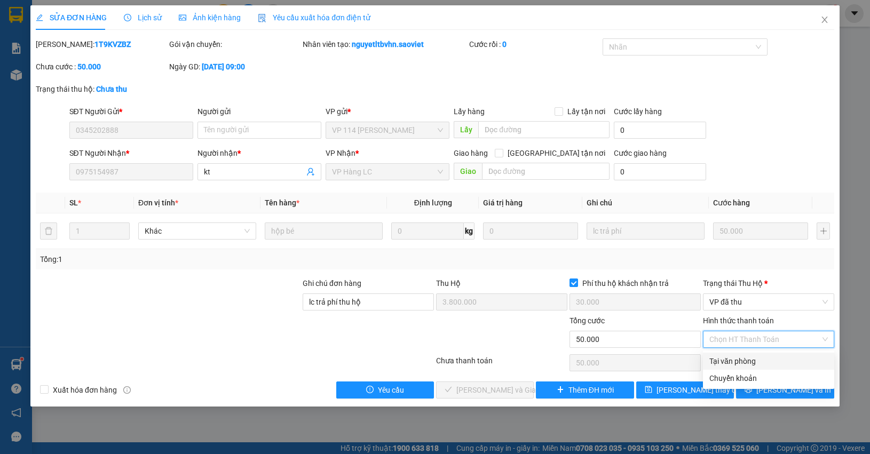
click at [731, 358] on div "Tại văn phòng" at bounding box center [769, 362] width 119 height 12
type input "0"
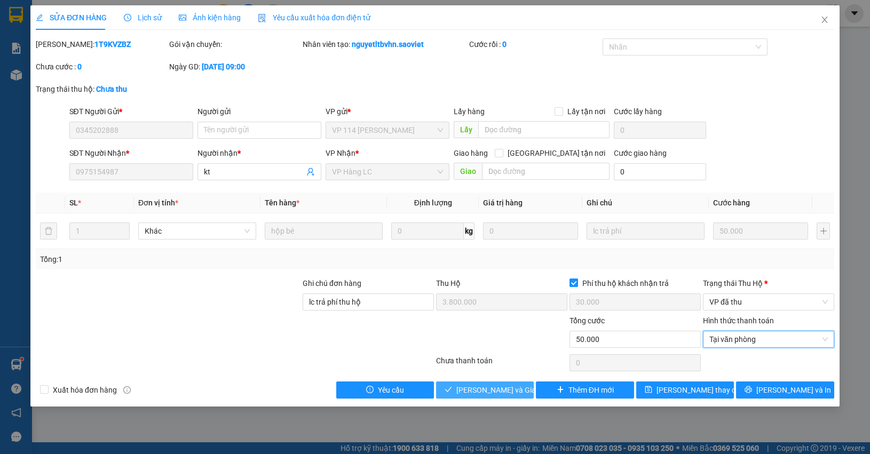
click at [488, 389] on span "[PERSON_NAME] và Giao hàng" at bounding box center [507, 390] width 103 height 12
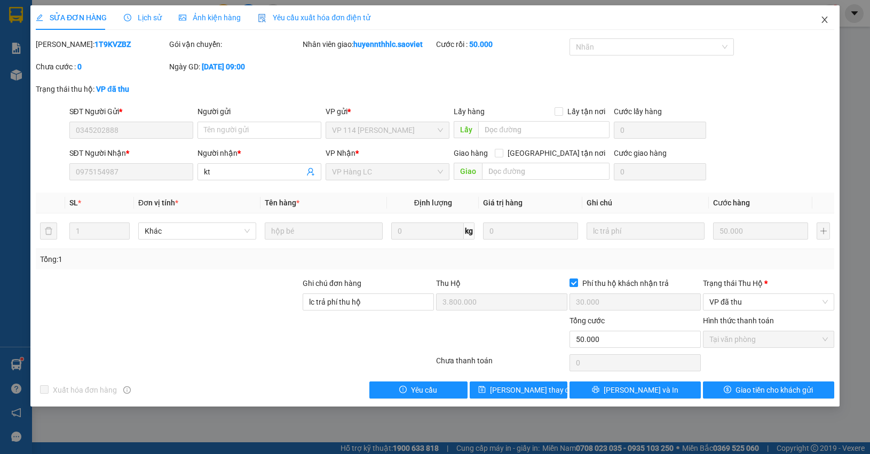
click at [825, 22] on icon "close" at bounding box center [825, 19] width 9 height 9
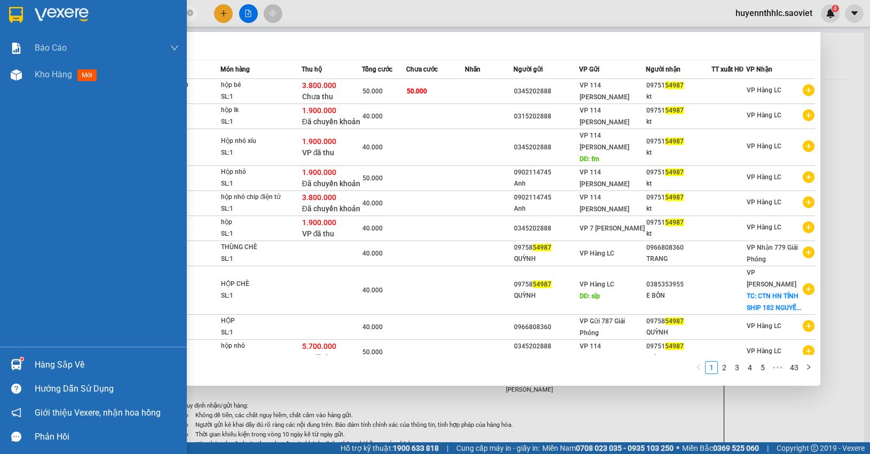
drag, startPoint x: 108, startPoint y: 12, endPoint x: 17, endPoint y: 11, distance: 91.3
click at [25, 12] on section "Kết quả tìm kiếm ( 425 ) Bộ lọc Mã ĐH Trạng thái Món hàng Thu hộ Tổng cước Chưa…" at bounding box center [435, 227] width 870 height 454
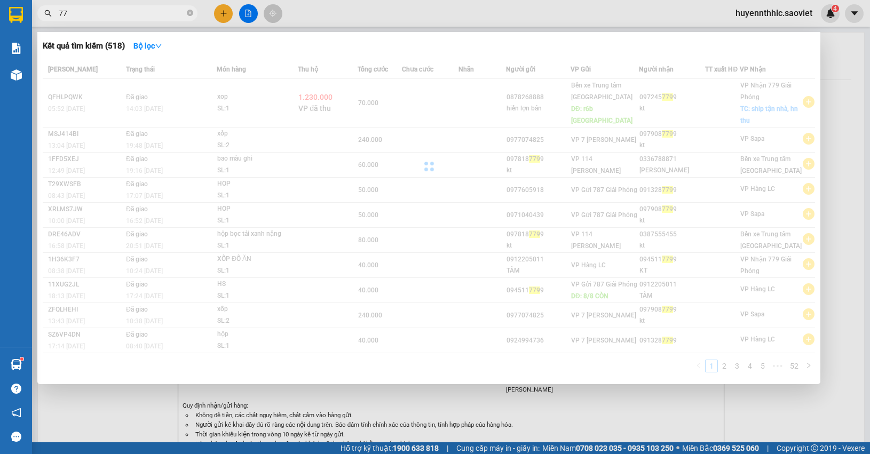
type input "7"
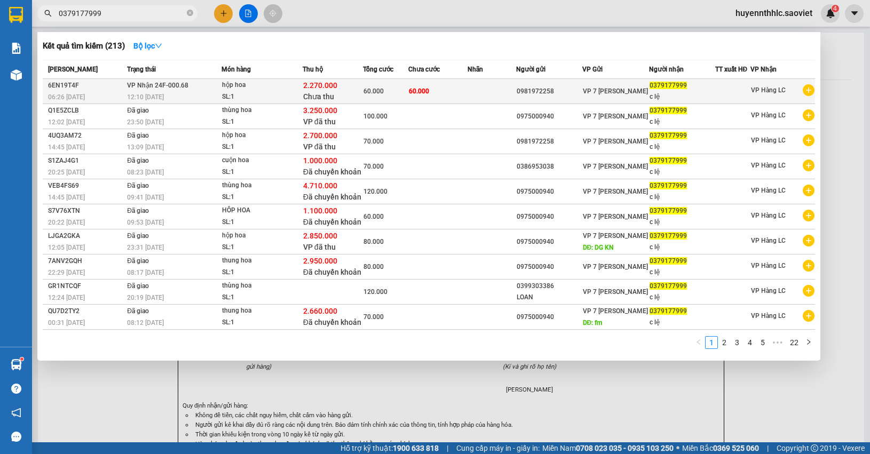
type input "0379177999"
click at [355, 83] on div "2.270.000 Chưa thu" at bounding box center [333, 91] width 60 height 22
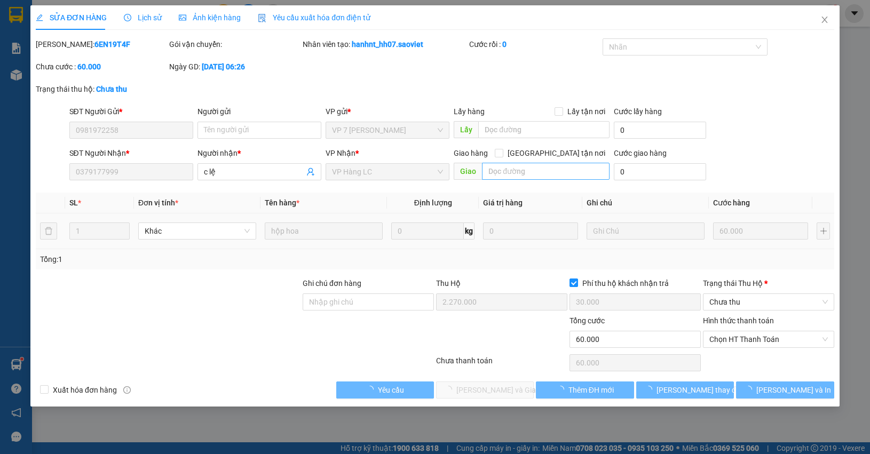
type input "0981972258"
type input "0379177999"
type input "c lệ"
type input "2.270.000"
type input "30.000"
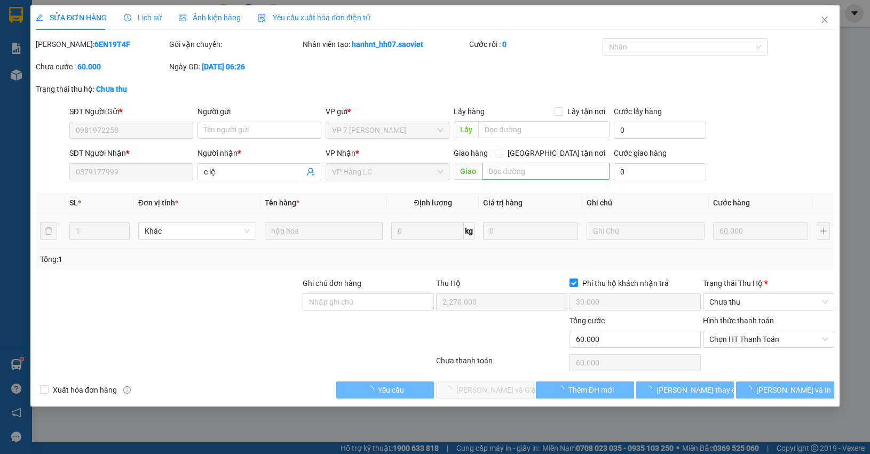
type input "60.000"
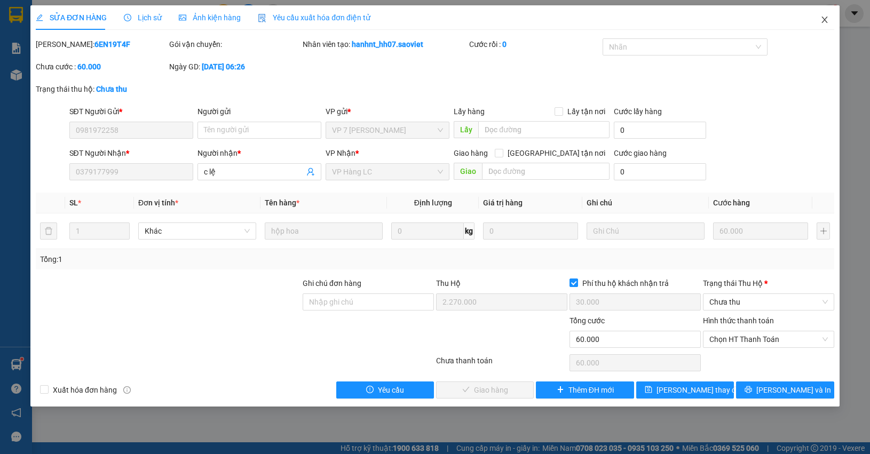
click at [824, 16] on icon "close" at bounding box center [825, 19] width 9 height 9
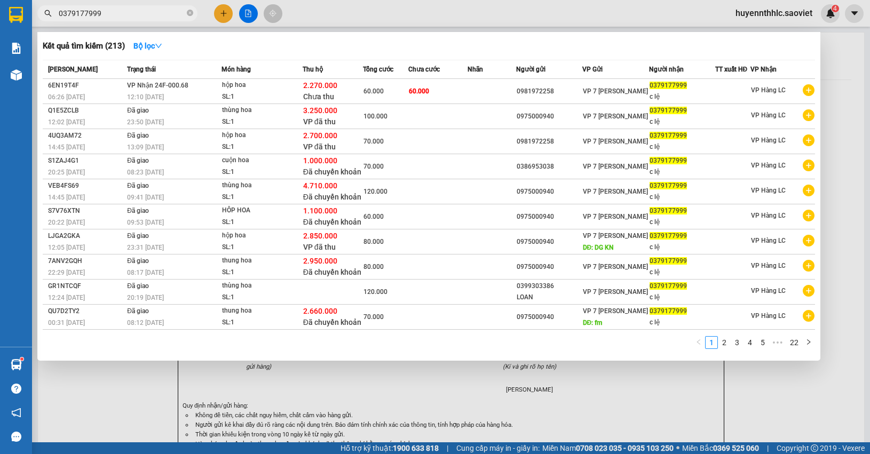
click at [119, 12] on input "0379177999" at bounding box center [122, 13] width 126 height 12
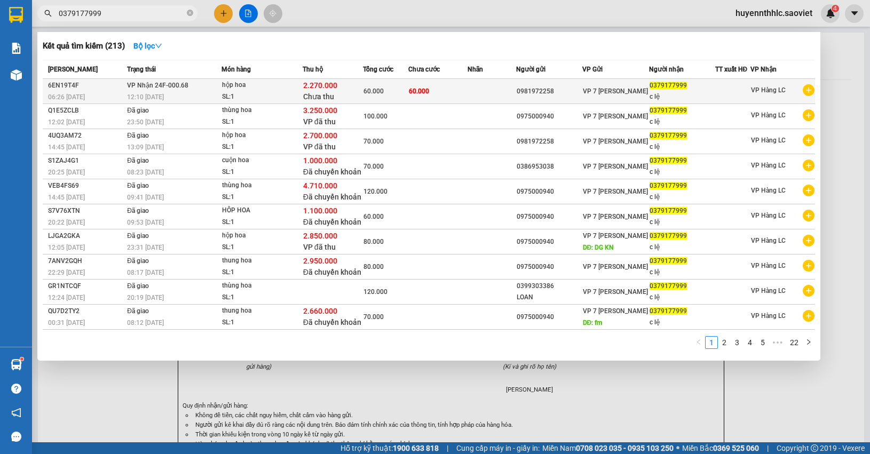
click at [394, 90] on div "60.000" at bounding box center [386, 91] width 44 height 12
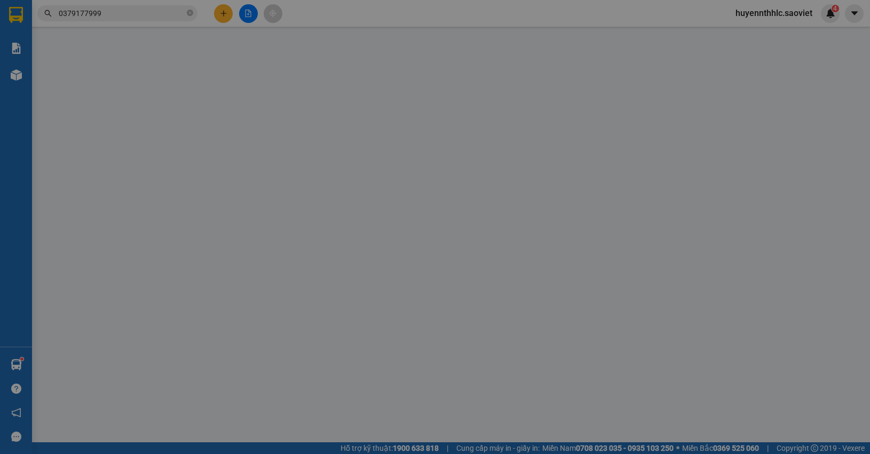
type input "0981972258"
type input "0379177999"
type input "c lệ"
type input "2.270.000"
type input "30.000"
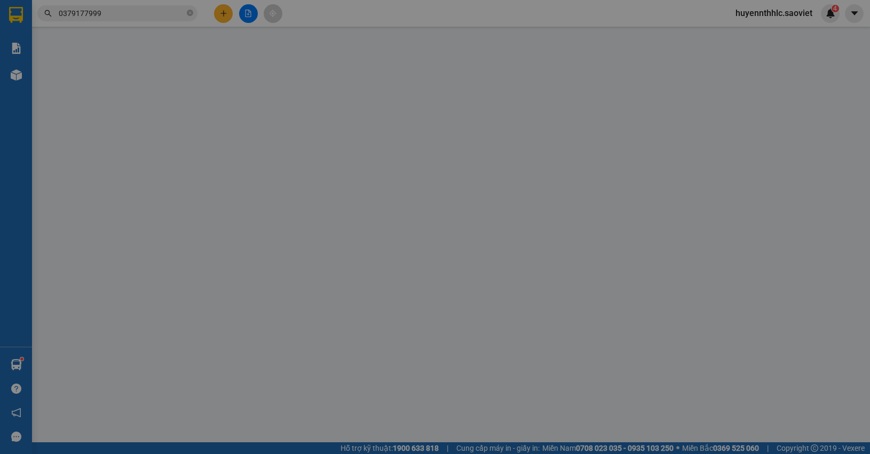
type input "60.000"
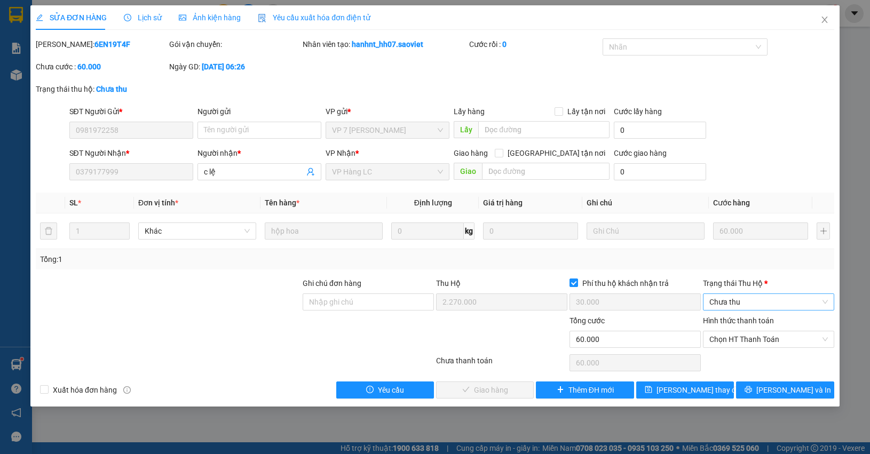
click at [723, 299] on span "Chưa thu" at bounding box center [769, 302] width 119 height 16
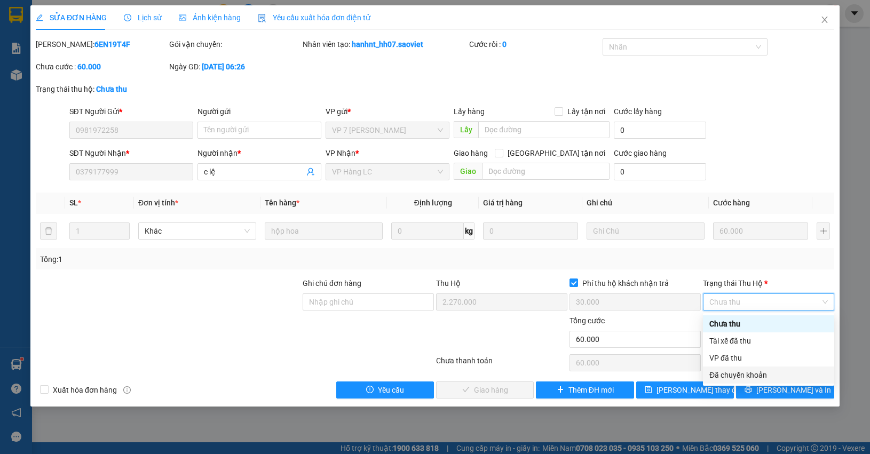
click at [731, 371] on div "Đã chuyển khoản" at bounding box center [769, 375] width 119 height 12
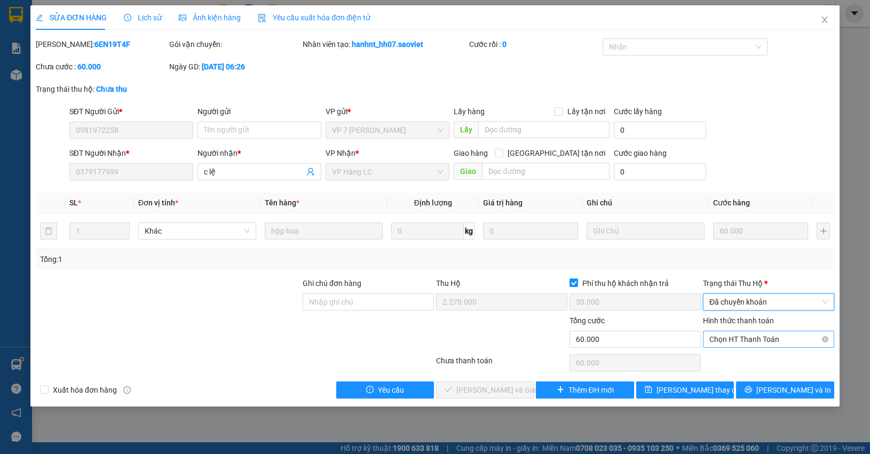
click at [741, 340] on span "Chọn HT Thanh Toán" at bounding box center [769, 340] width 119 height 16
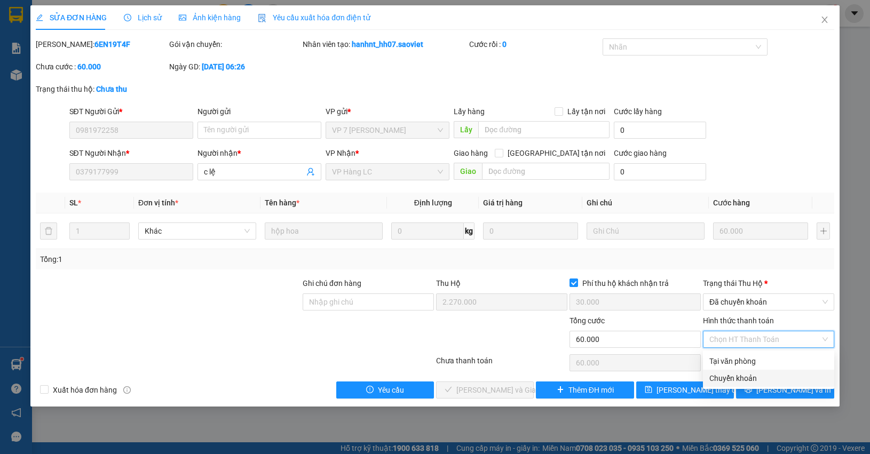
click at [732, 375] on div "Chuyển khoản" at bounding box center [769, 379] width 119 height 12
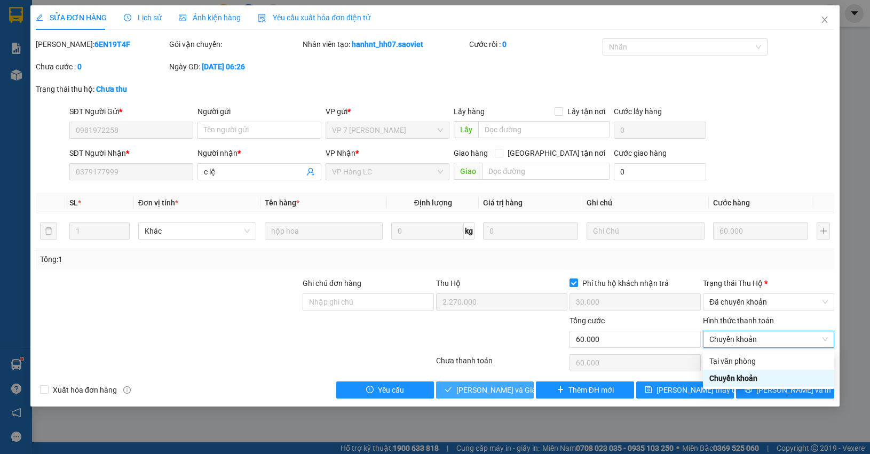
type input "0"
click at [480, 390] on span "[PERSON_NAME] và Giao hàng" at bounding box center [507, 390] width 103 height 12
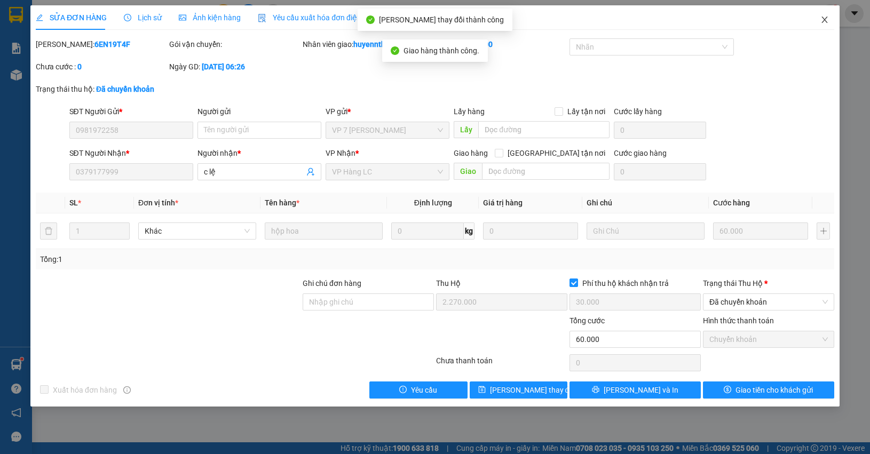
click at [826, 19] on icon "close" at bounding box center [825, 20] width 6 height 6
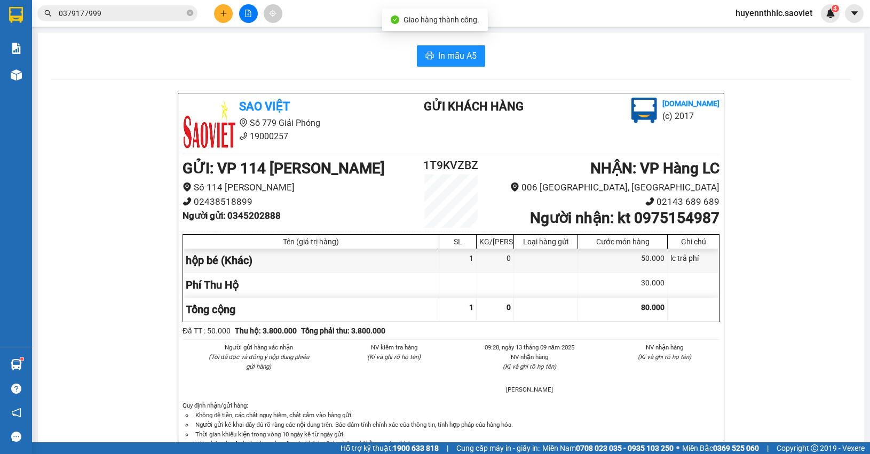
drag, startPoint x: 121, startPoint y: 14, endPoint x: 25, endPoint y: 14, distance: 96.1
click at [25, 14] on section "Kết quả tìm kiếm ( 213 ) Bộ lọc Mã ĐH Trạng thái Món hàng Thu hộ Tổng cước Chưa…" at bounding box center [435, 227] width 870 height 454
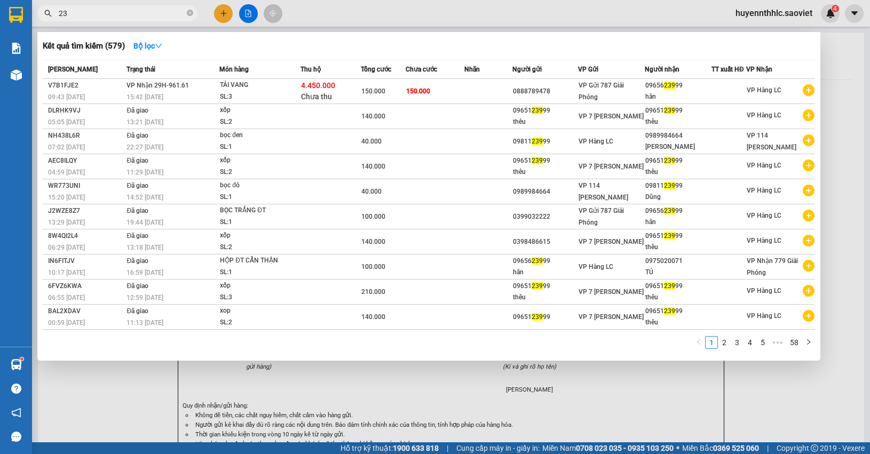
type input "2"
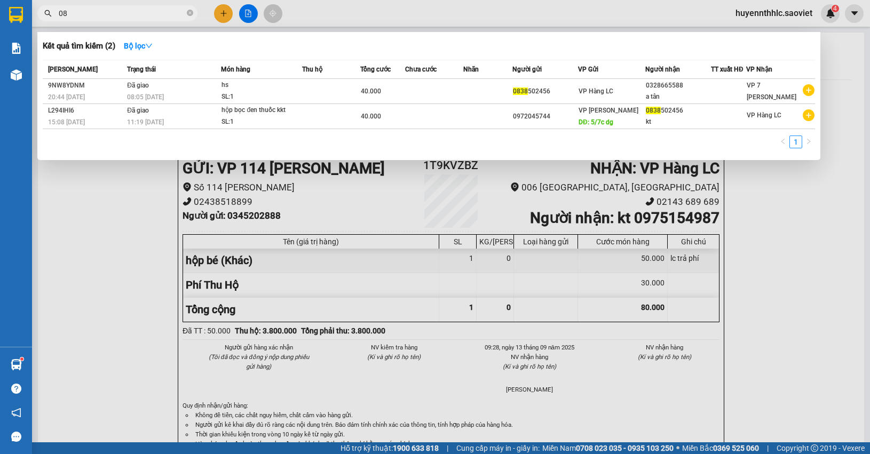
type input "0"
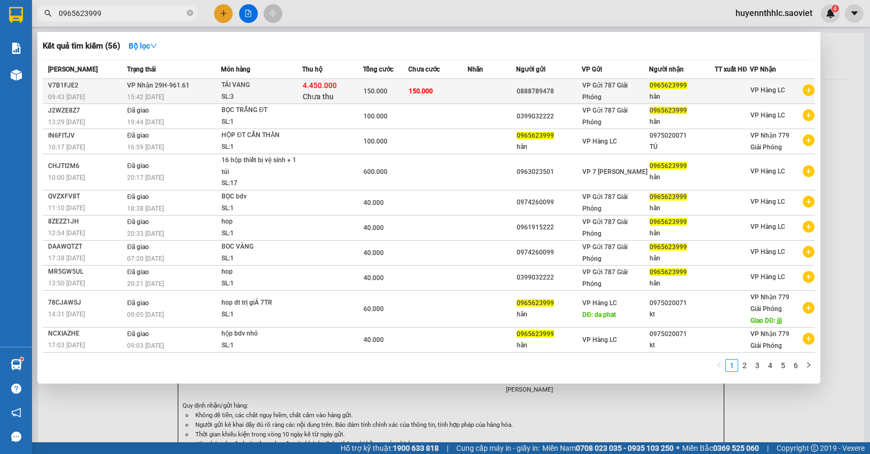
type input "0965623999"
click at [657, 92] on div "hân" at bounding box center [682, 96] width 65 height 11
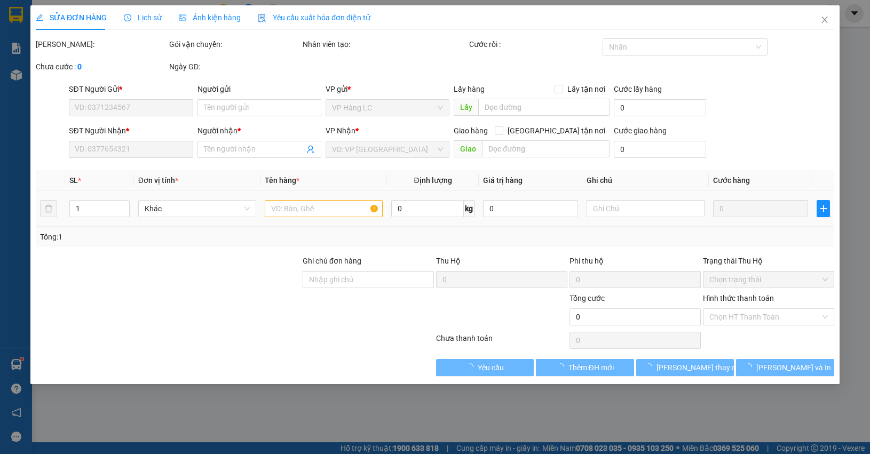
type input "0888789478"
type input "0965623999"
type input "hân"
type input "4.450.000"
type input "40.000"
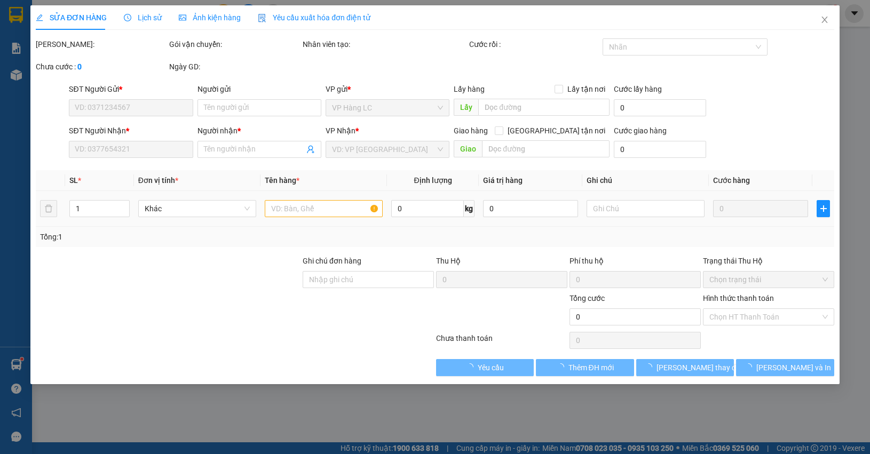
type input "150.000"
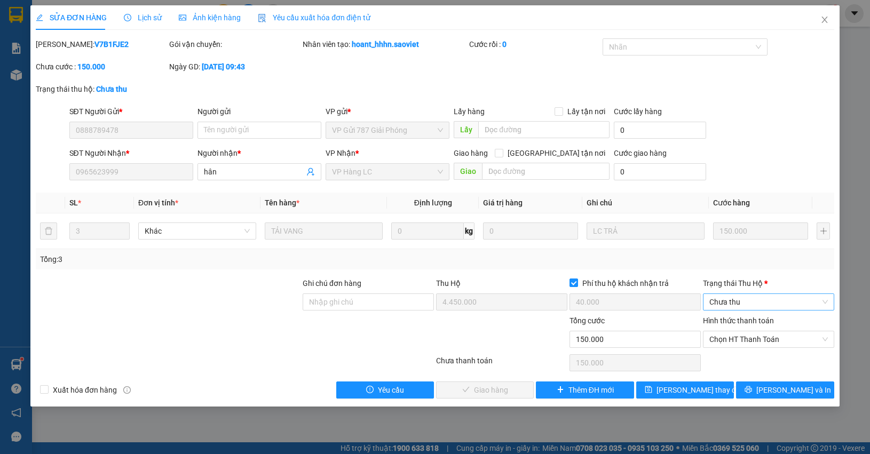
click at [730, 305] on span "Chưa thu" at bounding box center [769, 302] width 119 height 16
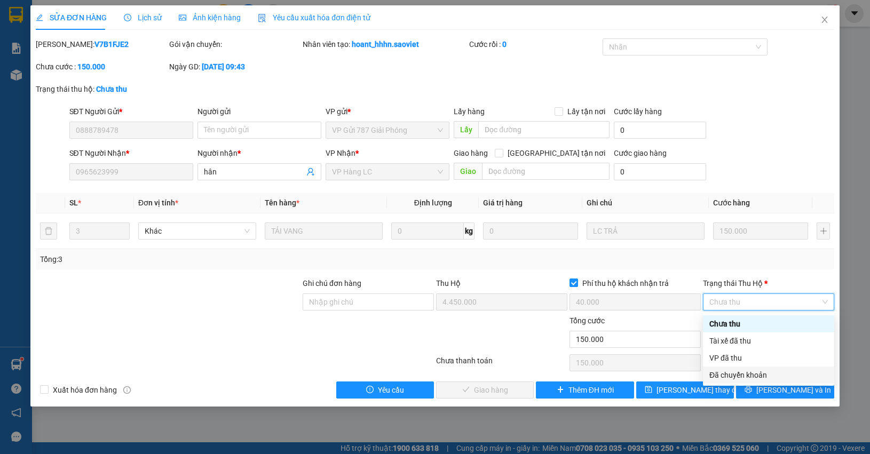
click at [731, 372] on div "Đã chuyển khoản" at bounding box center [769, 375] width 119 height 12
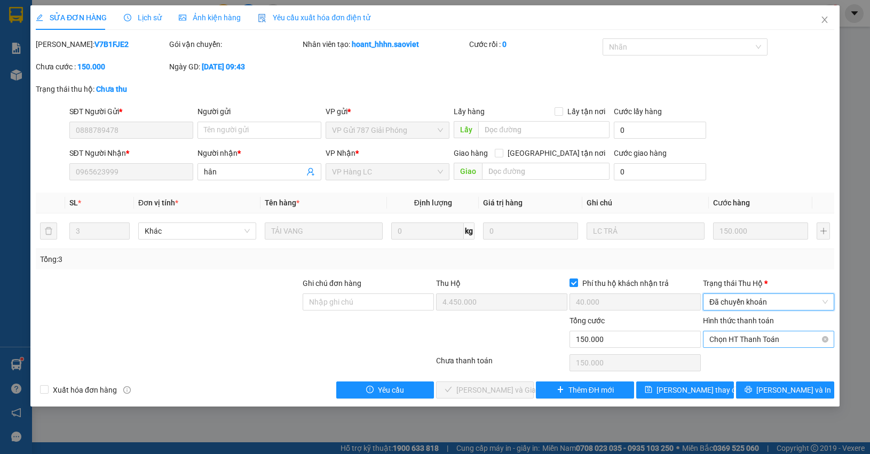
click at [738, 342] on span "Chọn HT Thanh Toán" at bounding box center [769, 340] width 119 height 16
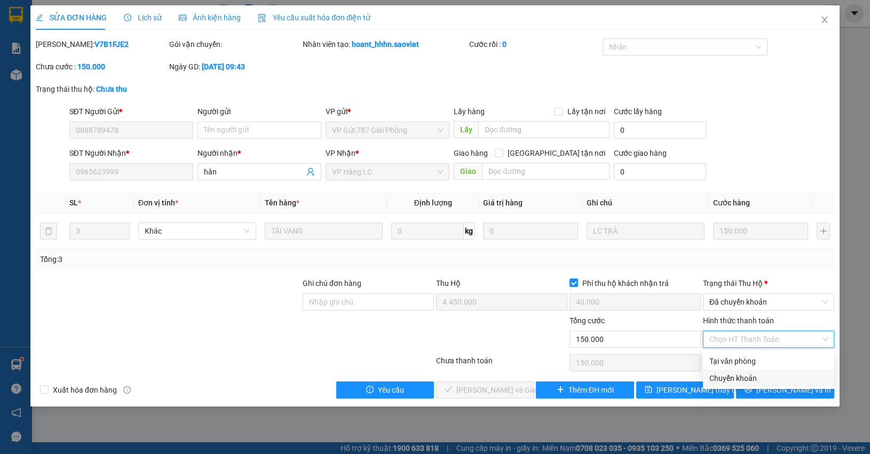
click at [729, 372] on div "Chuyển khoản" at bounding box center [768, 378] width 131 height 17
type input "0"
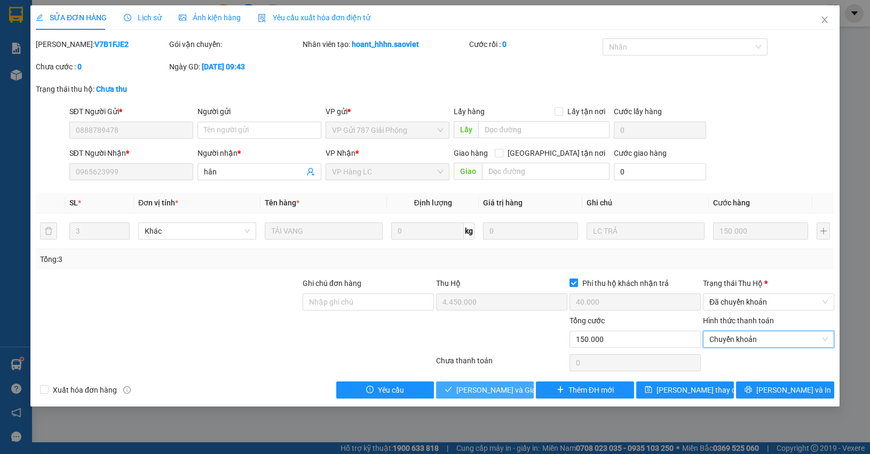
click at [471, 392] on span "[PERSON_NAME] và Giao hàng" at bounding box center [507, 390] width 103 height 12
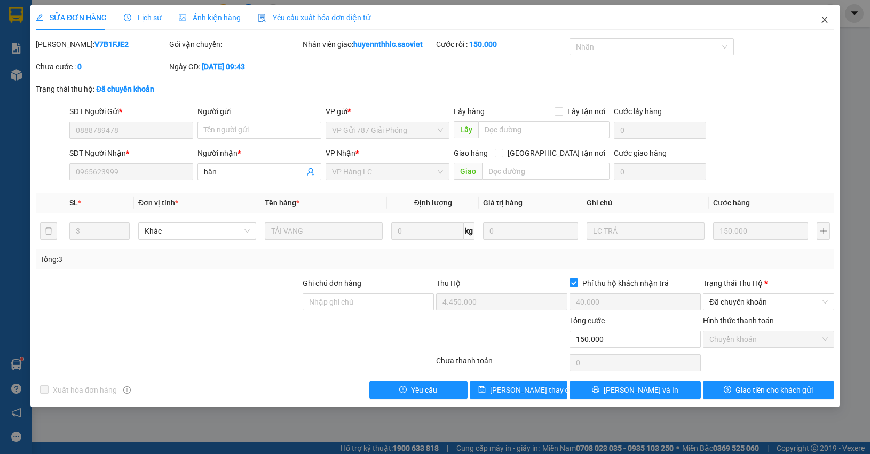
click at [826, 20] on icon "close" at bounding box center [825, 19] width 9 height 9
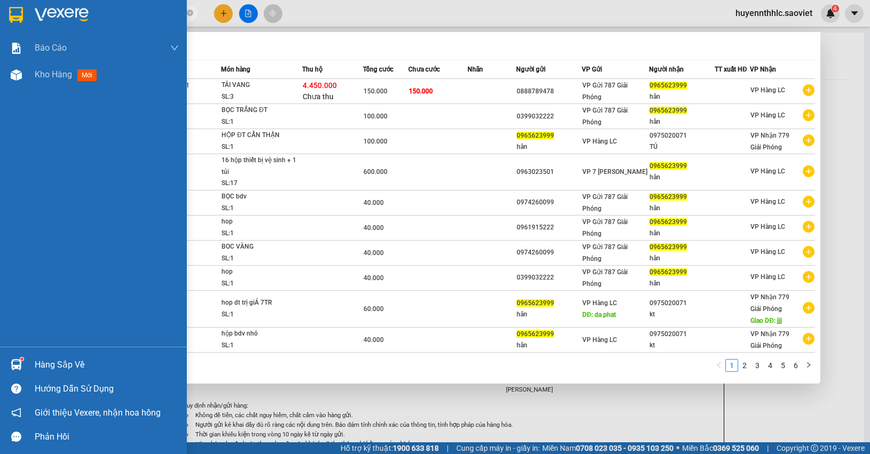
drag, startPoint x: 116, startPoint y: 15, endPoint x: 184, endPoint y: 66, distance: 84.7
click at [15, 8] on section "Kết quả tìm kiếm ( 56 ) Bộ lọc Mã ĐH Trạng thái Món hàng Thu hộ Tổng cước Chưa …" at bounding box center [435, 227] width 870 height 454
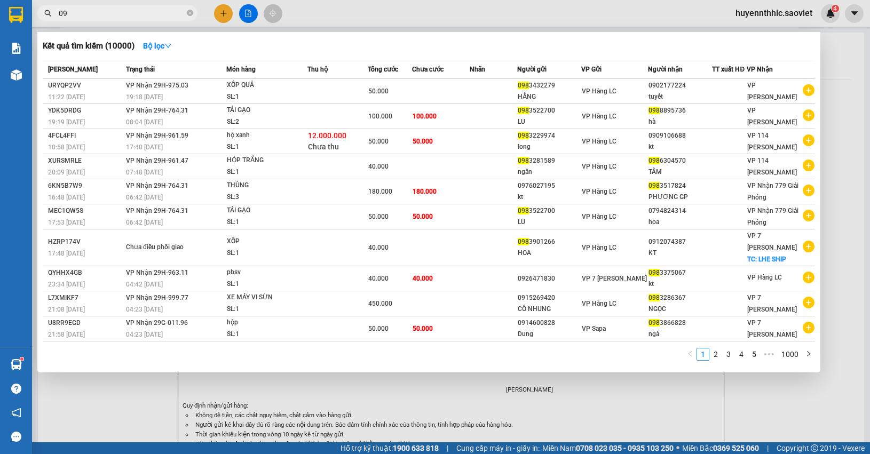
type input "0"
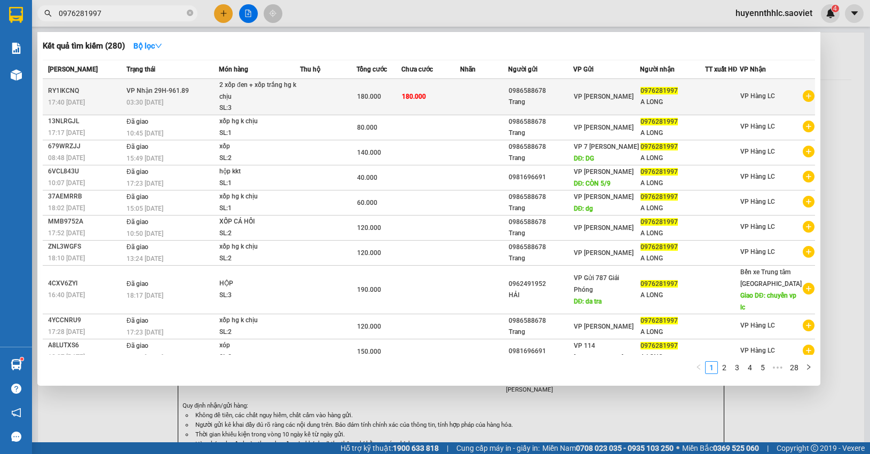
type input "0976281997"
click at [684, 94] on div "0976281997" at bounding box center [673, 90] width 64 height 11
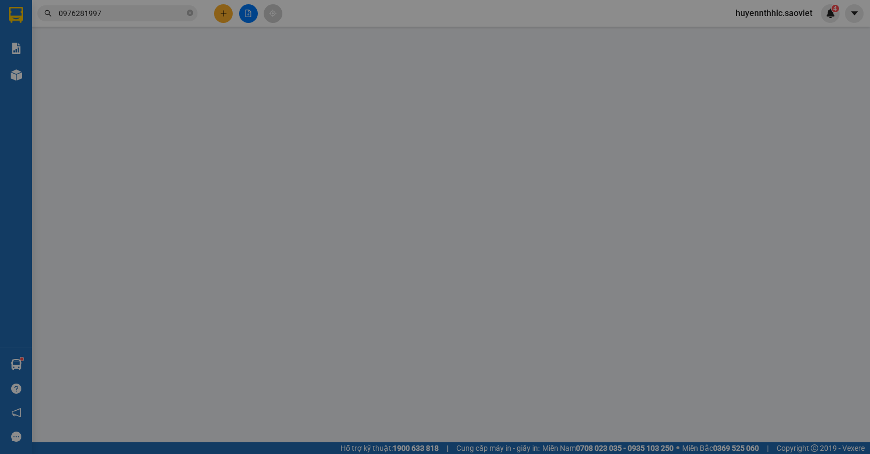
type input "0986588678"
type input "Trang"
type input "0976281997"
type input "A LONG"
type input "180.000"
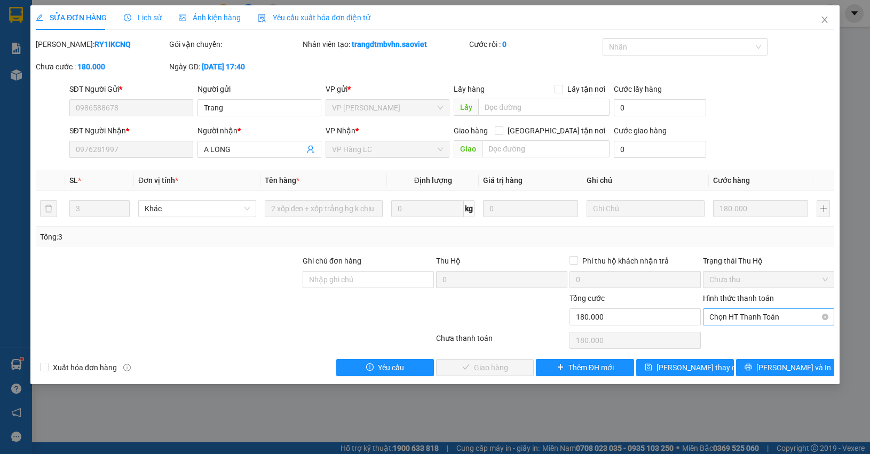
click at [730, 316] on span "Chọn HT Thanh Toán" at bounding box center [769, 317] width 119 height 16
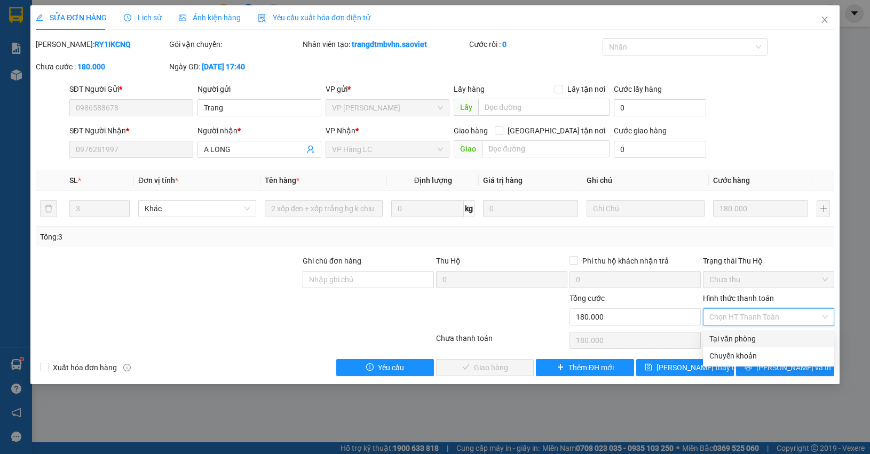
click at [729, 341] on div "Tại văn phòng" at bounding box center [769, 339] width 119 height 12
type input "0"
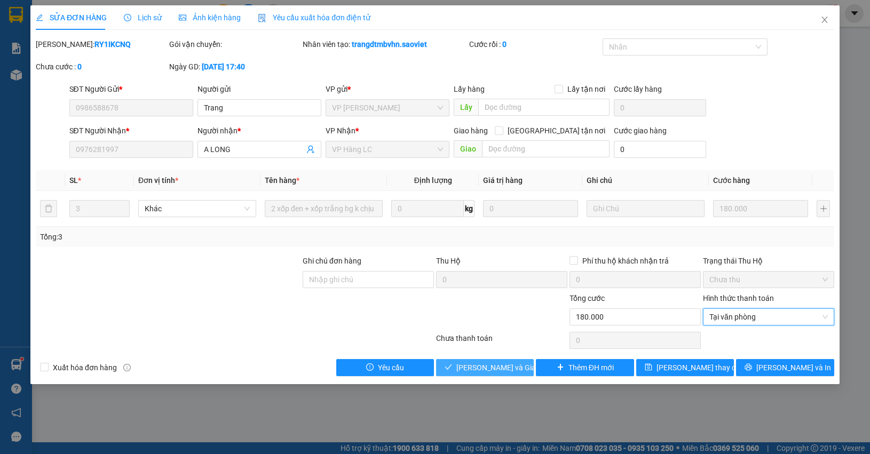
click at [503, 373] on span "[PERSON_NAME] và Giao hàng" at bounding box center [507, 368] width 103 height 12
